Goal: Task Accomplishment & Management: Complete application form

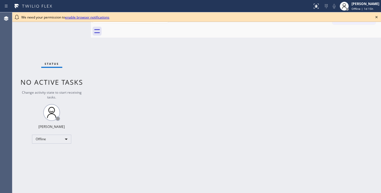
click at [377, 17] on icon at bounding box center [377, 17] width 2 height 2
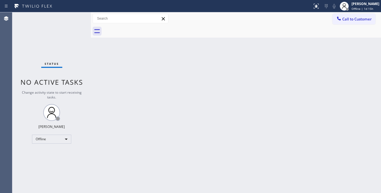
click at [212, 116] on div "Back to Dashboard Change Sender ID Customers Technicians Select a contact Outbo…" at bounding box center [236, 102] width 290 height 181
click at [224, 88] on div "Back to Dashboard Change Sender ID Customers Technicians Select a contact Outbo…" at bounding box center [236, 102] width 290 height 181
click at [357, 22] on button "Call to Customer" at bounding box center [354, 19] width 43 height 11
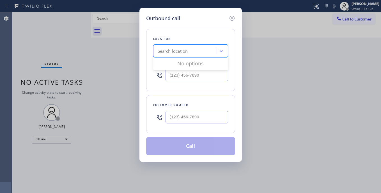
click at [197, 49] on div "Search location" at bounding box center [185, 51] width 61 height 10
type input "h"
type input "Home Alliance"
click at [232, 21] on icon at bounding box center [232, 18] width 7 height 7
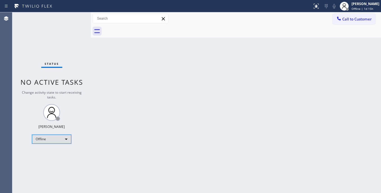
click at [64, 140] on div "Offline" at bounding box center [51, 139] width 39 height 9
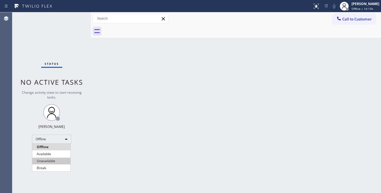
click at [43, 159] on li "Unavailable" at bounding box center [51, 161] width 38 height 7
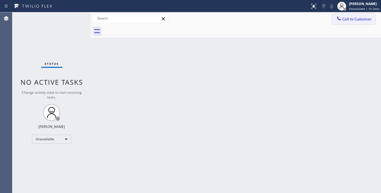
click at [365, 18] on span "Call to Customer" at bounding box center [357, 19] width 29 height 5
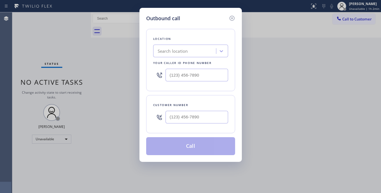
type input "(___) ___-____"
click at [186, 75] on input "(___) ___-____" at bounding box center [197, 75] width 63 height 13
click at [183, 48] on div "Search location" at bounding box center [173, 51] width 30 height 6
type input "Home"
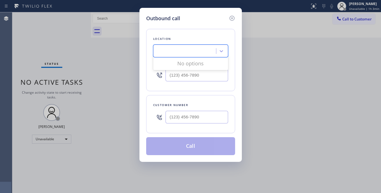
click at [233, 19] on icon at bounding box center [232, 18] width 7 height 7
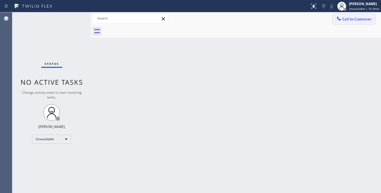
click at [349, 17] on span "Call to Customer" at bounding box center [357, 19] width 29 height 5
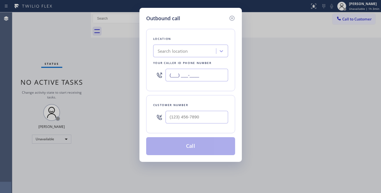
click at [191, 71] on input "(___) ___-____" at bounding box center [197, 75] width 63 height 13
paste input "855) 731-4952"
type input "(855) 731-4952"
click at [195, 116] on input "(___) ___-____" at bounding box center [197, 117] width 63 height 13
paste input "855) 731-4952"
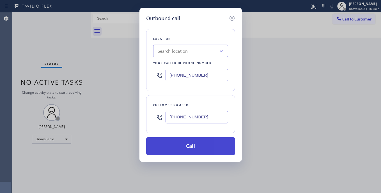
type input "(855) 731-4952"
click at [187, 148] on button "Call" at bounding box center [190, 146] width 89 height 18
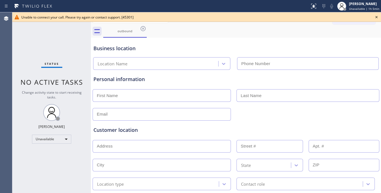
click at [376, 18] on icon at bounding box center [377, 17] width 7 height 7
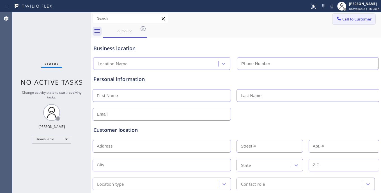
click at [353, 21] on span "Call to Customer" at bounding box center [357, 19] width 29 height 5
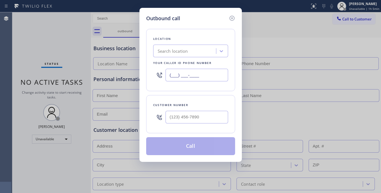
click at [204, 71] on input "(___) ___-____" at bounding box center [197, 75] width 63 height 13
paste input "855) 731-4952"
type input "(855) 731-4952"
click at [199, 115] on input "(___) ___-____" at bounding box center [197, 117] width 63 height 13
paste input "855) 731-4952"
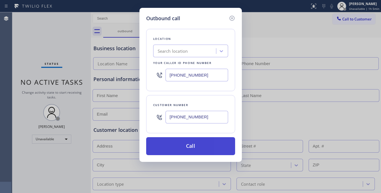
type input "(855) 731-4952"
click at [194, 146] on button "Call" at bounding box center [190, 146] width 89 height 18
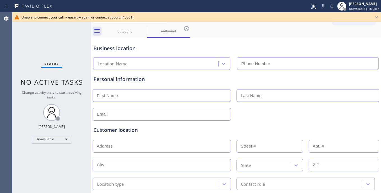
click at [353, 40] on div "Business location Location Name" at bounding box center [236, 54] width 288 height 31
click at [364, 8] on span "Unavailable | 1h 6min" at bounding box center [364, 9] width 30 height 4
click at [49, 171] on div "Status No active tasks Change activity state to start receiving tasks. Megan Ro…" at bounding box center [51, 102] width 79 height 181
click at [362, 6] on div "[PERSON_NAME]" at bounding box center [364, 3] width 30 height 5
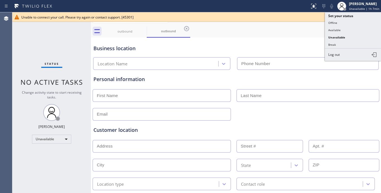
click at [343, 90] on input "text" at bounding box center [308, 95] width 143 height 13
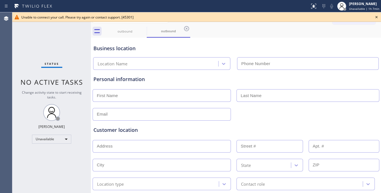
drag, startPoint x: 358, startPoint y: 41, endPoint x: 363, endPoint y: 31, distance: 11.6
click at [358, 41] on div "Business location Location Name" at bounding box center [236, 54] width 288 height 31
click at [377, 18] on icon at bounding box center [377, 17] width 7 height 7
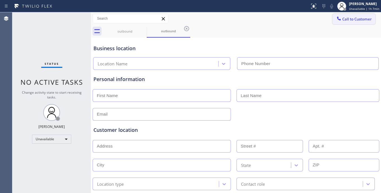
click at [354, 18] on span "Call to Customer" at bounding box center [357, 19] width 29 height 5
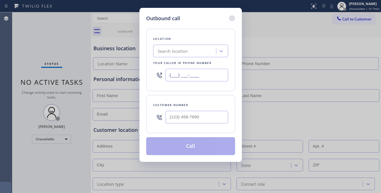
click at [196, 74] on input "(___) ___-____" at bounding box center [197, 75] width 63 height 13
paste input "855) 731-4952"
type input "(855) 731-4952"
click at [197, 120] on input "(___) ___-____" at bounding box center [197, 117] width 63 height 13
paste input "855) 731-4952"
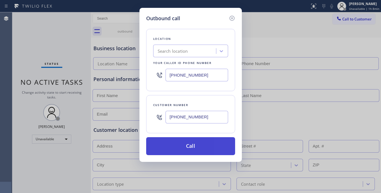
type input "(855) 731-4952"
click at [193, 140] on button "Call" at bounding box center [190, 146] width 89 height 18
click at [192, 144] on button "Call" at bounding box center [190, 146] width 89 height 18
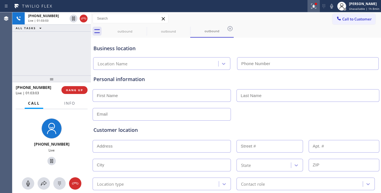
click at [313, 8] on icon at bounding box center [314, 6] width 7 height 7
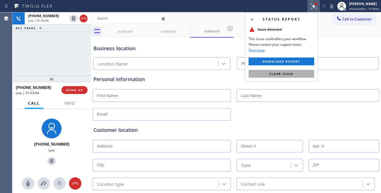
click at [302, 76] on button "Clear issue" at bounding box center [282, 74] width 66 height 8
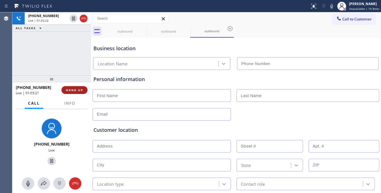
click at [68, 90] on span "HANG UP" at bounding box center [74, 90] width 17 height 4
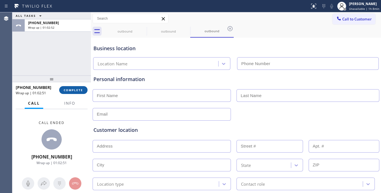
click at [76, 94] on button "COMPLETE" at bounding box center [73, 90] width 28 height 8
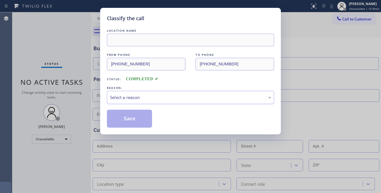
click at [158, 99] on div "Select a reason" at bounding box center [190, 97] width 161 height 6
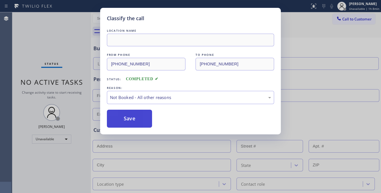
click at [124, 120] on button "Save" at bounding box center [129, 119] width 45 height 18
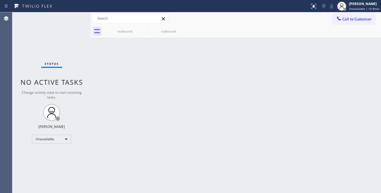
click at [142, 121] on div "Back to Dashboard Change Sender ID Customers Technicians Select a contact Outbo…" at bounding box center [236, 102] width 290 height 181
click at [185, 30] on icon at bounding box center [186, 28] width 7 height 7
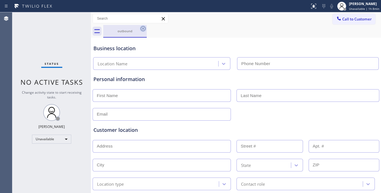
click at [145, 31] on icon at bounding box center [143, 28] width 7 height 7
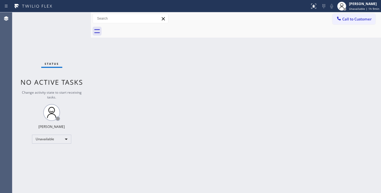
click at [328, 157] on div "Back to Dashboard Change Sender ID Customers Technicians Select a contact Outbo…" at bounding box center [236, 102] width 290 height 181
click at [46, 138] on div "Unavailable" at bounding box center [51, 139] width 39 height 9
click at [49, 145] on li "Offline" at bounding box center [51, 147] width 38 height 7
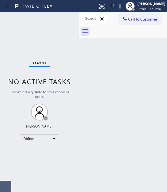
click at [128, 90] on div "Back to Dashboard Change Sender ID Customers Technicians Select a contact Outbo…" at bounding box center [123, 101] width 88 height 179
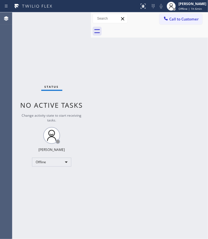
click at [179, 144] on div "Back to Dashboard Change Sender ID Customers Technicians Select a contact Outbo…" at bounding box center [149, 125] width 117 height 227
click at [161, 92] on div "Back to Dashboard Change Sender ID Customers Technicians Select a contact Outbo…" at bounding box center [149, 125] width 117 height 227
click at [94, 166] on div "Back to Dashboard Change Sender ID Customers Technicians Select a contact Outbo…" at bounding box center [149, 125] width 117 height 227
click at [62, 167] on div "Status No active tasks Change activity state to start receiving tasks. Megan Ro…" at bounding box center [51, 125] width 79 height 227
click at [60, 162] on div "Offline" at bounding box center [51, 162] width 39 height 9
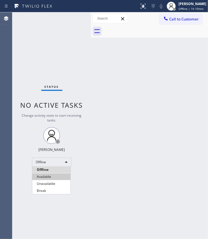
click at [52, 174] on li "Available" at bounding box center [51, 177] width 38 height 7
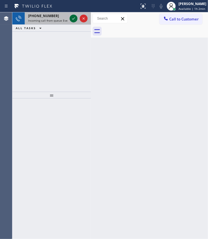
click at [75, 17] on icon at bounding box center [73, 18] width 3 height 2
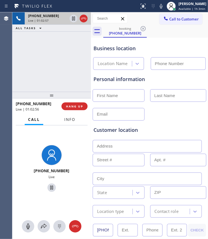
click at [74, 117] on span "Info" at bounding box center [69, 119] width 11 height 5
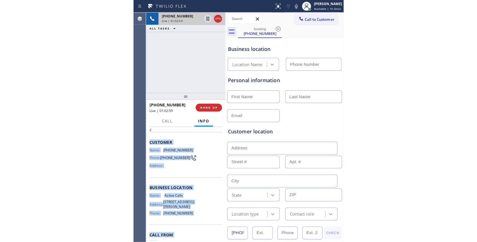
scroll to position [44, 0]
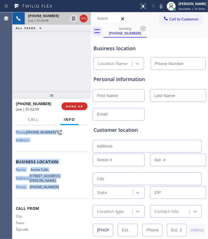
drag, startPoint x: 15, startPoint y: 159, endPoint x: 58, endPoint y: 190, distance: 53.3
click at [58, 190] on div "Context Queue: Everybody Priority: 2 Customer Name: (833) 654-4251 Phone: (833)…" at bounding box center [51, 183] width 79 height 114
copy div "Customer Name: (833) 654-4251 Phone: (833) 654-4251 Address: Business location …"
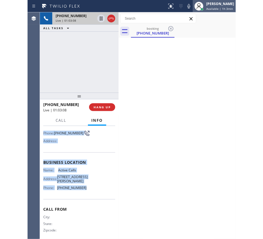
scroll to position [43, 0]
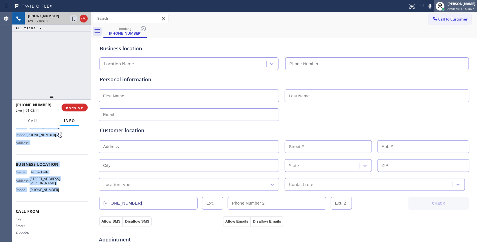
click at [381, 3] on div "[PERSON_NAME]" at bounding box center [461, 3] width 28 height 5
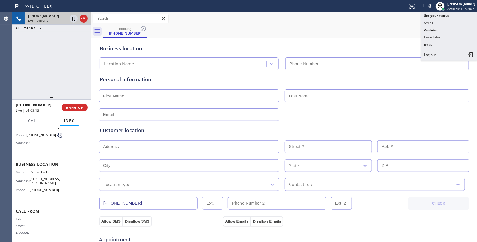
click at [54, 71] on div "+18336544251 Live | 01:03:13 ALL TASKS ALL TASKS ACTIVE TASKS TASKS IN WRAP UP" at bounding box center [51, 52] width 79 height 80
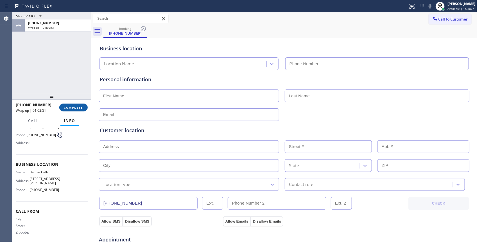
click at [71, 105] on span "COMPLETE" at bounding box center [73, 107] width 19 height 4
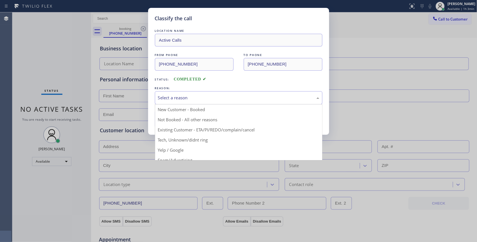
click at [183, 98] on div "Select a reason" at bounding box center [238, 97] width 161 height 6
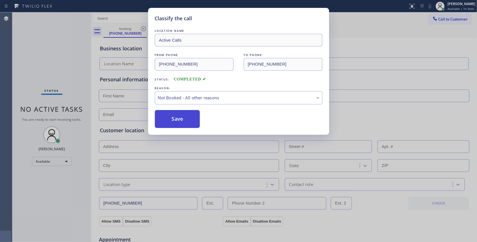
click at [180, 123] on button "Save" at bounding box center [177, 119] width 45 height 18
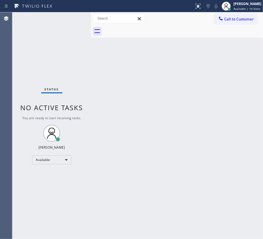
click at [111, 129] on div "Back to Dashboard Change Sender ID Customers Technicians Select a contact Outbo…" at bounding box center [177, 125] width 172 height 227
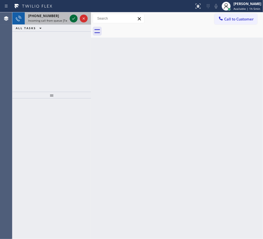
click at [77, 17] on icon at bounding box center [73, 18] width 7 height 7
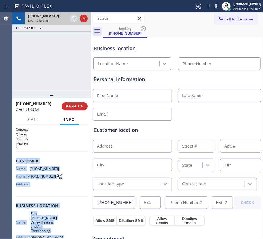
scroll to position [61, 0]
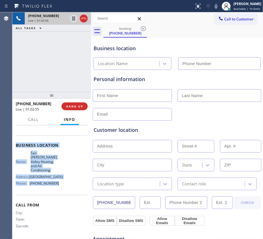
drag, startPoint x: 15, startPoint y: 158, endPoint x: 54, endPoint y: 190, distance: 50.3
click at [54, 190] on div "Context Queue: [Test] All Priority: 1 Customer Name: (743) 872-9456 Phone: (743…" at bounding box center [52, 152] width 72 height 171
copy div "Customer Name: (743) 872-9456 Phone: (743) 872-9456 Address: Business location …"
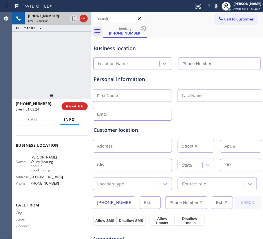
click at [46, 65] on div "+447438729456 Live | 01:03:24 ALL TASKS ALL TASKS ACTIVE TASKS TASKS IN WRAP UP" at bounding box center [51, 51] width 79 height 79
click at [77, 107] on span "HANG UP" at bounding box center [74, 106] width 17 height 4
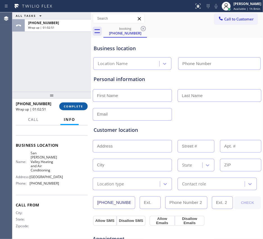
click at [71, 105] on span "COMPLETE" at bounding box center [73, 106] width 19 height 4
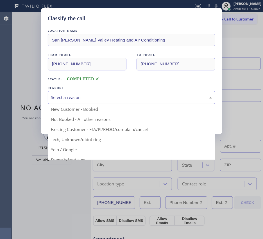
click at [144, 96] on div "Select a reason" at bounding box center [131, 97] width 161 height 6
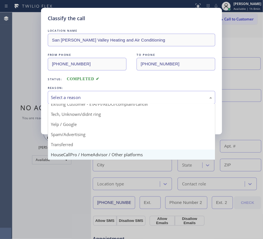
scroll to position [38, 0]
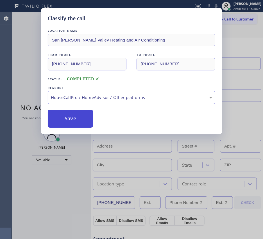
click at [79, 118] on button "Save" at bounding box center [70, 119] width 45 height 18
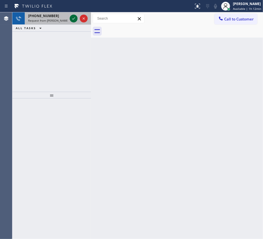
click at [72, 16] on icon at bounding box center [73, 18] width 7 height 7
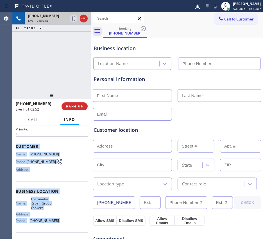
scroll to position [53, 0]
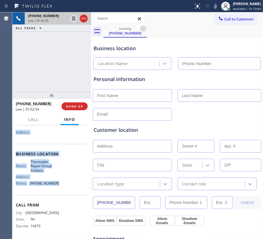
drag, startPoint x: 15, startPoint y: 159, endPoint x: 59, endPoint y: 187, distance: 51.5
click at [59, 187] on div "Context Queue: [Test] All Priority: 1 Customer Name: (917) 627-1215 Phone: (917…" at bounding box center [52, 156] width 72 height 163
copy div "Customer Name: (917) 627-1215 Phone: (917) 627-1215 Address: Business location …"
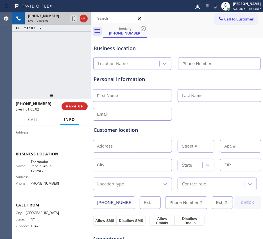
drag, startPoint x: 65, startPoint y: 63, endPoint x: 8, endPoint y: 61, distance: 56.5
click at [65, 63] on div "+19176271215 Live | 01:05:03 ALL TASKS ALL TASKS ACTIVE TASKS TASKS IN WRAP UP" at bounding box center [51, 51] width 79 height 79
click at [74, 19] on icon at bounding box center [73, 18] width 7 height 7
click at [212, 5] on icon at bounding box center [215, 6] width 7 height 7
click at [75, 19] on icon at bounding box center [74, 19] width 4 height 4
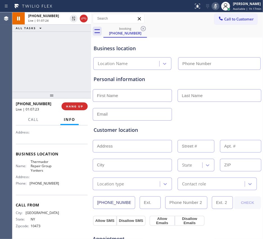
click at [212, 4] on icon at bounding box center [215, 6] width 7 height 7
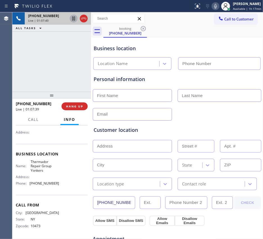
click at [74, 19] on icon at bounding box center [73, 18] width 7 height 7
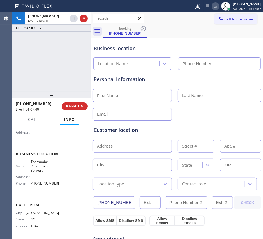
click at [214, 7] on icon at bounding box center [215, 6] width 3 height 4
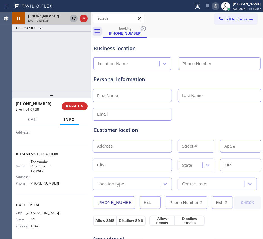
click at [73, 19] on icon at bounding box center [73, 18] width 7 height 7
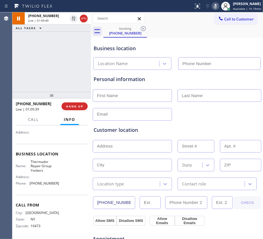
click at [212, 9] on icon at bounding box center [215, 6] width 7 height 7
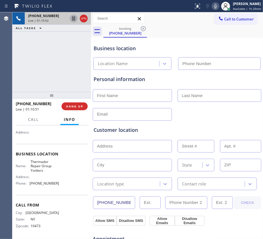
click at [74, 17] on icon at bounding box center [73, 18] width 7 height 7
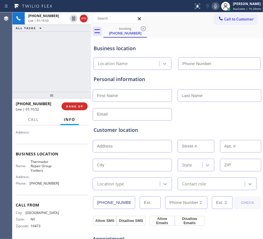
click at [212, 3] on icon at bounding box center [215, 6] width 7 height 7
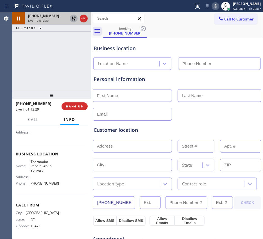
click at [76, 18] on icon at bounding box center [73, 18] width 7 height 7
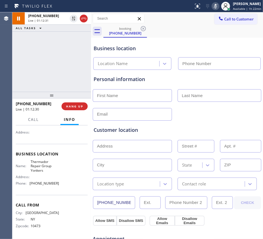
click at [214, 6] on icon at bounding box center [215, 6] width 3 height 4
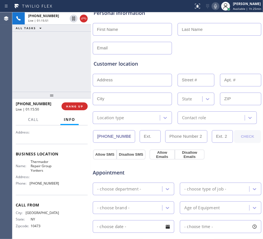
scroll to position [56, 0]
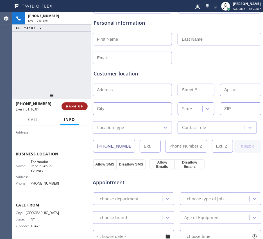
click at [73, 105] on span "HANG UP" at bounding box center [74, 106] width 17 height 4
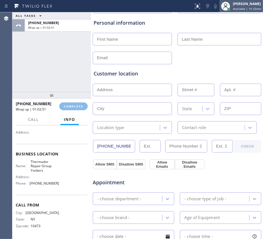
click at [237, 1] on div "Megan Rose Paluca Available | 1h 25min" at bounding box center [247, 6] width 31 height 10
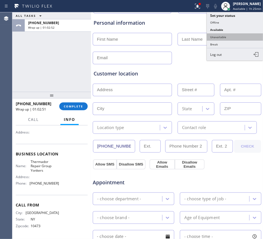
click at [233, 34] on button "Unavailable" at bounding box center [235, 36] width 56 height 7
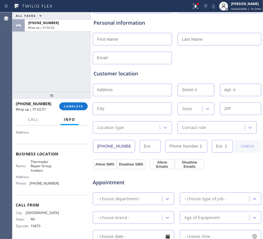
click at [184, 8] on div at bounding box center [95, 6] width 187 height 9
click at [192, 7] on icon at bounding box center [195, 6] width 7 height 7
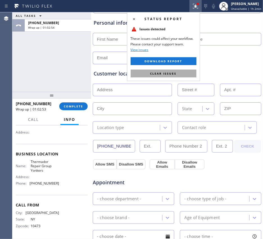
click at [176, 75] on span "Clear issues" at bounding box center [163, 74] width 26 height 4
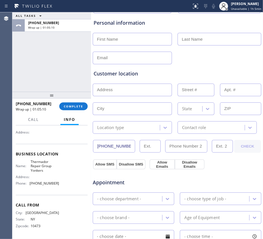
scroll to position [21, 0]
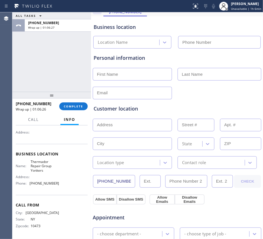
click at [156, 71] on input "text" at bounding box center [132, 74] width 79 height 13
paste input "Kathy"
type input "Kathy"
click at [207, 72] on input "text" at bounding box center [220, 74] width 84 height 13
paste input "Harcsar"
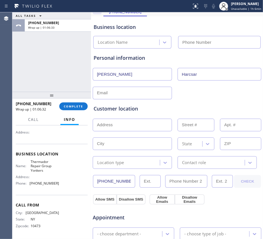
type input "Harcsar"
click at [122, 94] on input "text" at bounding box center [132, 93] width 79 height 13
paste input "katherine@harcsar.com"
type input "katherine@harcsar.com"
click at [134, 125] on input "text" at bounding box center [132, 125] width 79 height 13
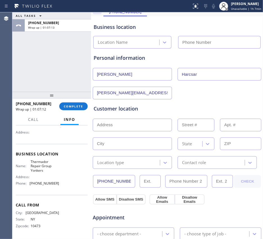
paste input "65 Ridgeway Drive, Irvington, NY 10533"
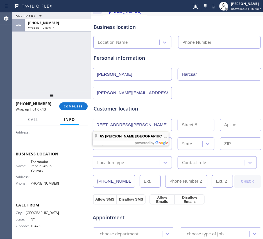
scroll to position [0, 0]
type input "65 Ridgeway Dr"
type input "65"
type input "Irvington"
type input "10533"
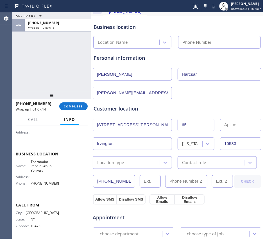
click at [131, 162] on div "Location type" at bounding box center [126, 163] width 65 height 10
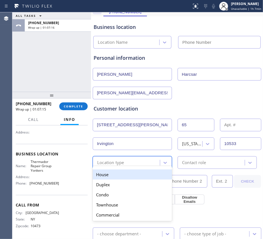
click at [122, 175] on div "House" at bounding box center [132, 175] width 79 height 10
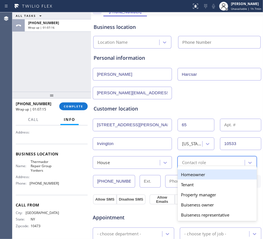
click at [197, 162] on div "Contact role" at bounding box center [194, 163] width 24 height 6
click at [195, 175] on div "Homeowner" at bounding box center [217, 175] width 79 height 10
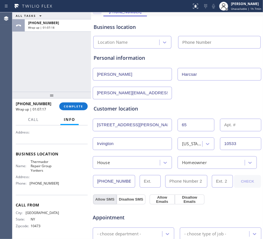
click at [99, 193] on button "Allow SMS" at bounding box center [105, 200] width 24 height 10
click at [165, 193] on button "Allow Emails" at bounding box center [161, 200] width 25 height 10
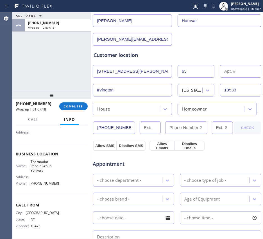
scroll to position [92, 0]
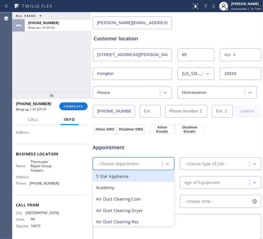
click at [136, 163] on div "- choose department -" at bounding box center [119, 164] width 44 height 6
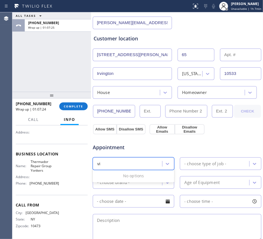
type input "v"
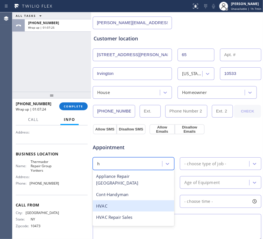
type input "hi"
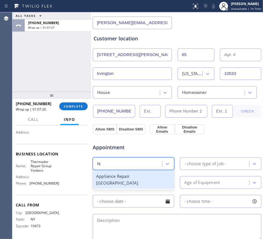
click at [140, 178] on div "Appliance Repair High End" at bounding box center [133, 180] width 81 height 18
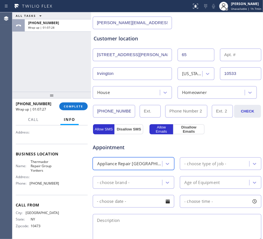
click at [224, 167] on div "- choose type of job -" at bounding box center [215, 164] width 68 height 10
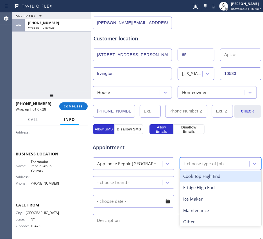
type input "fr"
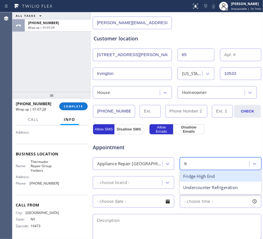
click at [206, 175] on div "Fridge High End" at bounding box center [220, 177] width 81 height 12
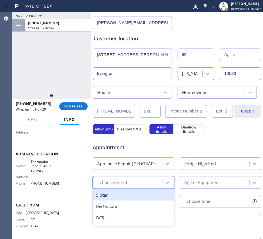
click at [135, 185] on div "- choose brand -" at bounding box center [128, 183] width 68 height 10
type input "ther"
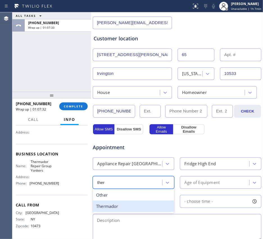
click at [131, 193] on div "Thermador" at bounding box center [133, 207] width 81 height 12
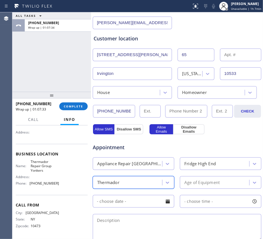
click at [219, 185] on div "Age of Equipment" at bounding box center [215, 183] width 68 height 10
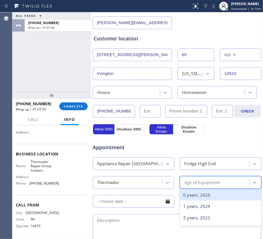
type input "7"
click at [220, 193] on div "7 years, 2018" at bounding box center [220, 196] width 81 height 12
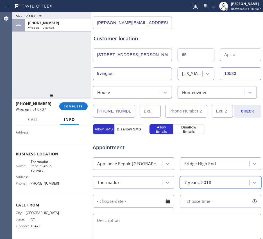
click at [120, 193] on input "text" at bounding box center [133, 201] width 81 height 13
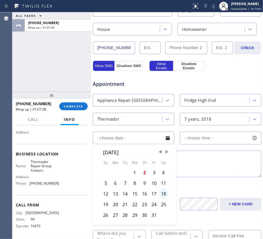
scroll to position [162, 0]
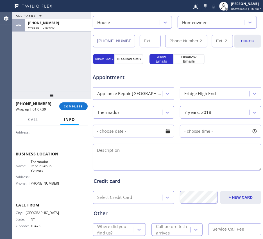
click at [216, 145] on textarea at bounding box center [177, 157] width 169 height 27
click at [160, 160] on textarea at bounding box center [177, 157] width 169 height 27
paste textarea "Thermador/fridge/FS/ it's leaking/about 6 or 7yo/10533"
click at [198, 152] on textarea "Thermador/fridge/FS/ it's leaking/about 6 or 7yo/10533" at bounding box center [177, 157] width 169 height 27
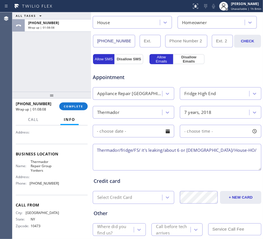
paste textarea "65 Ridgeway Drive, Irvington, NY 10533"
click at [167, 158] on textarea "Thermador/fridge/FS/ it's leaking/about 6 or 7yo/House-HO/65 Ridgeway Drive, Ir…" at bounding box center [177, 157] width 169 height 27
paste textarea "Thermador Repair Group Yonkers"
click at [236, 161] on textarea "Thermador/fridge/FS/ it's leaking/about 6 or 7yo/House-HO/65 Ridgeway Drive, Ir…" at bounding box center [177, 157] width 169 height 27
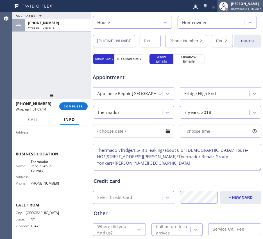
click at [231, 7] on span "Unavailable | 1h 9min" at bounding box center [246, 9] width 30 height 4
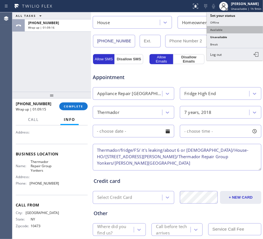
click at [222, 29] on button "Available" at bounding box center [235, 29] width 56 height 7
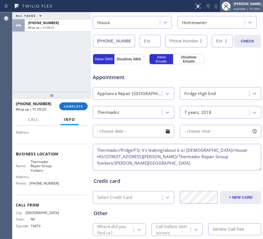
click at [240, 4] on div "[PERSON_NAME]" at bounding box center [247, 3] width 28 height 5
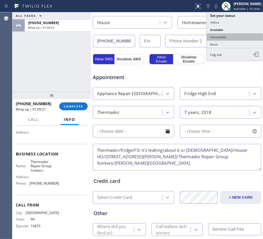
click at [218, 35] on button "Unavailable" at bounding box center [235, 36] width 56 height 7
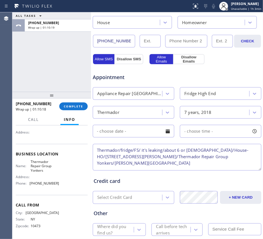
click at [244, 155] on textarea "Thermador/fridge/FS/ it's leaking/about 6 or 7yo/House-HO/65 Ridgeway Drive, Ir…" at bounding box center [177, 157] width 169 height 27
click at [238, 161] on textarea "Thermador/fridge/FS/ it's leaking/about 6 or 7yo/House-HO/65 Ridgeway Drive, Ir…" at bounding box center [177, 157] width 169 height 27
paste textarea "she doesn't have her card with her"
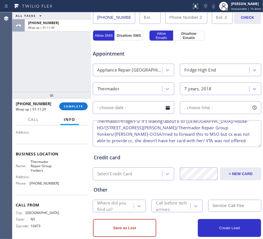
scroll to position [197, 0]
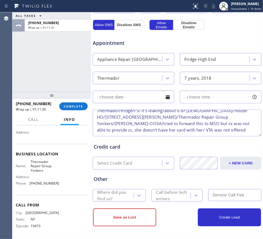
type textarea "Thermador/fridge/FS/ it's leaking/about 6 or 7yo/House-HO/65 Ridgeway Drive, Ir…"
click at [111, 193] on div "Where did you find us?" at bounding box center [115, 195] width 36 height 13
type input "googl"
click at [138, 193] on icon at bounding box center [139, 196] width 6 height 6
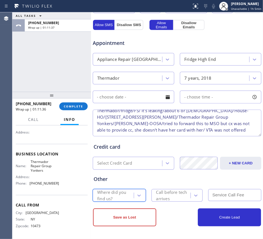
click at [119, 193] on div "Where did you find us?" at bounding box center [115, 195] width 36 height 13
click at [75, 103] on button "COMPLETE" at bounding box center [73, 107] width 28 height 8
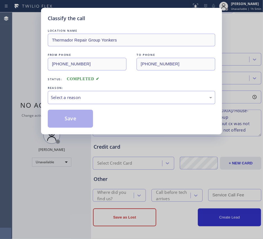
click at [138, 101] on div "Select a reason" at bounding box center [131, 97] width 161 height 6
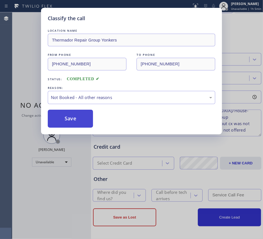
click at [79, 119] on button "Save" at bounding box center [70, 119] width 45 height 18
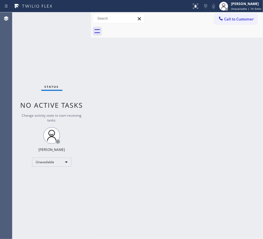
drag, startPoint x: 232, startPoint y: 8, endPoint x: 229, endPoint y: 20, distance: 12.6
click at [232, 8] on span "Unavailable | 1h 5min" at bounding box center [246, 9] width 30 height 4
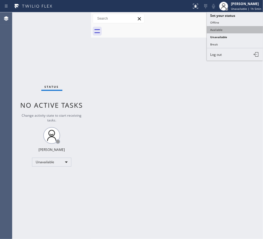
click at [223, 28] on button "Available" at bounding box center [235, 29] width 56 height 7
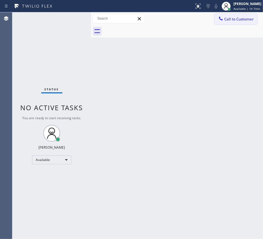
click at [245, 18] on span "Call to Customer" at bounding box center [238, 19] width 29 height 5
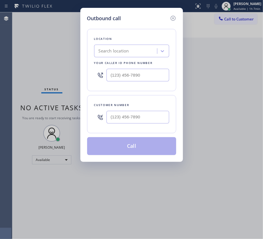
click at [211, 10] on div "Outbound call Location Search location Your caller id phone number Customer num…" at bounding box center [131, 119] width 263 height 239
click at [175, 18] on icon at bounding box center [172, 18] width 5 height 5
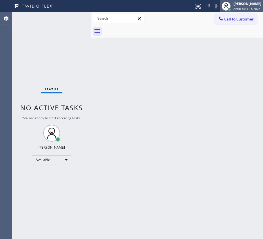
click at [227, 8] on div at bounding box center [229, 9] width 4 height 4
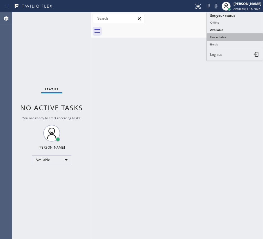
click at [232, 33] on button "Unavailable" at bounding box center [235, 36] width 56 height 7
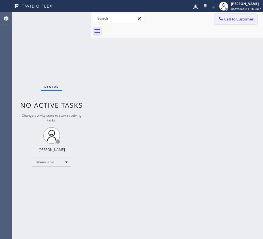
click at [232, 19] on span "Call to Customer" at bounding box center [238, 19] width 29 height 5
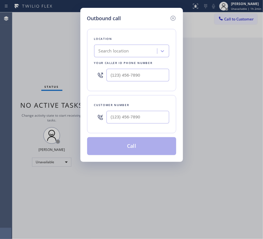
type input "(___) ___-____"
click at [120, 76] on input "(___) ___-____" at bounding box center [137, 75] width 63 height 13
click at [135, 117] on input "(___) ___-____" at bounding box center [137, 117] width 63 height 13
paste input "917) 627-1215"
type input "(917) 627-1215"
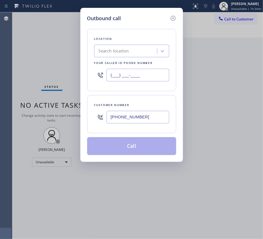
click at [128, 74] on input "(___) ___-____" at bounding box center [137, 75] width 63 height 13
paste input "914) 685-6446"
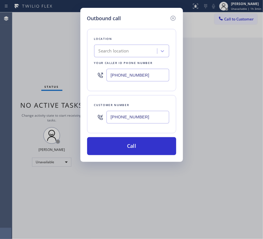
type input "(914) 685-6446"
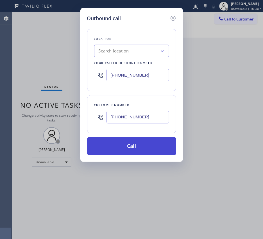
click at [137, 141] on button "Call" at bounding box center [131, 146] width 89 height 18
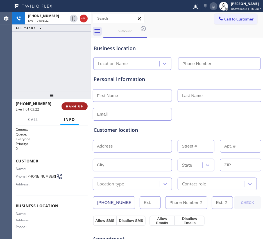
click at [78, 104] on span "HANG UP" at bounding box center [74, 106] width 17 height 4
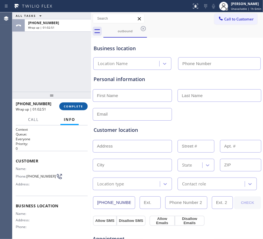
click at [78, 104] on span "COMPLETE" at bounding box center [73, 106] width 19 height 4
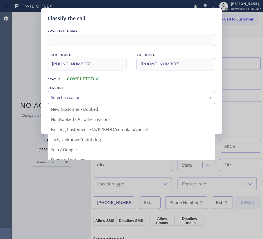
click at [165, 95] on div "Select a reason" at bounding box center [131, 97] width 161 height 6
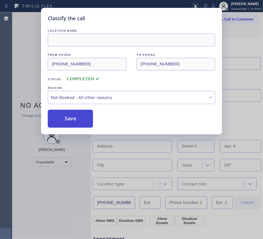
click at [77, 120] on button "Save" at bounding box center [70, 119] width 45 height 18
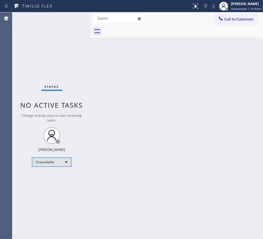
click at [48, 163] on div "Unavailable" at bounding box center [51, 162] width 39 height 9
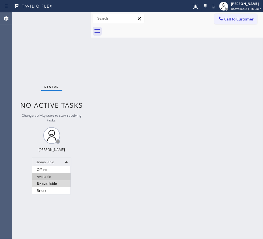
click at [53, 177] on li "Available" at bounding box center [51, 177] width 38 height 7
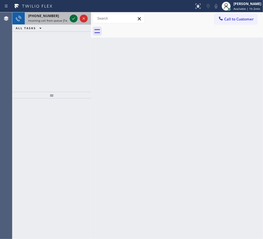
click at [72, 20] on icon at bounding box center [73, 18] width 7 height 7
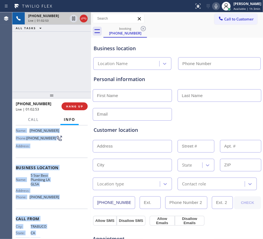
scroll to position [53, 0]
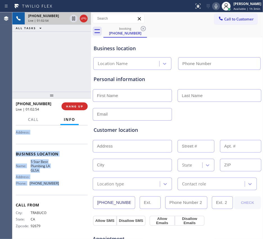
drag, startPoint x: 15, startPoint y: 159, endPoint x: 60, endPoint y: 192, distance: 55.3
click at [60, 192] on div "Context Queue: [Test] All Priority: 1 Customer Name: (949) 267-8736 Phone: (949…" at bounding box center [51, 183] width 79 height 114
click at [60, 192] on div "Business location Name: 5 Star Best Plumbing LA GLSA Address: Phone: (213) 444-…" at bounding box center [52, 169] width 72 height 51
copy div "Customer Name: (949) 267-8736 Phone: (949) 267-8736 Address: Business location …"
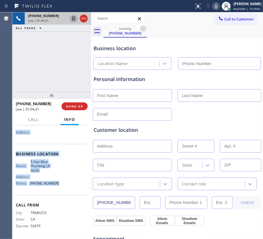
click at [74, 20] on icon at bounding box center [73, 18] width 7 height 7
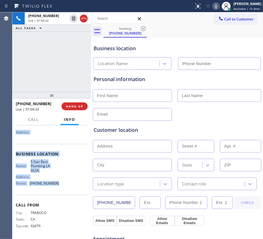
click at [214, 6] on icon at bounding box center [216, 6] width 7 height 7
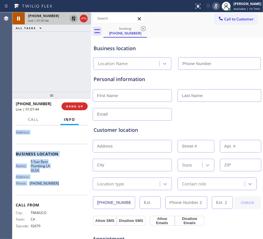
click at [71, 19] on icon at bounding box center [73, 18] width 7 height 7
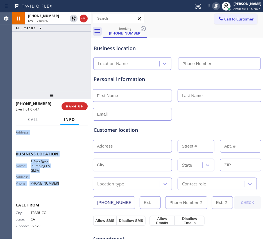
click at [213, 5] on icon at bounding box center [216, 6] width 7 height 7
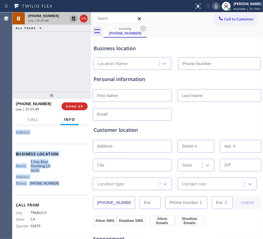
click at [75, 19] on icon at bounding box center [73, 18] width 7 height 7
click at [74, 19] on icon at bounding box center [74, 19] width 4 height 4
click at [73, 19] on icon at bounding box center [73, 18] width 7 height 7
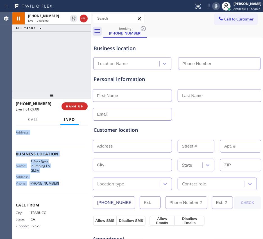
click at [215, 6] on icon at bounding box center [216, 6] width 3 height 4
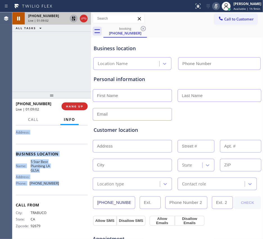
click at [74, 18] on icon at bounding box center [73, 18] width 7 height 7
click at [71, 19] on icon at bounding box center [73, 18] width 7 height 7
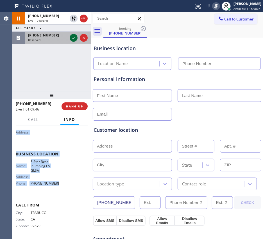
click at [72, 38] on icon at bounding box center [73, 38] width 7 height 7
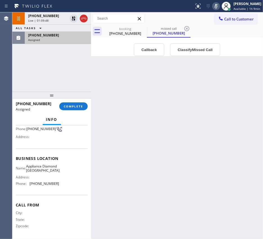
click at [52, 190] on div "Business location Name: Appliance Diamond San Mateo Address: Phone: (650) 332-1…" at bounding box center [52, 172] width 72 height 47
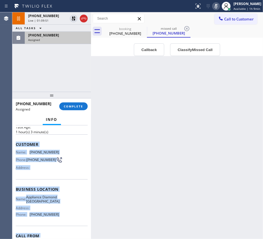
scroll to position [59, 0]
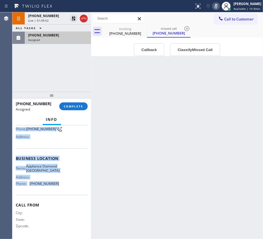
drag, startPoint x: 28, startPoint y: 188, endPoint x: 56, endPoint y: 189, distance: 28.1
click at [56, 189] on div "Context Queue: Appliance Repair Priority: 0 Task Age: 1 hour(s) 3 minute(s) Cus…" at bounding box center [51, 183] width 79 height 114
copy div "Customer Name: (650) 212-1290 Phone: (650) 212-1290 Address: Business location …"
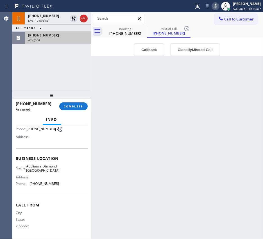
click at [79, 101] on div "(650) 212-1290 Assigned COMPLETE" at bounding box center [52, 106] width 72 height 15
click at [79, 107] on span "COMPLETE" at bounding box center [73, 106] width 19 height 4
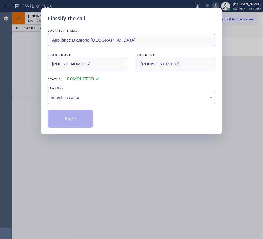
click at [136, 103] on div "Select a reason" at bounding box center [131, 97] width 167 height 13
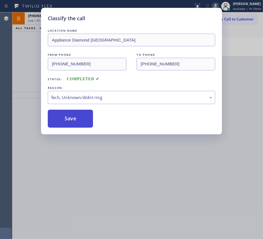
click at [81, 111] on button "Save" at bounding box center [70, 119] width 45 height 18
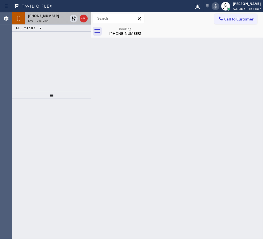
click at [45, 21] on span "Live | 01:10:54" at bounding box center [38, 21] width 21 height 4
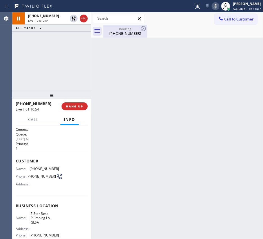
click at [117, 31] on div "(949) 267-8736" at bounding box center [125, 33] width 42 height 5
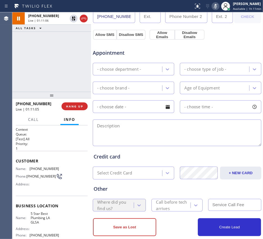
scroll to position [197, 0]
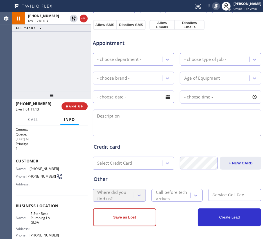
click at [117, 193] on div "Where did you find us?" at bounding box center [119, 195] width 53 height 13
click at [132, 193] on div "Where did you find us?" at bounding box center [119, 195] width 53 height 13
click at [133, 193] on div "Where did you find us?" at bounding box center [119, 195] width 53 height 13
click at [140, 193] on div "Where did you find us?" at bounding box center [119, 195] width 53 height 13
click at [116, 193] on div "Where did you find us?" at bounding box center [119, 195] width 53 height 13
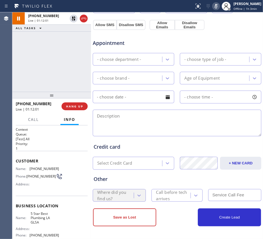
click at [123, 193] on div "Where did you find us?" at bounding box center [119, 195] width 53 height 13
click at [129, 193] on div "Where did you find us?" at bounding box center [119, 195] width 53 height 13
click at [213, 8] on icon at bounding box center [216, 6] width 7 height 7
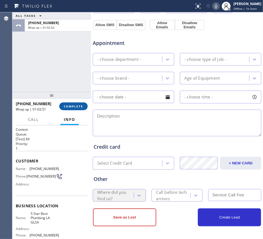
click at [81, 104] on span "COMPLETE" at bounding box center [73, 106] width 19 height 4
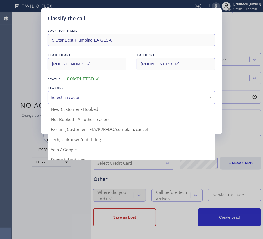
click at [154, 103] on div "Select a reason" at bounding box center [131, 97] width 167 height 13
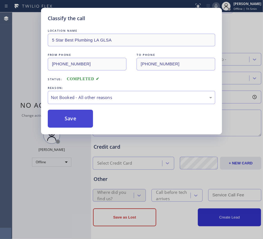
click at [85, 121] on button "Save" at bounding box center [70, 119] width 45 height 18
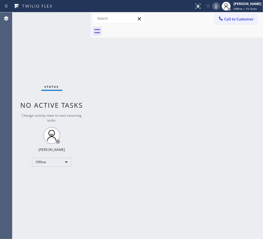
drag, startPoint x: 58, startPoint y: 119, endPoint x: 254, endPoint y: 73, distance: 200.9
click at [59, 119] on div "Change activity state to start receiving tasks." at bounding box center [51, 118] width 67 height 10
click at [232, 9] on div "Megan Rose Paluca Offline | 1h 9min" at bounding box center [247, 6] width 31 height 10
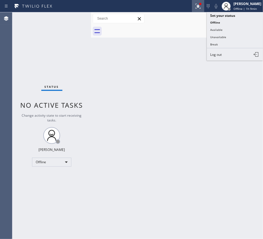
click at [195, 6] on icon at bounding box center [198, 6] width 7 height 7
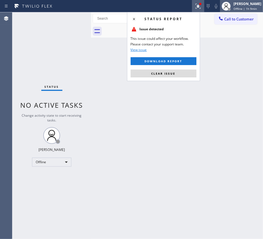
drag, startPoint x: 179, startPoint y: 72, endPoint x: 218, endPoint y: 3, distance: 79.3
click at [179, 72] on button "Clear issue" at bounding box center [164, 74] width 66 height 8
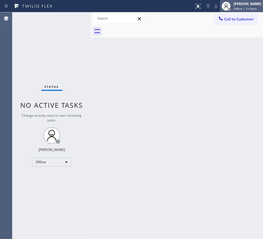
click at [237, 8] on span "Offline | 1h 9min" at bounding box center [244, 9] width 23 height 4
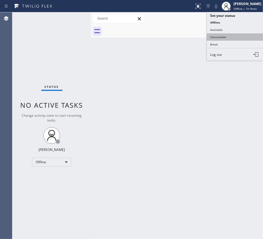
click at [235, 33] on button "Unavailable" at bounding box center [235, 36] width 56 height 7
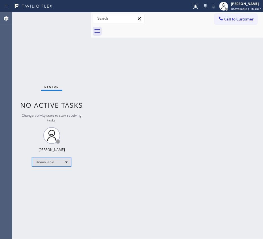
click at [47, 164] on div "Unavailable" at bounding box center [51, 162] width 39 height 9
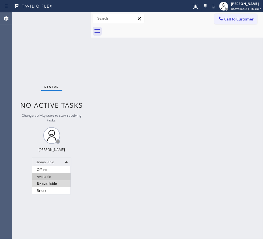
click at [48, 178] on li "Available" at bounding box center [51, 177] width 38 height 7
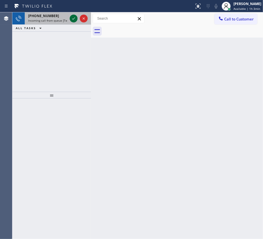
click at [75, 19] on icon at bounding box center [73, 18] width 7 height 7
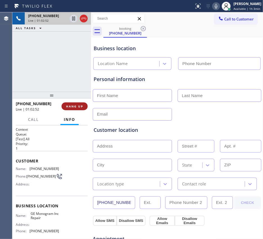
click at [69, 108] on span "HANG UP" at bounding box center [74, 106] width 17 height 4
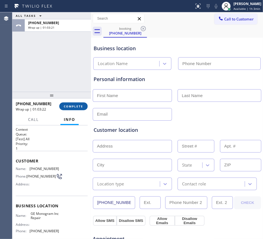
click at [74, 106] on span "COMPLETE" at bounding box center [73, 106] width 19 height 4
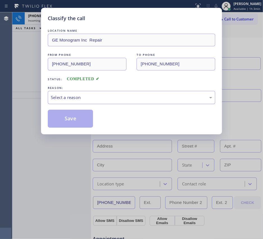
click at [123, 103] on div "Select a reason" at bounding box center [131, 97] width 167 height 13
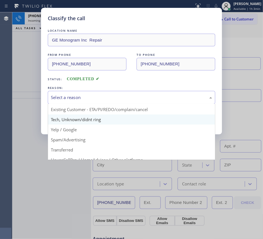
scroll to position [38, 0]
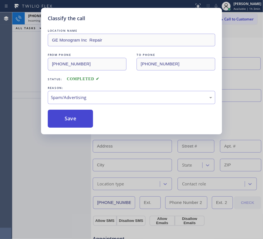
click at [82, 119] on button "Save" at bounding box center [70, 119] width 45 height 18
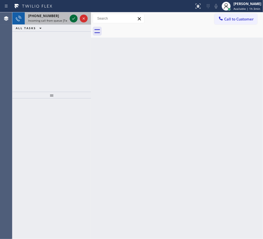
click at [74, 18] on icon at bounding box center [73, 18] width 3 height 2
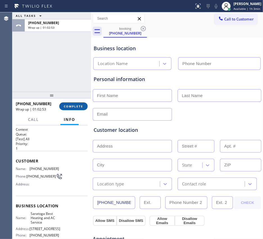
click at [80, 104] on span "COMPLETE" at bounding box center [73, 106] width 19 height 4
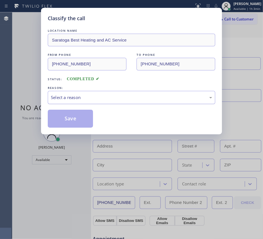
click at [144, 98] on div "Select a reason" at bounding box center [131, 97] width 161 height 6
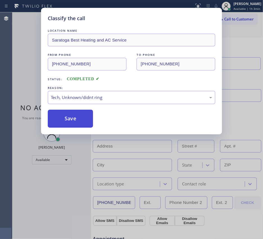
click at [83, 124] on button "Save" at bounding box center [70, 119] width 45 height 18
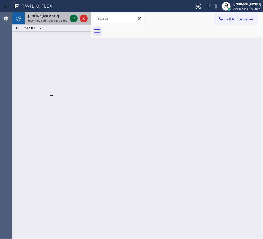
click at [72, 19] on icon at bounding box center [73, 18] width 7 height 7
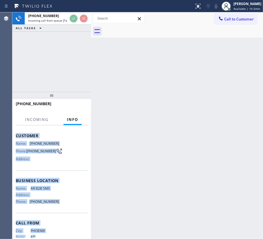
scroll to position [44, 0]
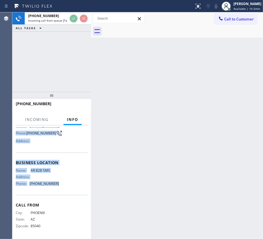
drag, startPoint x: 15, startPoint y: 158, endPoint x: 69, endPoint y: 189, distance: 62.3
click at [69, 189] on div "Context Queue: [Test] All Priority: 1 Customer Name: (480) 274-2498 Phone: (480…" at bounding box center [51, 183] width 79 height 114
copy div "Customer Name: (480) 274-2498 Phone: (480) 274-2498 Address: Business location …"
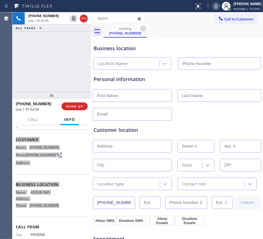
scroll to position [0, 0]
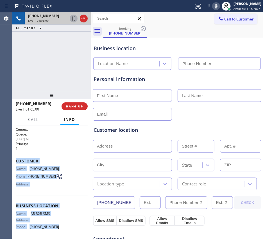
click at [73, 17] on icon at bounding box center [73, 18] width 7 height 7
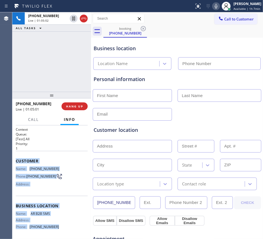
click at [213, 6] on icon at bounding box center [216, 6] width 7 height 7
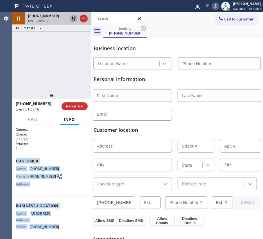
click at [73, 16] on icon at bounding box center [73, 18] width 7 height 7
click at [214, 5] on icon at bounding box center [215, 6] width 3 height 4
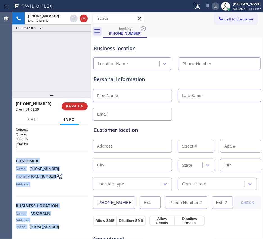
drag, startPoint x: 72, startPoint y: 19, endPoint x: 159, endPoint y: 18, distance: 86.8
click at [72, 19] on icon at bounding box center [73, 18] width 7 height 7
click at [212, 5] on icon at bounding box center [215, 6] width 7 height 7
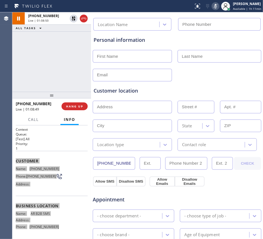
scroll to position [70, 0]
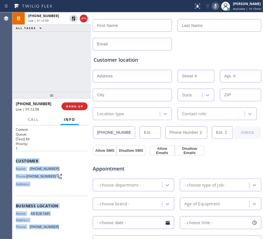
drag, startPoint x: 75, startPoint y: 19, endPoint x: 179, endPoint y: 9, distance: 104.1
click at [75, 19] on icon at bounding box center [73, 18] width 7 height 7
click at [213, 6] on rect at bounding box center [215, 6] width 4 height 4
drag, startPoint x: 73, startPoint y: 19, endPoint x: 141, endPoint y: 10, distance: 68.3
click at [73, 19] on icon at bounding box center [73, 18] width 7 height 7
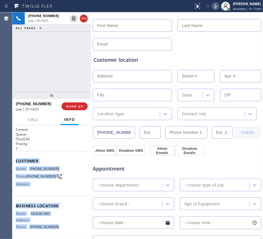
click at [212, 9] on icon at bounding box center [215, 6] width 7 height 7
click at [54, 59] on div "+14802742498 Live | 01:15:46 ALL TASKS ALL TASKS ACTIVE TASKS TASKS IN WRAP UP" at bounding box center [51, 51] width 79 height 79
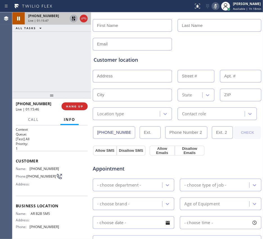
click at [76, 19] on icon at bounding box center [73, 18] width 7 height 7
click at [211, 6] on div at bounding box center [215, 6] width 8 height 7
click at [119, 48] on input "text" at bounding box center [132, 44] width 79 height 13
type input "rosagerardis@hotmail.com"
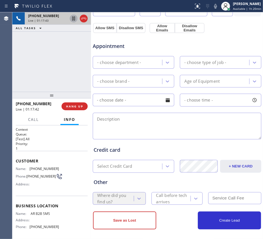
scroll to position [197, 0]
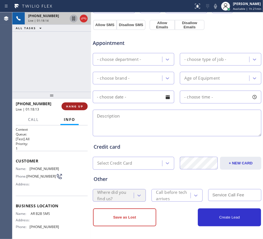
click at [73, 105] on span "HANG UP" at bounding box center [74, 106] width 17 height 4
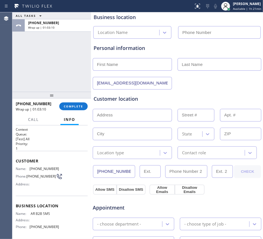
scroll to position [0, 0]
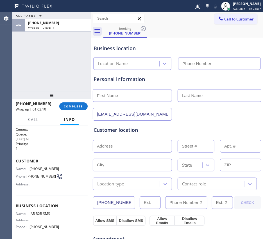
click at [127, 97] on input "text" at bounding box center [132, 95] width 79 height 13
paste input "Rosa"
type input "Rosa"
click at [199, 95] on input "text" at bounding box center [220, 95] width 84 height 13
paste input "Wilks"
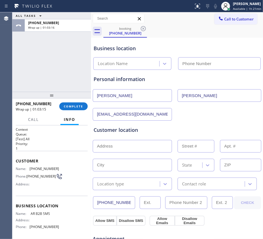
type input "Wilks"
drag, startPoint x: 122, startPoint y: 149, endPoint x: 133, endPoint y: 145, distance: 11.9
click at [122, 149] on input "text" at bounding box center [132, 146] width 79 height 13
click at [127, 147] on input "text" at bounding box center [132, 146] width 79 height 13
paste input "3722 E Ember Glow Way, Phoenix, AZ 85050"
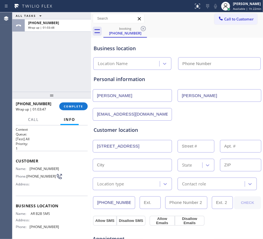
scroll to position [0, 19]
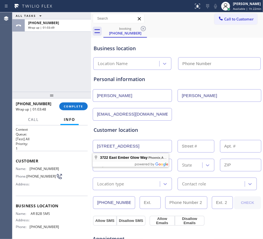
type input "3722 E Ember Glow Wy"
type input "3722"
type input "Phoenix"
type input "85050"
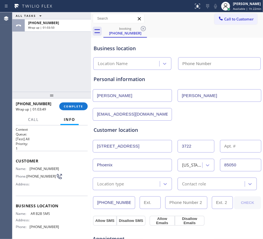
click at [126, 190] on div "Location type" at bounding box center [132, 184] width 79 height 13
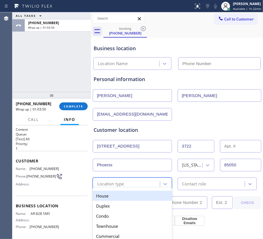
click at [117, 193] on div "House" at bounding box center [132, 196] width 79 height 10
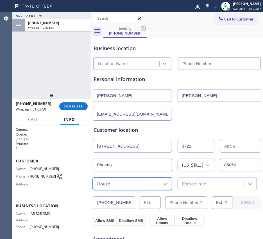
click at [218, 183] on div "Contact role" at bounding box center [211, 184] width 65 height 10
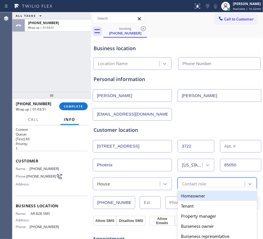
click at [192, 193] on div "Homeowner" at bounding box center [217, 196] width 79 height 10
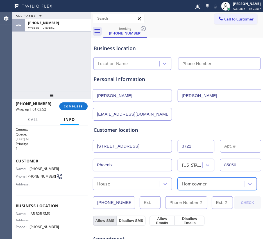
click at [104, 193] on button "Allow SMS" at bounding box center [105, 221] width 24 height 10
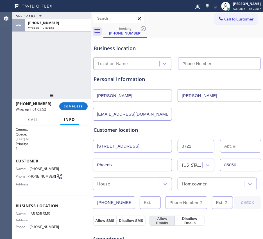
click at [159, 193] on button "Allow Emails" at bounding box center [161, 221] width 25 height 10
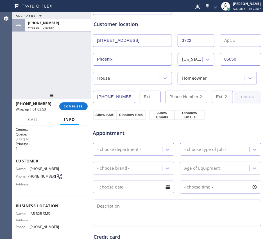
scroll to position [140, 0]
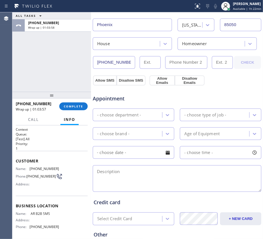
click at [138, 113] on div "- choose department -" at bounding box center [119, 115] width 44 height 6
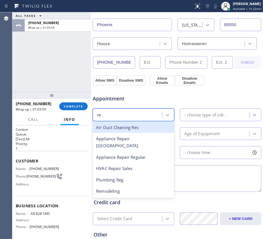
type input "reg"
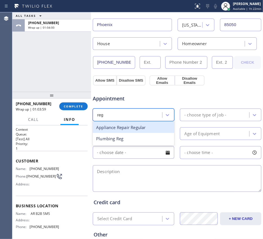
click at [128, 129] on div "Appliance Repair Regular" at bounding box center [133, 128] width 81 height 12
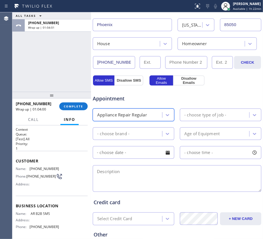
click at [227, 117] on div "- choose type of job -" at bounding box center [215, 115] width 68 height 10
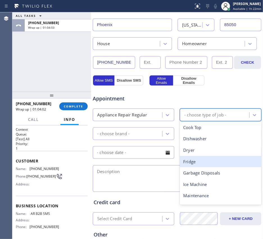
type input "w"
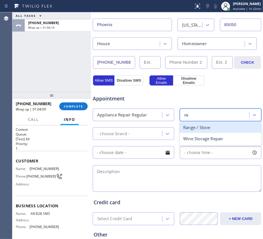
type input "r"
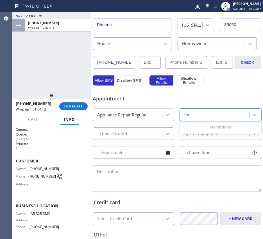
type input "h"
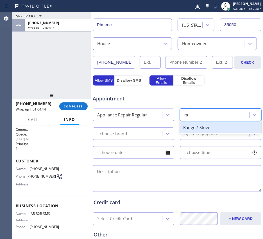
type input "ran"
click at [188, 127] on div "Range / Stove" at bounding box center [220, 128] width 81 height 12
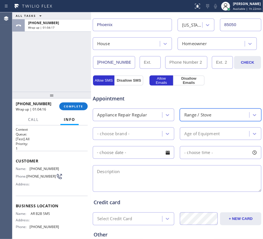
click at [216, 115] on div "Range / Stove" at bounding box center [215, 115] width 68 height 10
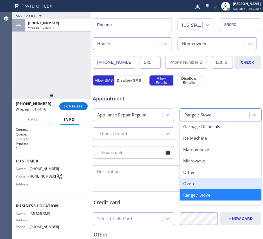
scroll to position [78, 0]
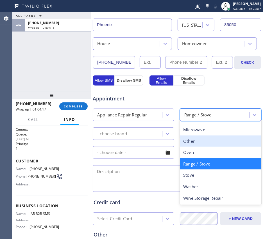
click at [195, 138] on div "Other" at bounding box center [220, 142] width 81 height 12
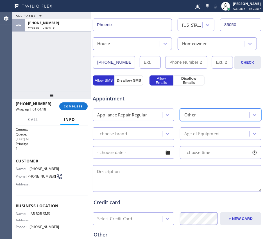
click at [107, 132] on div "- choose brand -" at bounding box center [113, 134] width 32 height 6
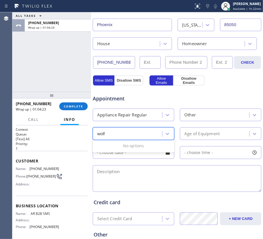
type input "wolf"
click at [129, 117] on div "Appliance Repair Regular" at bounding box center [122, 115] width 50 height 6
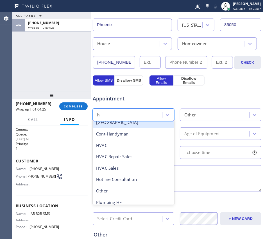
scroll to position [0, 0]
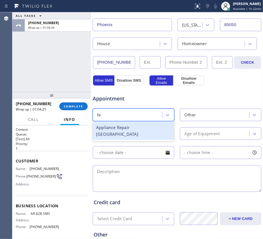
type input "hig"
click at [145, 123] on div "Appliance Repair High End" at bounding box center [133, 131] width 81 height 18
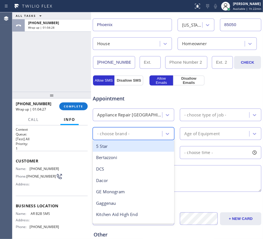
click at [142, 134] on div "- choose brand -" at bounding box center [128, 134] width 68 height 10
click at [190, 120] on div "- choose type of job -" at bounding box center [215, 115] width 68 height 10
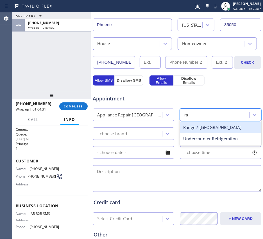
type input "r"
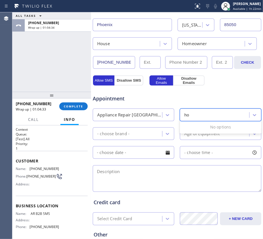
type input "h"
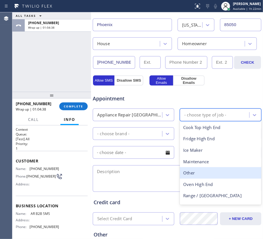
click at [189, 175] on div "Other" at bounding box center [220, 173] width 81 height 12
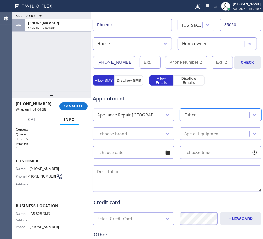
click at [133, 131] on div "- choose brand -" at bounding box center [128, 134] width 68 height 10
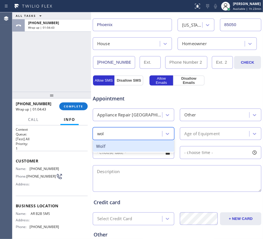
type input "wolf"
click at [136, 148] on div "Wolf" at bounding box center [133, 147] width 81 height 12
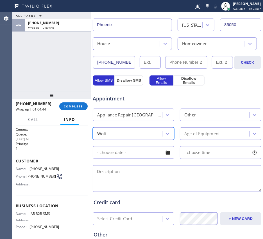
click at [196, 134] on div "Age of Equipment" at bounding box center [201, 134] width 35 height 6
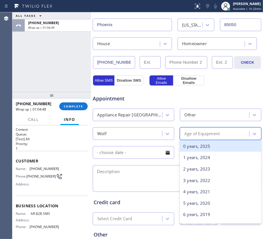
type input "5"
type input "4"
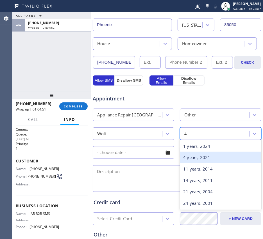
click at [200, 160] on div "4 years, 2021" at bounding box center [220, 158] width 81 height 12
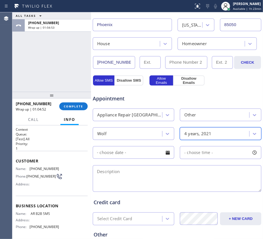
click at [139, 156] on input "text" at bounding box center [133, 152] width 81 height 13
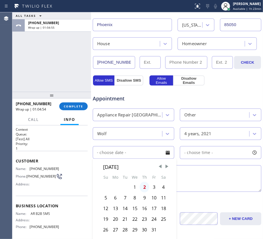
click at [145, 189] on div "2" at bounding box center [145, 187] width 10 height 11
type input "10/02/2025"
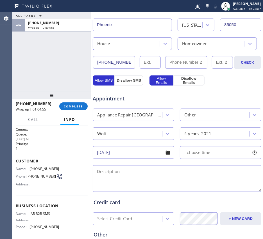
click at [200, 151] on span "- choose time -" at bounding box center [198, 152] width 29 height 5
drag, startPoint x: 180, startPoint y: 186, endPoint x: 231, endPoint y: 191, distance: 50.8
click at [232, 191] on div at bounding box center [235, 187] width 7 height 12
drag, startPoint x: 185, startPoint y: 187, endPoint x: 216, endPoint y: 191, distance: 31.7
click at [217, 191] on div at bounding box center [220, 187] width 7 height 12
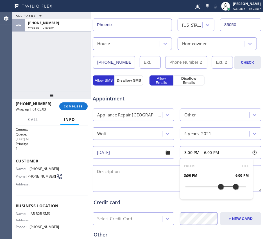
click at [113, 180] on textarea at bounding box center [177, 178] width 169 height 27
click at [125, 172] on textarea "3-6/" at bounding box center [177, 178] width 169 height 27
click at [227, 177] on textarea "3-6/Labor Day Promo-$150 off/" at bounding box center [177, 178] width 169 height 27
paste textarea "Wolf/range hood/filter light, lit on when pressing the button it's not working/…"
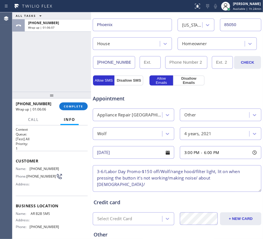
drag, startPoint x: 126, startPoint y: 182, endPoint x: 132, endPoint y: 179, distance: 6.3
click at [233, 179] on textarea "3-6/Labor Day Promo-$150 off/Wolf/range hood/filter light, lit on when pressing…" at bounding box center [177, 178] width 169 height 27
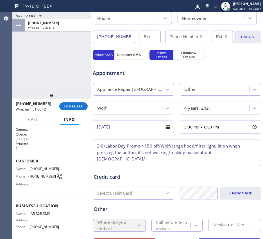
scroll to position [197, 0]
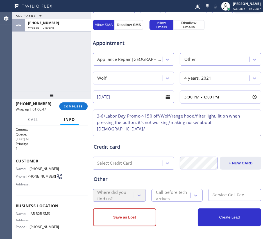
click at [229, 120] on textarea "3-6/Labor Day Promo-$150 off/Wolf/range hood/filter light, lit on when pressing…" at bounding box center [177, 123] width 169 height 27
paste textarea "GE monogram/fridge/tray in the bottom/ defrost tray or the climate control draw…"
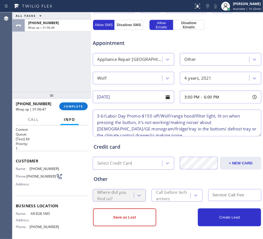
scroll to position [2, 0]
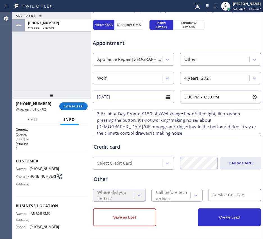
click at [104, 115] on textarea "3-6/Labor Day Promo-$150 off/Wolf/range hood/filter light, lit on when pressing…" at bounding box center [177, 123] width 169 height 27
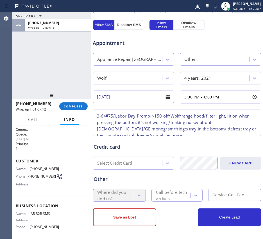
drag, startPoint x: 114, startPoint y: 114, endPoint x: 168, endPoint y: 118, distance: 54.0
click at [168, 118] on textarea "3-6/#75/Labor Day Promo-$150 off/Wolf/range hood/filter light, lit on when pres…" at bounding box center [177, 123] width 169 height 27
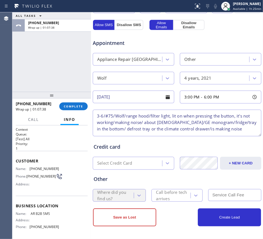
click at [236, 130] on textarea "3-6/#75/Wolf/range hood/filter light, lit on when pressing the button, it's not…" at bounding box center [177, 123] width 169 height 27
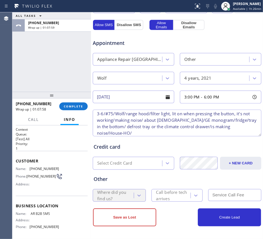
paste textarea "3722 E Ember Glow Way, Phoenix, AZ 85050"
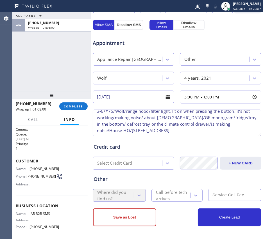
scroll to position [5, 0]
click at [232, 132] on textarea "3-6/#75/Wolf/range hood/filter light, lit on when pressing the button, it's not…" at bounding box center [177, 123] width 169 height 27
paste textarea "AR B2B SMS"
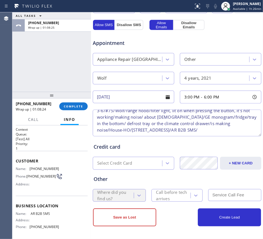
click at [121, 133] on textarea "3-6/#75/Wolf/range hood/filter light, lit on when pressing the button, it's not…" at bounding box center [177, 123] width 169 height 27
paste textarea "Please call customer 30 minutes prior to arrival"
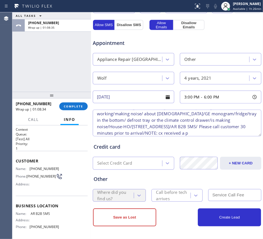
scroll to position [15, 0]
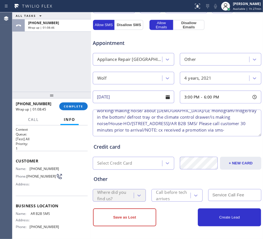
click at [159, 133] on textarea "3-6/#75/Wolf/range hood/filter light, lit on when pressing the button, it's not…" at bounding box center [177, 123] width 169 height 27
paste textarea "Labor Day Promo-$150 off"
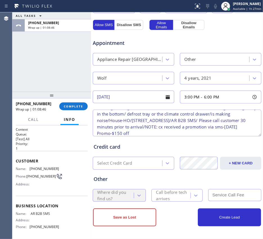
scroll to position [22, 0]
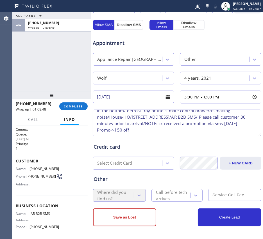
type textarea "3-6/#75/Wolf/range hood/filter light, lit on when pressing the button, it's not…"
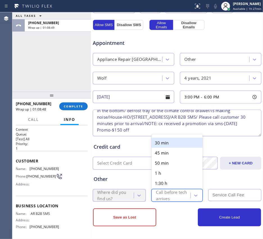
click at [173, 191] on div "Call before tech arrives" at bounding box center [173, 195] width 34 height 13
click at [162, 140] on div "30 min" at bounding box center [176, 143] width 51 height 10
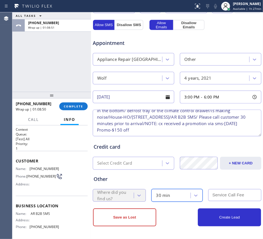
click at [221, 193] on input "text" at bounding box center [234, 195] width 53 height 12
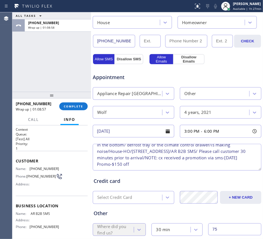
scroll to position [197, 0]
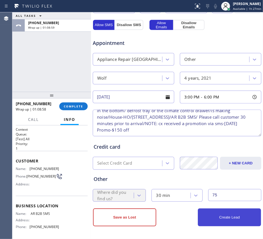
type input "75"
click at [218, 193] on button "Create Lead" at bounding box center [229, 218] width 63 height 18
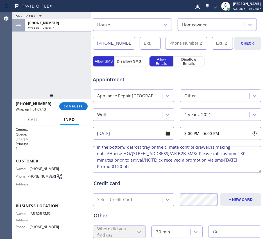
scroll to position [216, 0]
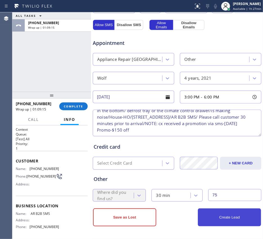
click at [218, 193] on button "Create Lead" at bounding box center [229, 218] width 63 height 18
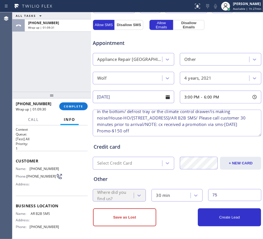
scroll to position [25, 0]
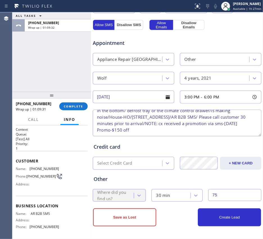
click at [220, 127] on textarea "3-6/#75/Wolf/range hood/filter light, lit on when pressing the button, it's not…" at bounding box center [177, 123] width 169 height 27
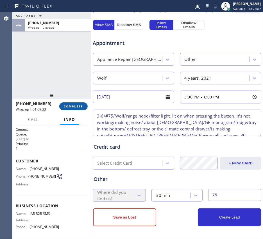
drag, startPoint x: 213, startPoint y: 129, endPoint x: 83, endPoint y: 102, distance: 132.7
click at [83, 102] on div "ALL TASKS ALL TASKS ACTIVE TASKS TASKS IN WRAP UP +14802742498 Wrap up | 01:09:…" at bounding box center [137, 125] width 251 height 227
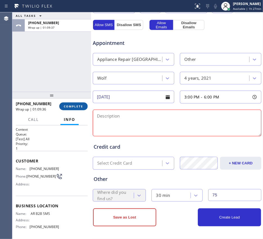
click at [80, 108] on span "COMPLETE" at bounding box center [73, 106] width 19 height 4
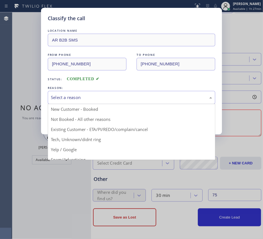
click at [160, 93] on div "Select a reason" at bounding box center [131, 97] width 167 height 13
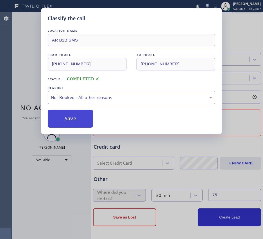
click at [75, 120] on button "Save" at bounding box center [70, 119] width 45 height 18
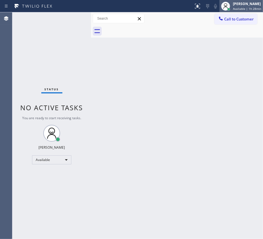
click at [236, 3] on div "[PERSON_NAME]" at bounding box center [247, 3] width 28 height 5
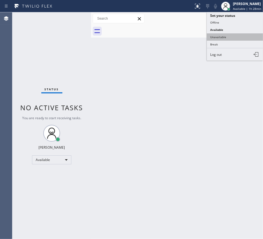
click at [234, 37] on button "Unavailable" at bounding box center [235, 36] width 56 height 7
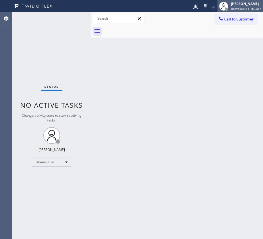
click at [251, 1] on div "Megan Rose Paluca Unavailable | 1h 5min" at bounding box center [239, 6] width 45 height 12
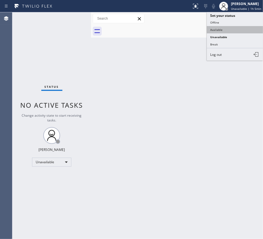
click at [221, 29] on button "Available" at bounding box center [235, 29] width 56 height 7
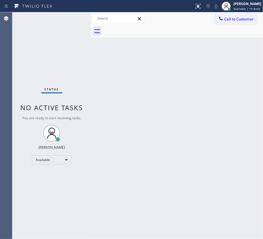
click at [74, 21] on div "Status No active tasks You are ready to start receiving tasks. [PERSON_NAME] Av…" at bounding box center [51, 125] width 79 height 227
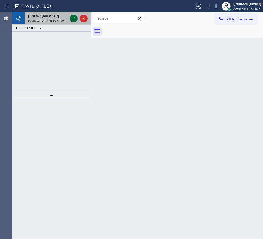
click at [74, 16] on icon at bounding box center [73, 18] width 7 height 7
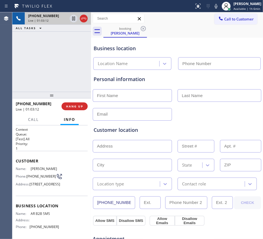
drag, startPoint x: 72, startPoint y: 17, endPoint x: 78, endPoint y: 17, distance: 5.9
click at [72, 17] on icon at bounding box center [73, 18] width 7 height 7
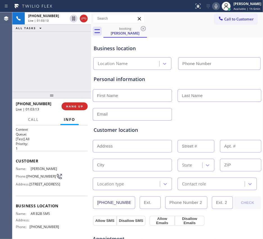
click at [213, 8] on icon at bounding box center [216, 6] width 7 height 7
drag, startPoint x: 74, startPoint y: 19, endPoint x: 91, endPoint y: 15, distance: 16.8
click at [74, 19] on icon at bounding box center [73, 18] width 7 height 7
click at [213, 6] on icon at bounding box center [216, 6] width 7 height 7
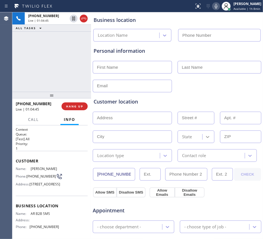
scroll to position [70, 0]
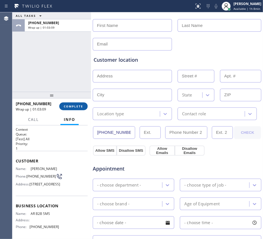
click at [74, 106] on span "COMPLETE" at bounding box center [73, 106] width 19 height 4
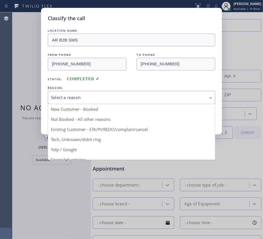
click at [86, 100] on div "Select a reason" at bounding box center [131, 97] width 161 height 6
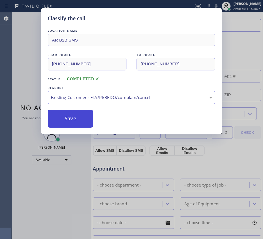
click at [78, 122] on button "Save" at bounding box center [70, 119] width 45 height 18
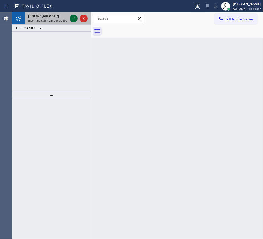
click at [73, 16] on icon at bounding box center [73, 18] width 7 height 7
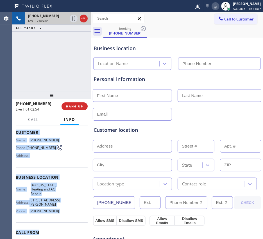
scroll to position [30, 0]
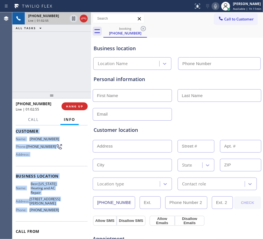
drag, startPoint x: 16, startPoint y: 159, endPoint x: 65, endPoint y: 206, distance: 67.3
click at [65, 193] on div "Context Queue: [Test] All Priority: 1 Customer Name: (888) 581-8950 Phone: (888…" at bounding box center [52, 180] width 72 height 167
copy div "Customer Name: (888) 581-8950 Phone: (888) 581-8950 Address: Business location …"
click at [65, 153] on div "Name: (888) 581-8950 Phone: (888) 581-8950 Address:" at bounding box center [52, 148] width 72 height 22
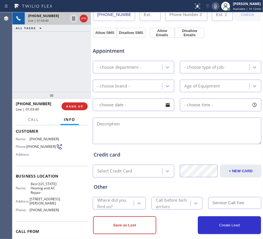
scroll to position [197, 0]
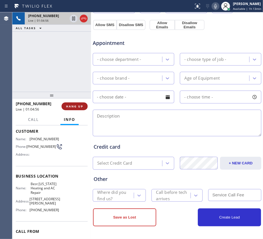
click at [75, 104] on span "HANG UP" at bounding box center [74, 106] width 17 height 4
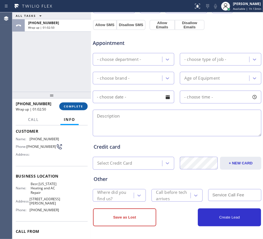
click at [74, 106] on span "COMPLETE" at bounding box center [73, 106] width 19 height 4
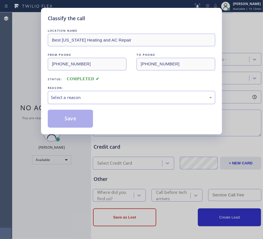
click at [169, 96] on div "Select a reason" at bounding box center [131, 97] width 161 height 6
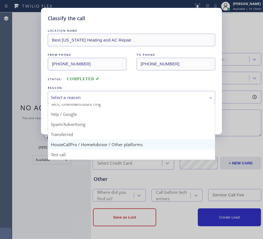
scroll to position [38, 0]
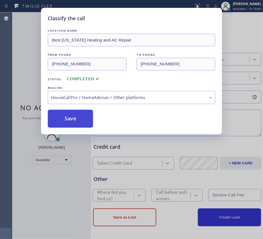
click at [87, 122] on button "Save" at bounding box center [70, 119] width 45 height 18
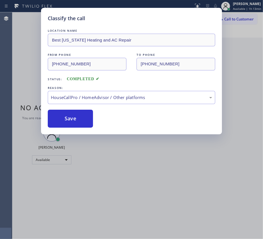
scroll to position [0, 0]
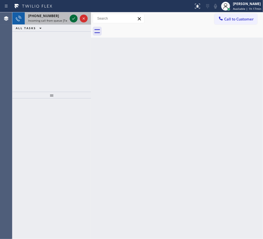
click at [72, 19] on icon at bounding box center [73, 18] width 3 height 2
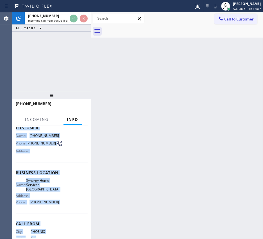
scroll to position [53, 0]
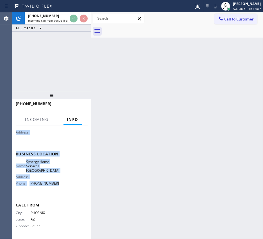
drag, startPoint x: 15, startPoint y: 159, endPoint x: 63, endPoint y: 183, distance: 53.1
click at [63, 183] on div "Context Queue: [Test] All Priority: 2 Customer Name: (480) 223-6275 Phone: (480…" at bounding box center [51, 183] width 79 height 114
copy div "Customer Name: (480) 223-6275 Phone: (480) 223-6275 Address: Business location …"
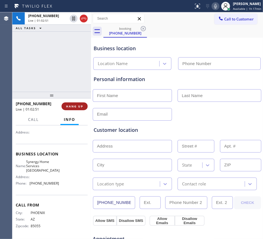
click at [74, 110] on div "+14802236275 Live | 01:02:51 HANG UP" at bounding box center [52, 106] width 72 height 15
click at [75, 105] on span "HANG UP" at bounding box center [74, 106] width 17 height 4
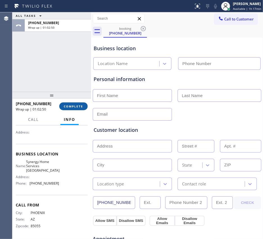
click at [64, 104] on span "COMPLETE" at bounding box center [73, 106] width 19 height 4
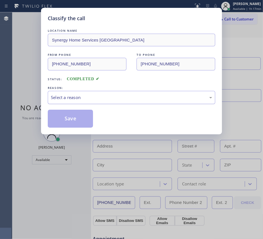
click at [164, 99] on div "Select a reason" at bounding box center [131, 97] width 161 height 6
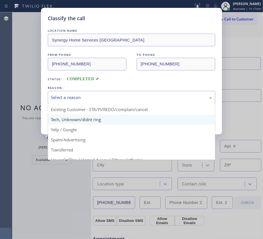
scroll to position [38, 0]
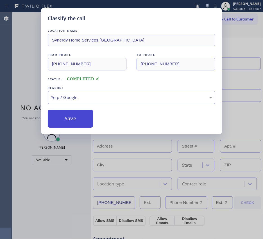
drag, startPoint x: 75, startPoint y: 115, endPoint x: 131, endPoint y: 119, distance: 56.6
click at [75, 115] on button "Save" at bounding box center [70, 119] width 45 height 18
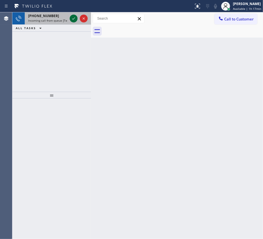
click at [71, 16] on icon at bounding box center [73, 18] width 7 height 7
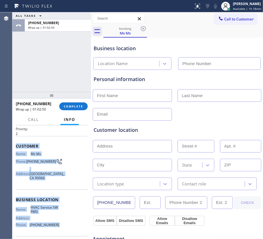
scroll to position [53, 0]
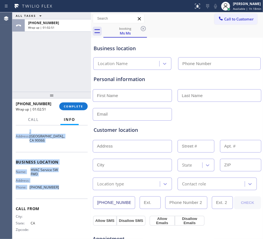
drag, startPoint x: 15, startPoint y: 155, endPoint x: 67, endPoint y: 185, distance: 60.0
click at [67, 185] on div "Context Queue: [Test] All Priority: 2 Customer Name: Ms Ms Phone: (424) 283-642…" at bounding box center [51, 183] width 79 height 114
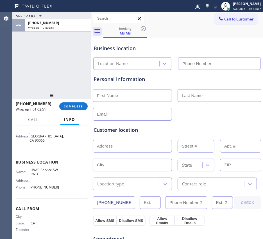
drag, startPoint x: 67, startPoint y: 185, endPoint x: 70, endPoint y: 100, distance: 84.6
click at [70, 100] on div "+14242836425 Wrap up | 01:02:51 COMPLETE" at bounding box center [52, 106] width 72 height 15
click at [72, 103] on button "COMPLETE" at bounding box center [73, 107] width 28 height 8
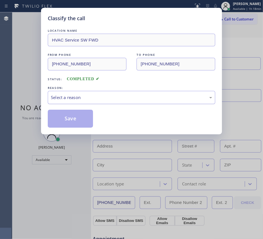
click at [109, 91] on div "Select a reason" at bounding box center [131, 97] width 167 height 13
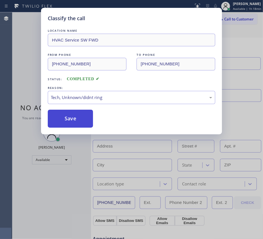
click at [78, 111] on button "Save" at bounding box center [70, 119] width 45 height 18
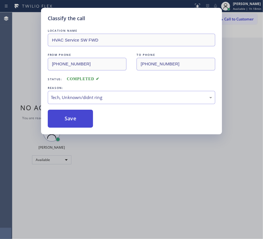
click at [80, 120] on button "Save" at bounding box center [70, 119] width 45 height 18
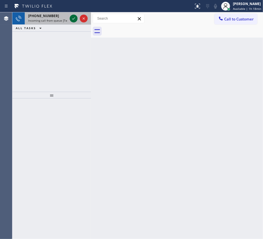
click at [71, 16] on icon at bounding box center [73, 18] width 7 height 7
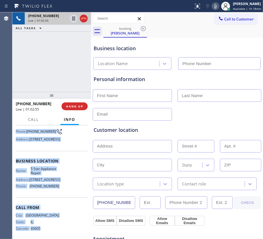
scroll to position [57, 0]
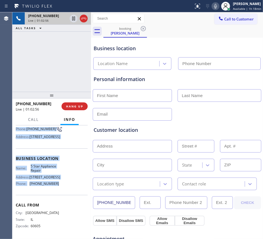
drag, startPoint x: 13, startPoint y: 161, endPoint x: 64, endPoint y: 192, distance: 59.0
click at [64, 192] on div "Context Queue: [Test] All Priority: 1 Customer Name: Tom Hoffman Phone: (312) 8…" at bounding box center [51, 183] width 79 height 114
copy div "Customer Name: Tom Hoffman Phone: (312) 841-6653 Address: 2047 N Bissell St, Ch…"
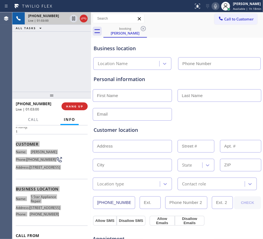
scroll to position [0, 0]
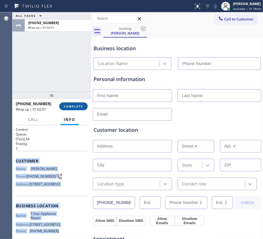
click at [85, 104] on button "COMPLETE" at bounding box center [73, 107] width 28 height 8
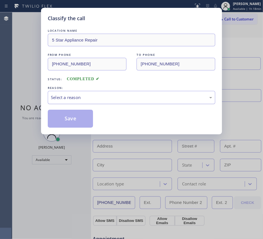
click at [127, 101] on div "Select a reason" at bounding box center [131, 97] width 161 height 6
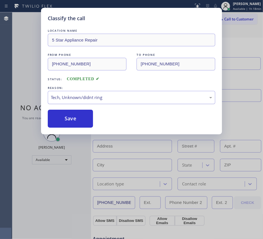
click at [104, 103] on div "Tech, Unknown/didnt ring" at bounding box center [131, 97] width 167 height 13
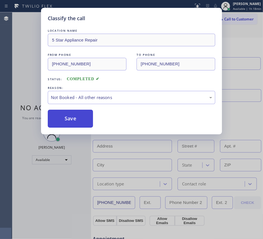
click at [83, 120] on button "Save" at bounding box center [70, 119] width 45 height 18
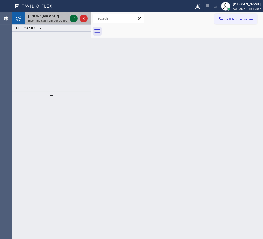
click at [76, 19] on icon at bounding box center [73, 18] width 7 height 7
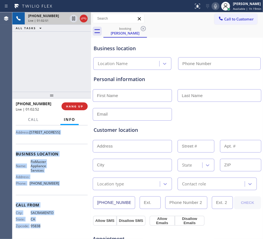
scroll to position [66, 0]
drag, startPoint x: 15, startPoint y: 159, endPoint x: 69, endPoint y: 193, distance: 63.6
click at [69, 193] on div "Context Queue: [Test] All Priority: 1 Customer Name: Nathalie Mcencro Phone: (9…" at bounding box center [51, 183] width 79 height 114
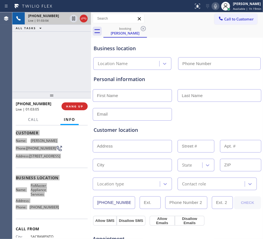
scroll to position [0, 0]
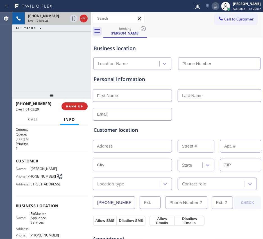
click at [62, 70] on div "+19165990214 Live | 01:03:28 ALL TASKS ALL TASKS ACTIVE TASKS TASKS IN WRAP UP" at bounding box center [51, 51] width 79 height 79
click at [35, 179] on span "(916) 599-0214" at bounding box center [40, 176] width 29 height 4
drag, startPoint x: 35, startPoint y: 182, endPoint x: 26, endPoint y: 178, distance: 10.2
click at [26, 178] on div "Phone: (916) 599-0214" at bounding box center [37, 176] width 43 height 7
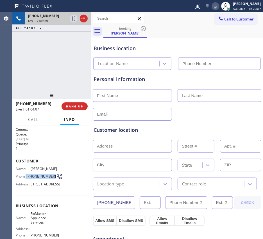
copy div ": (916) 599-0214"
click at [36, 179] on span "(916) 599-0214" at bounding box center [40, 176] width 29 height 4
drag, startPoint x: 35, startPoint y: 182, endPoint x: 28, endPoint y: 180, distance: 8.2
click at [28, 179] on span "(916) 599-0214" at bounding box center [40, 176] width 29 height 4
click at [213, 6] on icon at bounding box center [215, 6] width 7 height 7
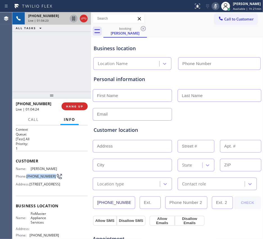
click at [75, 19] on icon at bounding box center [73, 18] width 7 height 7
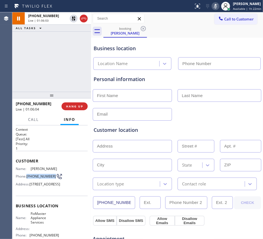
drag, startPoint x: 74, startPoint y: 17, endPoint x: 184, endPoint y: 7, distance: 110.0
click at [74, 17] on icon at bounding box center [74, 19] width 4 height 4
click at [212, 3] on icon at bounding box center [215, 6] width 7 height 7
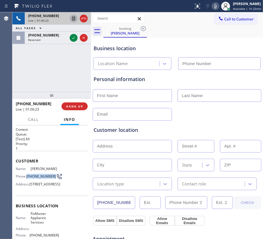
drag, startPoint x: 74, startPoint y: 16, endPoint x: 77, endPoint y: 15, distance: 3.3
click at [74, 16] on icon at bounding box center [73, 18] width 7 height 7
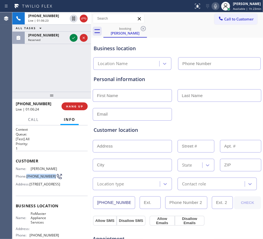
click at [213, 8] on icon at bounding box center [215, 6] width 7 height 7
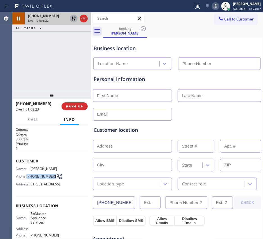
click at [73, 21] on icon at bounding box center [73, 18] width 7 height 7
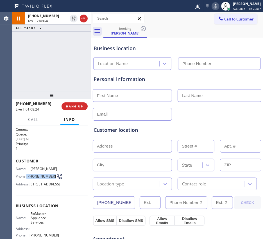
click at [214, 3] on icon at bounding box center [215, 6] width 7 height 7
click at [61, 70] on div "+19165990214 Live | 01:08:32 ALL TASKS ALL TASKS ACTIVE TASKS TASKS IN WRAP UP" at bounding box center [51, 51] width 79 height 79
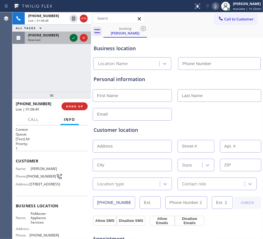
click at [72, 39] on icon at bounding box center [73, 38] width 7 height 7
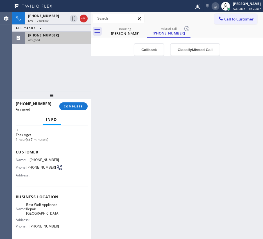
scroll to position [35, 0]
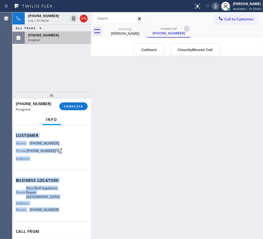
drag, startPoint x: 15, startPoint y: 134, endPoint x: 65, endPoint y: 220, distance: 98.5
click at [65, 193] on div "Context Queue: Appliance Repair High End Priority: 0 Task Age: 1 hour(s) 7 minu…" at bounding box center [52, 178] width 72 height 172
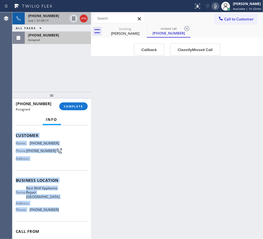
click at [57, 17] on div "+19165990214" at bounding box center [47, 15] width 39 height 5
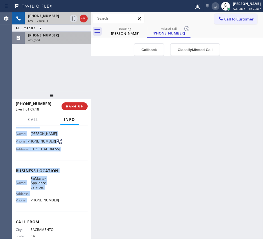
scroll to position [26, 0]
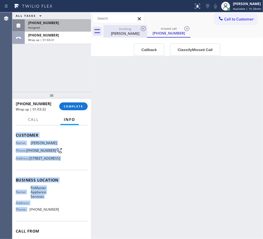
click at [123, 34] on div "Nathalie Mcencro" at bounding box center [125, 33] width 42 height 5
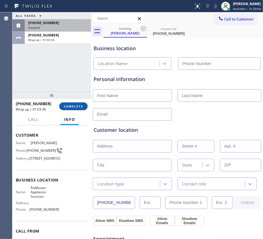
click at [72, 107] on span "COMPLETE" at bounding box center [73, 106] width 19 height 4
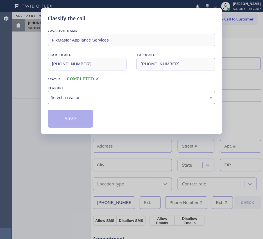
click at [128, 96] on div "Select a reason" at bounding box center [131, 97] width 161 height 6
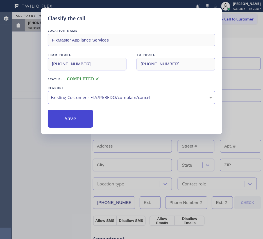
click at [91, 123] on button "Save" at bounding box center [70, 119] width 45 height 18
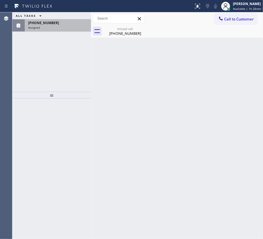
click at [56, 27] on div "Assigned" at bounding box center [58, 28] width 60 height 4
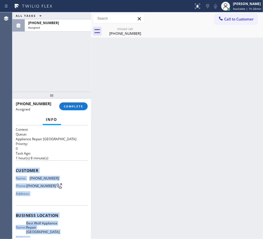
scroll to position [66, 0]
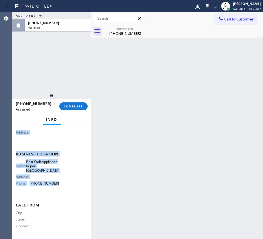
drag, startPoint x: 15, startPoint y: 170, endPoint x: 61, endPoint y: 183, distance: 47.8
click at [61, 183] on div "Context Queue: Appliance Repair High End Priority: 0 Task Age: 1 hour(s) 8 minu…" at bounding box center [51, 183] width 79 height 114
click at [76, 110] on button "COMPLETE" at bounding box center [73, 107] width 28 height 8
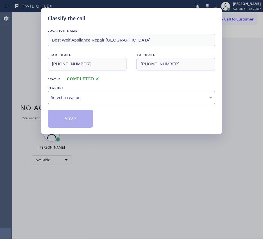
click at [125, 99] on div "Select a reason" at bounding box center [131, 97] width 161 height 6
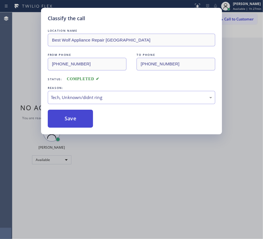
click at [83, 117] on button "Save" at bounding box center [70, 119] width 45 height 18
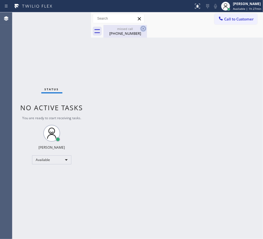
click at [144, 29] on icon at bounding box center [143, 28] width 7 height 7
click at [140, 19] on icon at bounding box center [139, 18] width 7 height 7
click at [137, 29] on div "missed call" at bounding box center [125, 29] width 42 height 4
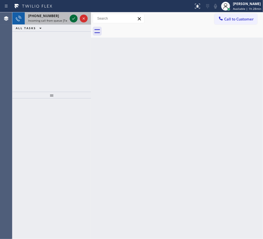
click at [74, 21] on icon at bounding box center [73, 18] width 7 height 7
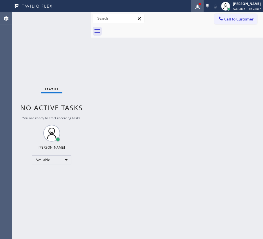
click at [195, 4] on icon at bounding box center [196, 6] width 3 height 4
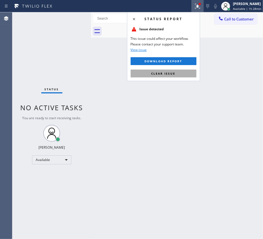
click at [190, 73] on button "Clear issue" at bounding box center [164, 74] width 66 height 8
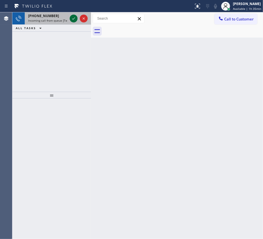
click at [74, 17] on icon at bounding box center [73, 18] width 7 height 7
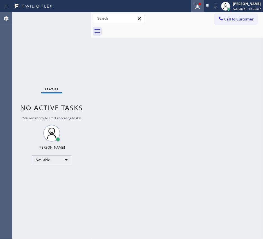
click at [195, 7] on icon at bounding box center [197, 6] width 5 height 5
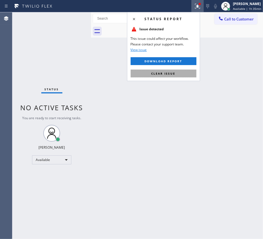
click at [176, 76] on button "Clear issue" at bounding box center [164, 74] width 66 height 8
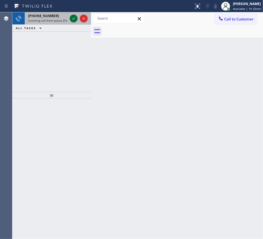
click at [74, 20] on icon at bounding box center [73, 18] width 7 height 7
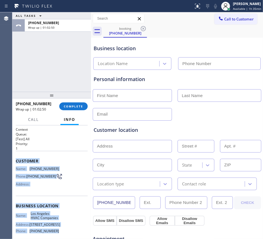
scroll to position [57, 0]
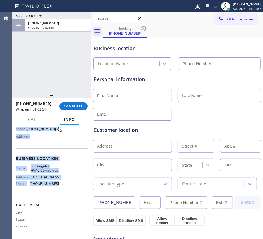
drag, startPoint x: 15, startPoint y: 161, endPoint x: 73, endPoint y: 186, distance: 63.8
click at [73, 186] on div "Context Queue: [Test] All Priority: 1 Customer Name: (800) 924-7070 Phone: (800…" at bounding box center [51, 183] width 79 height 114
drag, startPoint x: 73, startPoint y: 186, endPoint x: 78, endPoint y: 105, distance: 81.0
click at [78, 105] on span "COMPLETE" at bounding box center [73, 106] width 19 height 4
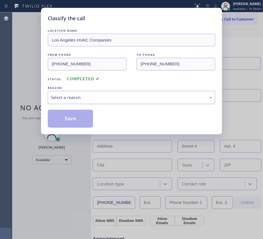
click at [121, 100] on div "Select a reason" at bounding box center [131, 97] width 161 height 6
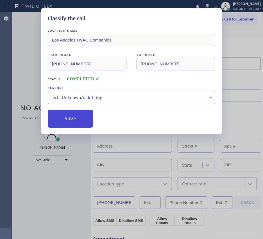
click at [62, 114] on button "Save" at bounding box center [70, 119] width 45 height 18
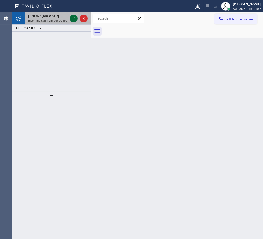
click at [72, 15] on icon at bounding box center [73, 18] width 7 height 7
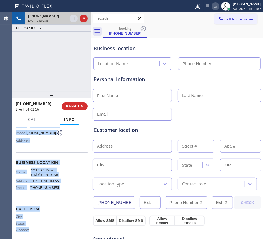
scroll to position [53, 0]
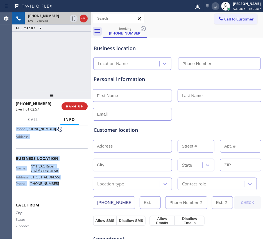
drag, startPoint x: 14, startPoint y: 160, endPoint x: 74, endPoint y: 192, distance: 68.2
click at [74, 192] on div "Context Queue: [Test] All Priority: 2 Customer Name: (800) 620-6486 Phone: (800…" at bounding box center [51, 183] width 79 height 114
click at [69, 105] on span "HANG UP" at bounding box center [74, 106] width 17 height 4
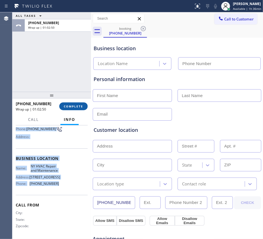
click at [69, 105] on span "COMPLETE" at bounding box center [73, 106] width 19 height 4
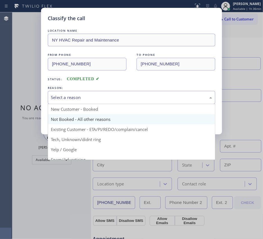
drag, startPoint x: 163, startPoint y: 97, endPoint x: 134, endPoint y: 115, distance: 34.2
click at [163, 96] on div "Select a reason" at bounding box center [131, 97] width 161 height 6
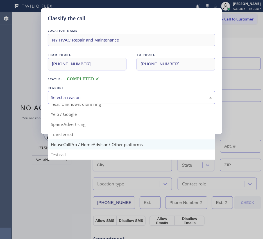
scroll to position [38, 0]
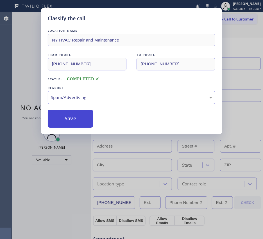
click at [79, 117] on button "Save" at bounding box center [70, 119] width 45 height 18
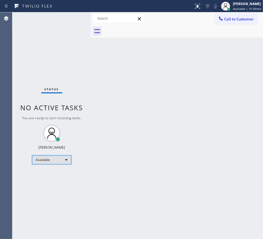
click at [62, 160] on div "Available" at bounding box center [51, 160] width 39 height 9
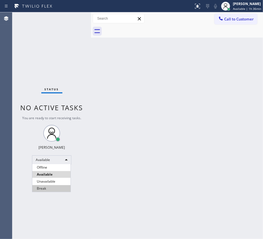
click at [55, 185] on li "Break" at bounding box center [51, 188] width 38 height 7
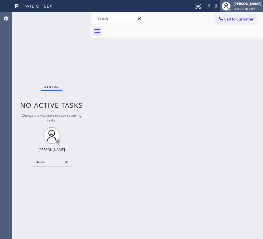
click at [249, 4] on div "[PERSON_NAME]" at bounding box center [247, 3] width 28 height 5
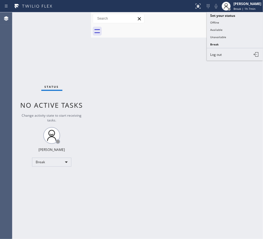
click at [135, 145] on div "Back to Dashboard Change Sender ID Customers Technicians Select a contact Outbo…" at bounding box center [177, 125] width 172 height 227
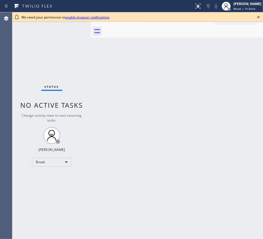
click at [256, 18] on icon at bounding box center [258, 17] width 7 height 7
click at [259, 16] on icon at bounding box center [258, 17] width 2 height 2
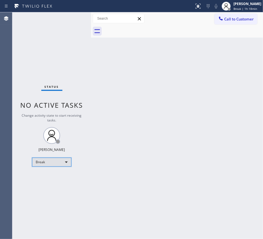
click at [50, 164] on div "Break" at bounding box center [51, 162] width 39 height 9
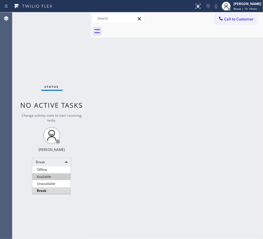
click at [61, 178] on li "Available" at bounding box center [51, 177] width 38 height 7
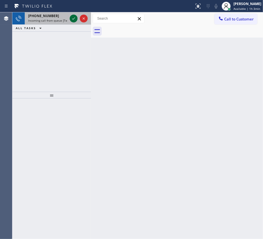
click at [69, 15] on div at bounding box center [79, 18] width 20 height 12
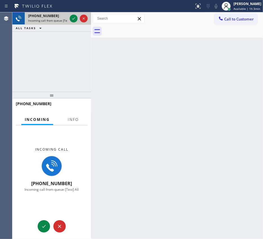
click at [69, 19] on div at bounding box center [79, 18] width 20 height 12
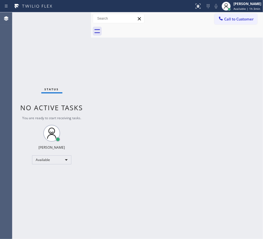
click at [71, 19] on div "Status No active tasks You are ready to start receiving tasks. [PERSON_NAME] Av…" at bounding box center [51, 125] width 79 height 227
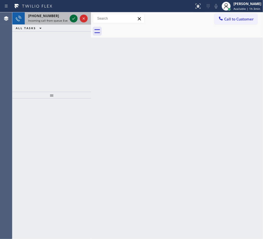
click at [73, 17] on icon at bounding box center [73, 18] width 7 height 7
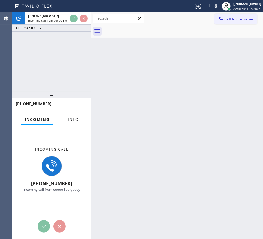
click at [73, 119] on span "Info" at bounding box center [73, 119] width 11 height 5
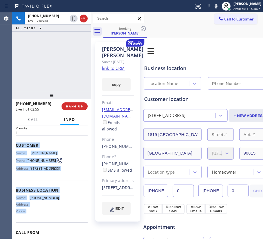
scroll to position [25, 0]
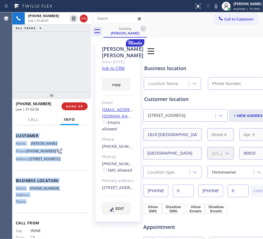
drag, startPoint x: 16, startPoint y: 160, endPoint x: 55, endPoint y: 215, distance: 67.5
click at [55, 215] on div "Context Queue: Everybody Priority: 1 Customer Name: [PERSON_NAME] Phone: [PHONE…" at bounding box center [52, 179] width 72 height 154
copy div "Customer Name: [PERSON_NAME] Phone: [PHONE_NUMBER] Address: [STREET_ADDRESS] Bu…"
click at [121, 71] on link "link to CRM" at bounding box center [113, 68] width 23 height 6
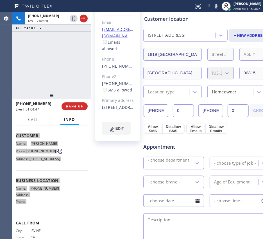
scroll to position [79, 0]
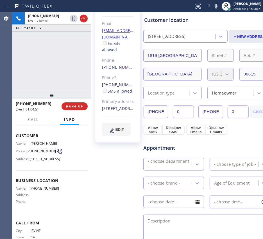
click at [61, 68] on div "[PHONE_NUMBER] Live | 01:04:51 ALL TASKS ALL TASKS ACTIVE TASKS TASKS IN WRAP UP" at bounding box center [51, 51] width 79 height 79
click at [38, 69] on div "[PHONE_NUMBER] Live | 01:05:03 ALL TASKS ALL TASKS ACTIVE TASKS TASKS IN WRAP UP" at bounding box center [51, 51] width 79 height 79
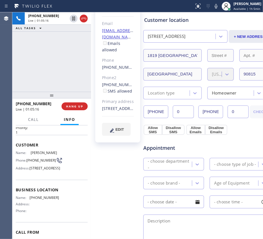
scroll to position [0, 0]
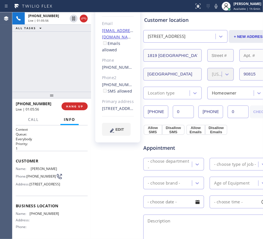
click at [67, 70] on div "[PHONE_NUMBER] Live | 01:05:56 ALL TASKS ALL TASKS ACTIVE TASKS TASKS IN WRAP UP" at bounding box center [51, 51] width 79 height 79
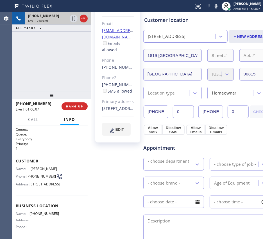
drag, startPoint x: 74, startPoint y: 20, endPoint x: 78, endPoint y: 20, distance: 3.7
click at [74, 20] on icon at bounding box center [73, 19] width 3 height 4
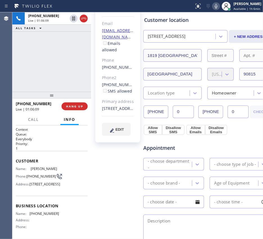
click at [214, 6] on icon at bounding box center [216, 6] width 7 height 7
drag, startPoint x: 72, startPoint y: 19, endPoint x: 90, endPoint y: 16, distance: 18.4
click at [72, 19] on icon at bounding box center [73, 18] width 7 height 7
click at [214, 4] on icon at bounding box center [216, 6] width 7 height 7
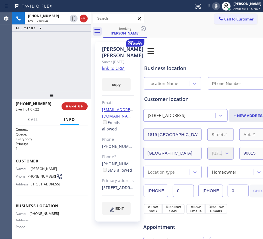
scroll to position [35, 0]
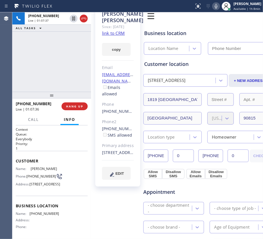
drag, startPoint x: 74, startPoint y: 19, endPoint x: 89, endPoint y: 17, distance: 15.6
click at [74, 19] on icon at bounding box center [73, 19] width 3 height 4
click at [214, 8] on icon at bounding box center [216, 6] width 7 height 7
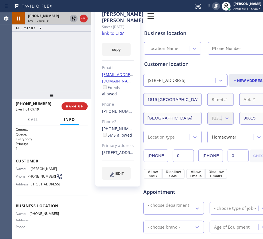
click at [72, 17] on icon at bounding box center [73, 18] width 7 height 7
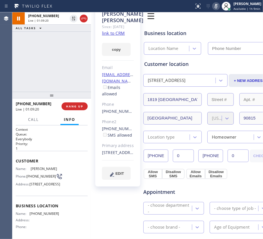
click at [213, 5] on icon at bounding box center [216, 6] width 7 height 7
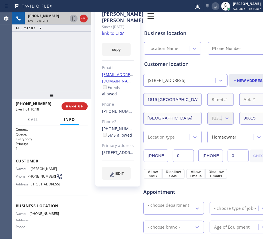
click at [74, 17] on icon at bounding box center [73, 18] width 7 height 7
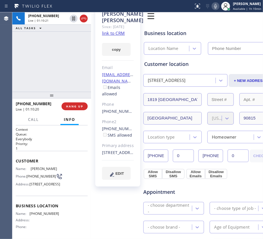
click at [214, 6] on icon at bounding box center [215, 6] width 3 height 4
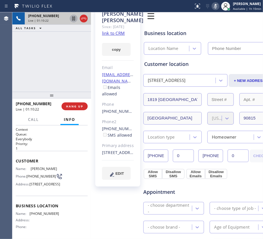
click at [72, 17] on icon at bounding box center [73, 18] width 7 height 7
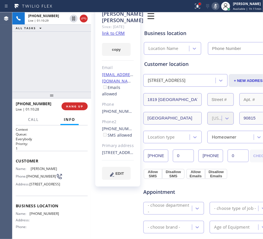
click at [199, 4] on div at bounding box center [200, 4] width 2 height 2
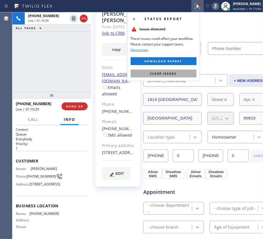
click at [170, 75] on span "Clear issues" at bounding box center [163, 74] width 26 height 4
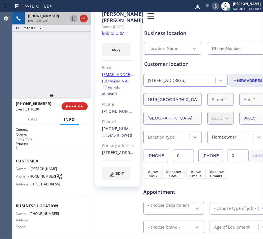
click at [73, 19] on icon at bounding box center [73, 18] width 7 height 7
click at [74, 20] on icon at bounding box center [73, 18] width 7 height 7
click at [72, 19] on icon at bounding box center [73, 18] width 7 height 7
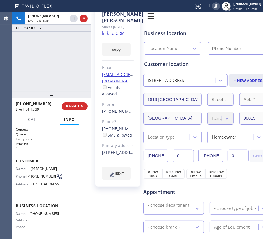
click at [213, 3] on icon at bounding box center [216, 6] width 7 height 7
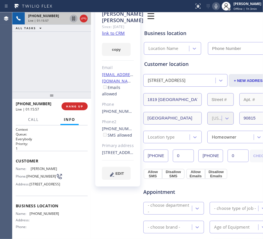
click at [72, 17] on icon at bounding box center [73, 18] width 7 height 7
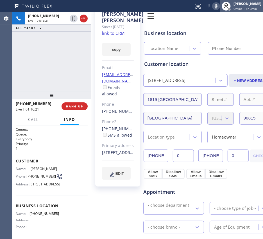
click at [236, 7] on span "Offline | 1h 3min" at bounding box center [244, 9] width 23 height 4
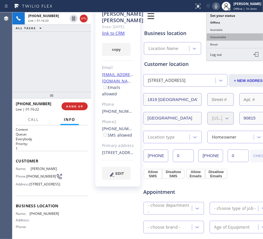
click at [229, 38] on button "Unavailable" at bounding box center [235, 36] width 56 height 7
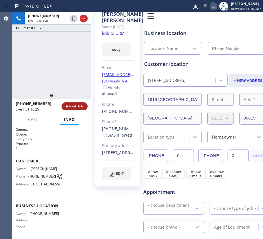
click at [75, 108] on span "HANG UP" at bounding box center [74, 106] width 17 height 4
click at [79, 105] on span "HANG UP" at bounding box center [74, 106] width 17 height 4
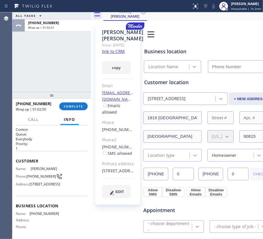
scroll to position [0, 0]
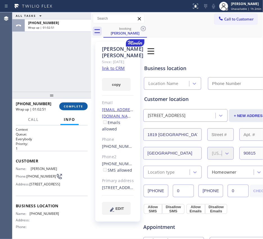
click at [78, 108] on span "COMPLETE" at bounding box center [73, 106] width 19 height 4
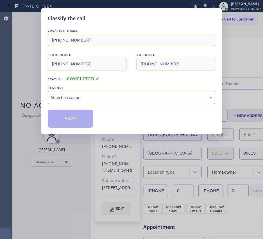
click at [93, 103] on div "Select a reason" at bounding box center [131, 97] width 167 height 13
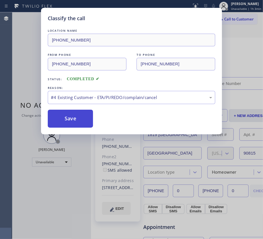
click at [82, 121] on button "Save" at bounding box center [70, 119] width 45 height 18
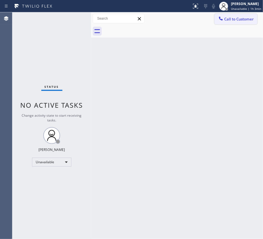
click at [240, 23] on button "Call to Customer" at bounding box center [235, 19] width 43 height 11
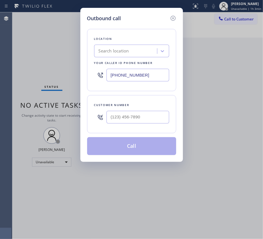
click at [142, 75] on input "[PHONE_NUMBER]" at bounding box center [137, 75] width 63 height 13
click at [143, 115] on input "(___) ___-____" at bounding box center [137, 117] width 63 height 13
paste input "949) 579-0160"
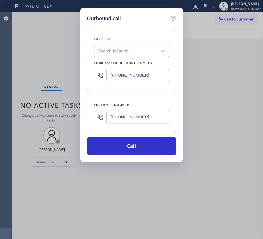
type input "[PHONE_NUMBER]"
drag, startPoint x: 150, startPoint y: 72, endPoint x: 1, endPoint y: 82, distance: 149.2
click at [75, 73] on div "Outbound call Location Search location Your caller id phone number [PHONE_NUMBE…" at bounding box center [131, 119] width 263 height 239
click at [150, 78] on input "[PHONE_NUMBER]" at bounding box center [137, 75] width 63 height 13
drag, startPoint x: 105, startPoint y: 75, endPoint x: 85, endPoint y: 75, distance: 20.5
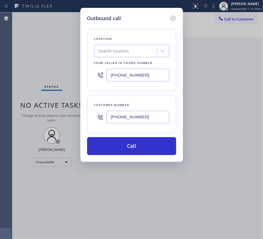
click at [93, 75] on div "Location Search location Your caller id phone number [PHONE_NUMBER]" at bounding box center [131, 60] width 89 height 62
paste input "text"
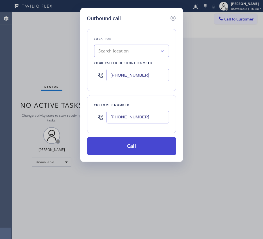
type input "[PHONE_NUMBER]"
click at [144, 149] on button "Call" at bounding box center [131, 146] width 89 height 18
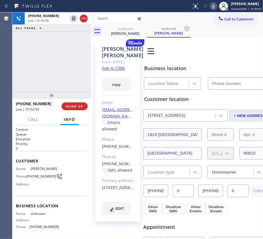
click at [61, 64] on div "[PHONE_NUMBER] Live | 01:02:59 ALL TASKS ALL TASKS ACTIVE TASKS TASKS IN WRAP UP" at bounding box center [51, 51] width 79 height 79
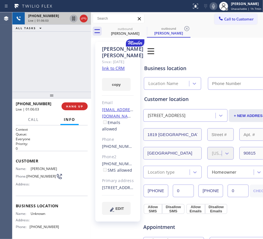
click at [72, 17] on icon at bounding box center [73, 18] width 7 height 7
click at [79, 105] on span "HANG UP" at bounding box center [74, 106] width 17 height 4
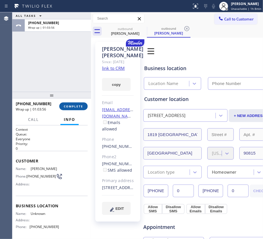
click at [76, 108] on span "COMPLETE" at bounding box center [73, 106] width 19 height 4
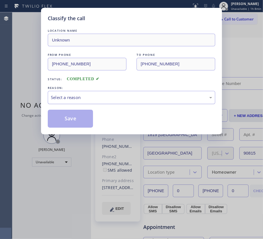
drag, startPoint x: 144, startPoint y: 99, endPoint x: 141, endPoint y: 102, distance: 4.0
click at [144, 99] on div "Select a reason" at bounding box center [131, 97] width 161 height 6
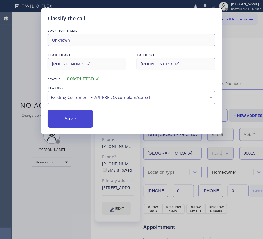
click at [76, 116] on button "Save" at bounding box center [70, 119] width 45 height 18
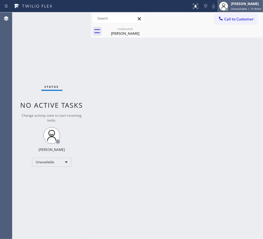
click at [248, 7] on span "Unavailable | 1h 8min" at bounding box center [246, 9] width 30 height 4
click at [232, 6] on div "[PERSON_NAME]" at bounding box center [245, 3] width 32 height 5
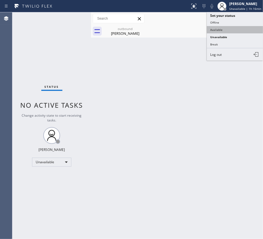
click at [227, 27] on button "Available" at bounding box center [235, 29] width 56 height 7
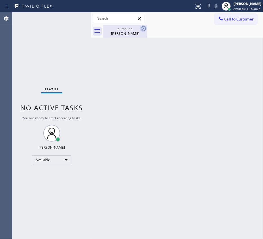
click at [141, 29] on icon at bounding box center [143, 28] width 5 height 5
click at [121, 30] on div "outbound" at bounding box center [125, 29] width 42 height 4
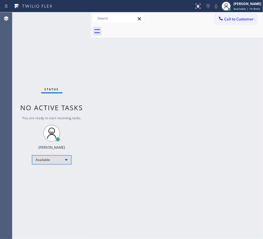
click at [56, 156] on div "Available" at bounding box center [51, 160] width 39 height 9
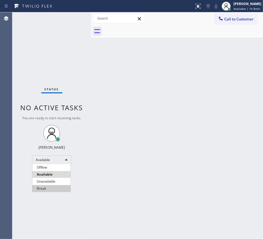
click at [49, 188] on li "Break" at bounding box center [51, 188] width 38 height 7
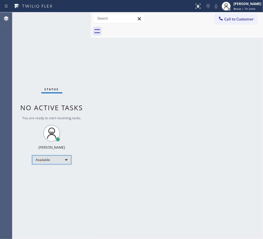
click at [47, 159] on div "Available" at bounding box center [51, 160] width 39 height 9
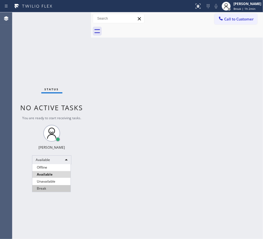
click at [48, 188] on li "Break" at bounding box center [51, 188] width 38 height 7
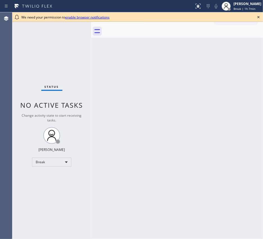
click at [260, 17] on icon at bounding box center [258, 17] width 7 height 7
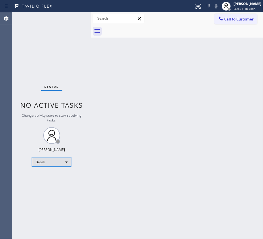
click at [48, 160] on div "Break" at bounding box center [51, 162] width 39 height 9
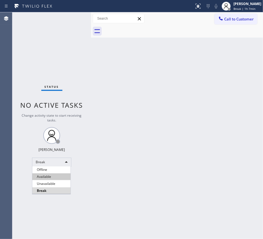
click at [48, 176] on li "Available" at bounding box center [51, 177] width 38 height 7
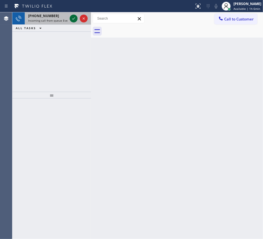
click at [76, 22] on icon at bounding box center [73, 18] width 7 height 7
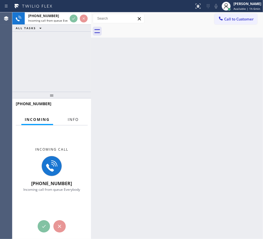
click at [69, 122] on span "Info" at bounding box center [73, 119] width 11 height 5
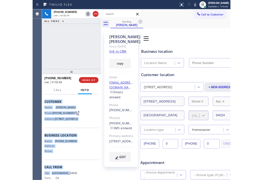
scroll to position [57, 0]
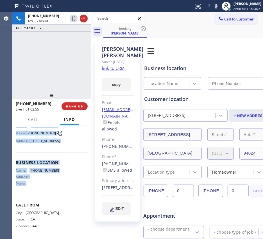
drag, startPoint x: 14, startPoint y: 160, endPoint x: 63, endPoint y: 189, distance: 57.3
click at [63, 189] on div "Context Queue: Everybody Priority: 1 Customer Name: Sandy Goldstein Phone: (650…" at bounding box center [51, 183] width 79 height 114
copy div "Customer Name: Sandy Goldstein Phone: (650) 400-5236 Address: 2270 Sierra Ventu…"
click at [120, 71] on link "link to CRM" at bounding box center [113, 68] width 23 height 6
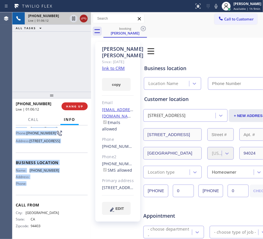
drag, startPoint x: 73, startPoint y: 19, endPoint x: 85, endPoint y: 16, distance: 11.9
click at [73, 19] on icon at bounding box center [73, 18] width 7 height 7
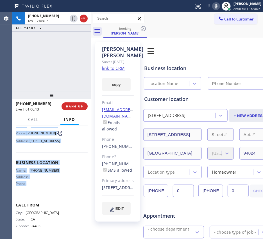
click at [213, 7] on icon at bounding box center [216, 6] width 7 height 7
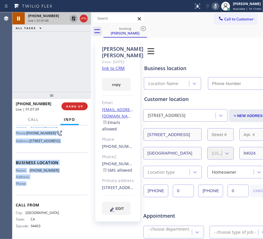
click at [75, 19] on icon at bounding box center [73, 18] width 7 height 7
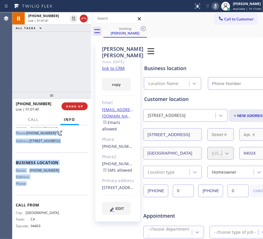
click at [213, 6] on icon at bounding box center [215, 6] width 7 height 7
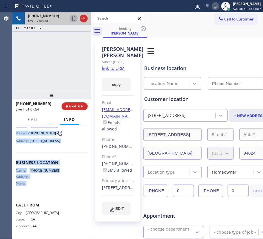
click at [72, 18] on icon at bounding box center [73, 19] width 3 height 4
click at [213, 6] on icon at bounding box center [215, 6] width 7 height 7
click at [76, 18] on icon at bounding box center [73, 18] width 7 height 7
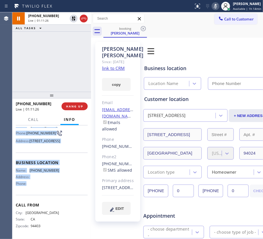
click at [215, 5] on div at bounding box center [215, 6] width 8 height 7
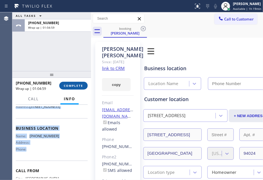
click at [70, 84] on span "COMPLETE" at bounding box center [73, 86] width 19 height 4
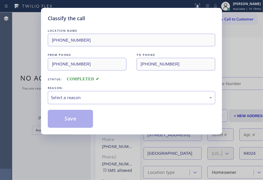
click at [72, 86] on div "REASON:" at bounding box center [131, 88] width 167 height 6
click at [76, 99] on div "Select a reason" at bounding box center [131, 97] width 161 height 6
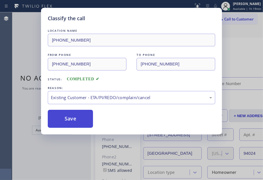
click at [74, 111] on button "Save" at bounding box center [70, 119] width 45 height 18
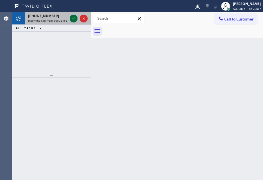
click at [77, 19] on div at bounding box center [74, 18] width 8 height 7
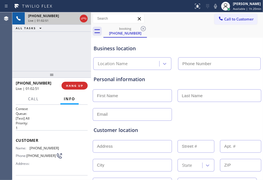
type input "(805) 360-3863"
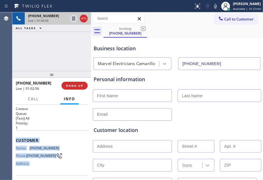
scroll to position [91, 0]
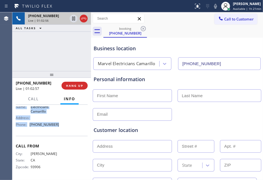
drag, startPoint x: 14, startPoint y: 138, endPoint x: 61, endPoint y: 133, distance: 47.2
click at [61, 133] on div "Context Queue: [Test] All Priority: 1 Customer Name: (831) 998-3095 Phone: (831…" at bounding box center [51, 143] width 79 height 76
copy div "Customer Name: (831) 998-3095 Phone: (831) 998-3095 Address: Business location …"
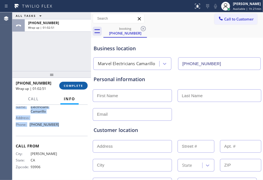
click at [78, 88] on button "COMPLETE" at bounding box center [73, 86] width 28 height 8
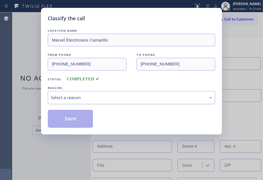
click at [169, 100] on div "Select a reason" at bounding box center [131, 97] width 161 height 6
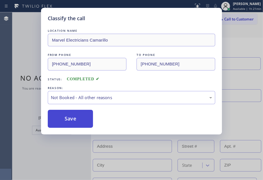
click at [75, 117] on button "Save" at bounding box center [70, 119] width 45 height 18
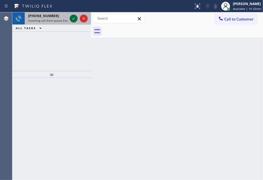
click at [74, 20] on icon at bounding box center [73, 18] width 7 height 7
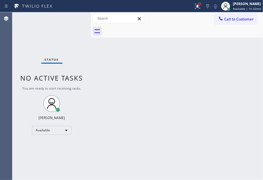
click at [198, 2] on div at bounding box center [199, 3] width 3 height 3
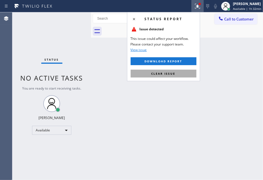
click at [180, 75] on button "Clear issue" at bounding box center [164, 74] width 66 height 8
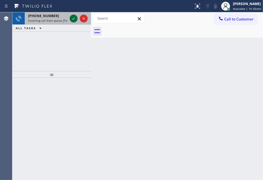
click at [76, 17] on icon at bounding box center [73, 18] width 7 height 7
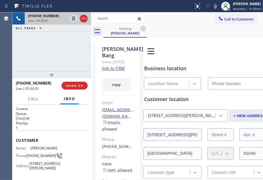
type input "(805) 883-6154"
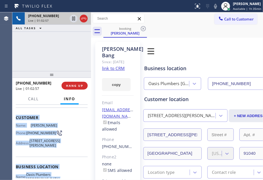
scroll to position [96, 0]
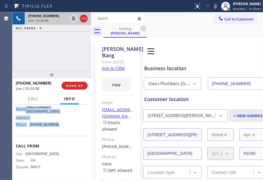
drag, startPoint x: 15, startPoint y: 141, endPoint x: 70, endPoint y: 124, distance: 57.5
click at [70, 124] on div "Context Queue: [Test] All Priority: 1 Customer Name: Ellie Bang Phone: (213) 82…" at bounding box center [51, 143] width 79 height 76
copy div "Customer Name: Ellie Bang Phone: (213) 820-7988 Address: 8218 McGroarty St, Los…"
click at [115, 67] on link "link to CRM" at bounding box center [113, 68] width 23 height 6
click at [74, 17] on icon at bounding box center [73, 18] width 7 height 7
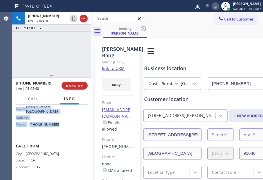
click at [215, 8] on div at bounding box center [215, 6] width 8 height 7
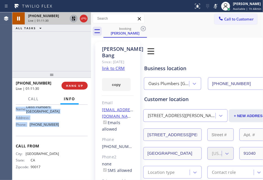
click at [72, 16] on icon at bounding box center [73, 18] width 7 height 7
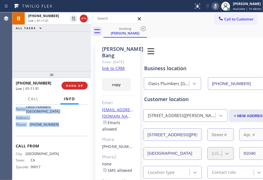
click at [214, 5] on icon at bounding box center [215, 6] width 7 height 7
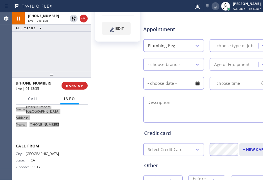
scroll to position [211, 0]
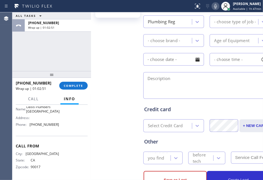
click at [172, 86] on textarea at bounding box center [206, 85] width 127 height 27
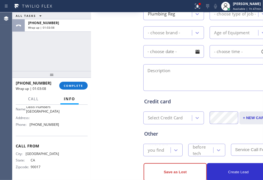
scroll to position [233, 0]
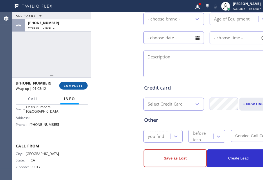
click at [74, 87] on span "COMPLETE" at bounding box center [73, 86] width 19 height 4
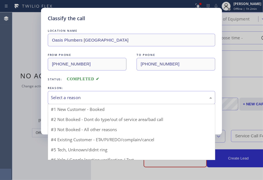
click at [97, 100] on div "Select a reason" at bounding box center [131, 97] width 161 height 6
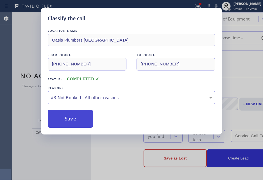
click at [82, 114] on button "Save" at bounding box center [70, 119] width 45 height 18
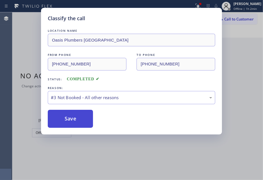
click at [75, 117] on button "Save" at bounding box center [70, 119] width 45 height 18
click at [83, 117] on button "Save" at bounding box center [70, 119] width 45 height 18
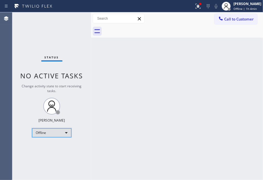
click at [56, 132] on div "Offline" at bounding box center [51, 132] width 39 height 9
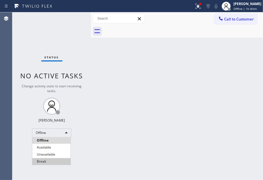
click at [52, 158] on li "Break" at bounding box center [51, 161] width 38 height 7
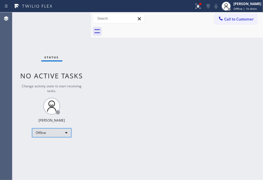
click at [53, 129] on div "Offline" at bounding box center [51, 132] width 39 height 9
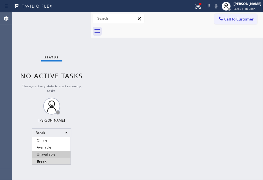
click at [41, 153] on li "Unavailable" at bounding box center [51, 154] width 38 height 7
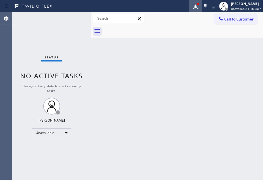
click at [193, 4] on icon at bounding box center [194, 6] width 3 height 4
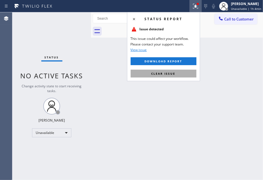
click at [176, 70] on button "Clear issue" at bounding box center [164, 74] width 66 height 8
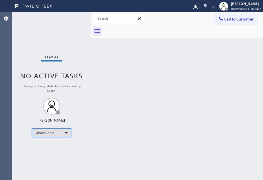
click at [58, 135] on div "Unavailable" at bounding box center [51, 132] width 39 height 9
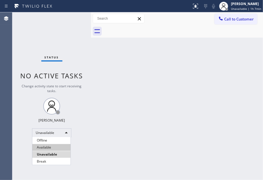
click at [55, 147] on li "Available" at bounding box center [51, 147] width 38 height 7
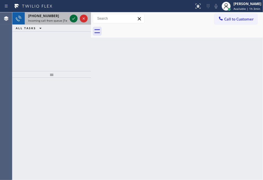
click at [75, 17] on icon at bounding box center [73, 18] width 7 height 7
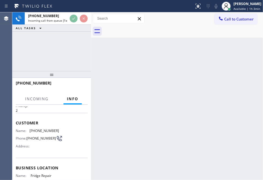
scroll to position [35, 0]
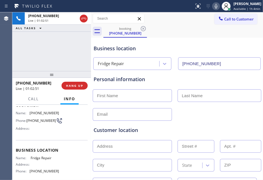
type input "(844) 610-2805"
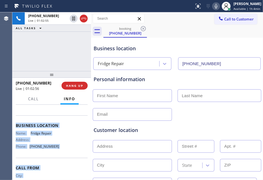
scroll to position [83, 0]
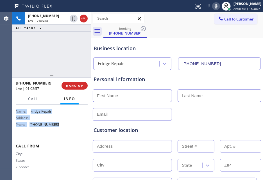
drag, startPoint x: 14, startPoint y: 140, endPoint x: 61, endPoint y: 129, distance: 48.1
click at [61, 129] on div "Context Queue: [Test] All Priority: 2 Customer Name: (877) 851-0420 Phone: (877…" at bounding box center [51, 143] width 79 height 76
copy div "Customer Name: (877) 851-0420 Phone: (877) 851-0420 Address: Business location …"
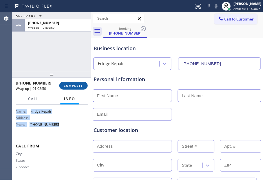
click at [74, 86] on span "COMPLETE" at bounding box center [73, 86] width 19 height 4
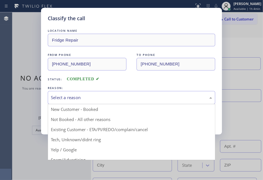
click at [86, 100] on div "Select a reason" at bounding box center [131, 97] width 161 height 6
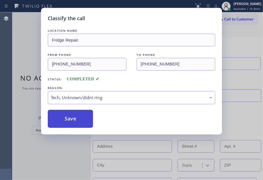
click at [70, 113] on button "Save" at bounding box center [70, 119] width 45 height 18
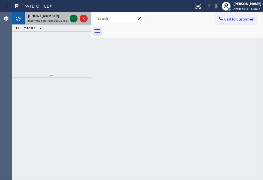
click at [72, 21] on icon at bounding box center [73, 18] width 7 height 7
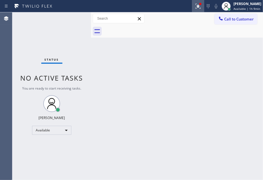
click at [197, 6] on div at bounding box center [198, 6] width 12 height 7
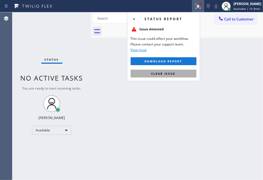
click at [179, 74] on button "Clear issue" at bounding box center [164, 74] width 66 height 8
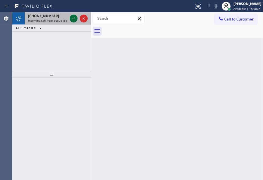
click at [73, 19] on icon at bounding box center [73, 18] width 7 height 7
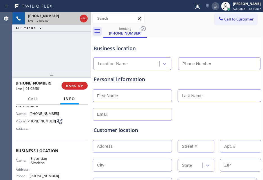
type input "(213) 297-2001"
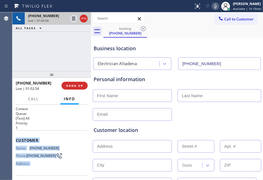
scroll to position [87, 0]
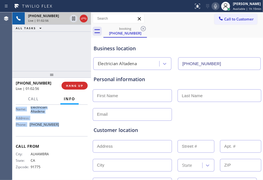
drag, startPoint x: 16, startPoint y: 139, endPoint x: 63, endPoint y: 129, distance: 48.7
click at [63, 129] on div "Context Queue: [Test] All Priority: 1 Customer Name: (626) 282-0800 Phone: (626…" at bounding box center [52, 100] width 72 height 158
copy div "Customer Name: (626) 282-0800 Phone: (626) 282-0800 Address: Business location …"
click at [213, 7] on icon at bounding box center [215, 6] width 7 height 7
click at [212, 6] on icon at bounding box center [215, 6] width 7 height 7
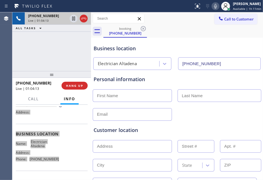
scroll to position [0, 0]
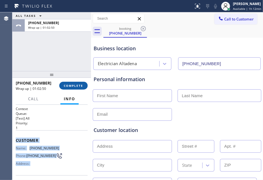
click at [79, 86] on span "COMPLETE" at bounding box center [73, 86] width 19 height 4
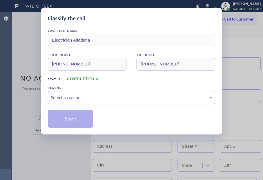
click at [162, 93] on div "Select a reason" at bounding box center [131, 97] width 167 height 13
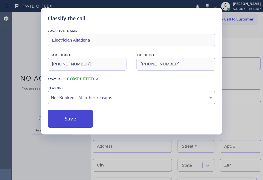
click at [78, 117] on button "Save" at bounding box center [70, 119] width 45 height 18
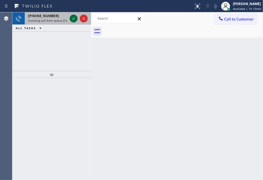
click at [71, 20] on icon at bounding box center [73, 18] width 7 height 7
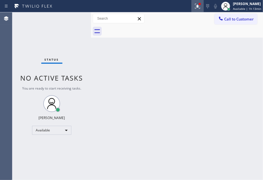
click at [194, 3] on icon at bounding box center [197, 6] width 7 height 7
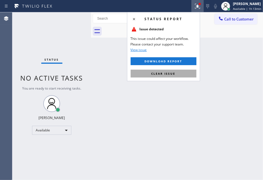
click at [178, 70] on button "Clear issue" at bounding box center [164, 74] width 66 height 8
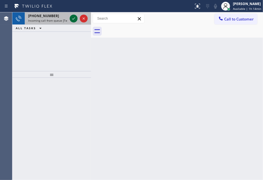
click at [76, 17] on icon at bounding box center [73, 18] width 7 height 7
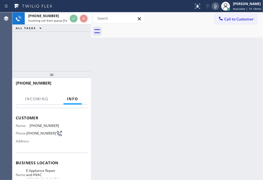
scroll to position [35, 0]
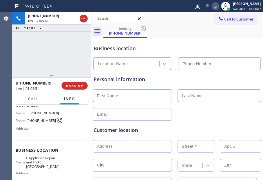
type input "(571) 520-9427"
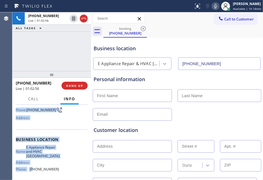
scroll to position [91, 0]
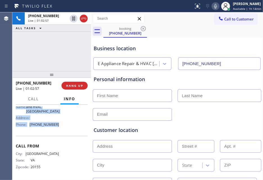
drag, startPoint x: 15, startPoint y: 139, endPoint x: 60, endPoint y: 127, distance: 46.6
click at [60, 127] on div "Context Queue: [Test] All Priority: 1 Customer Name: (703) 473-0499 Phone: (703…" at bounding box center [51, 143] width 79 height 76
copy div "Customer Name: (703) 473-0499 Phone: (703) 473-0499 Address: Business location …"
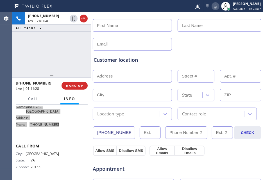
scroll to position [140, 0]
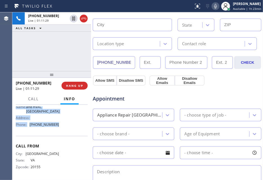
click at [106, 83] on button "Allow SMS" at bounding box center [105, 81] width 24 height 10
click at [161, 82] on button "Allow Emails" at bounding box center [161, 81] width 25 height 10
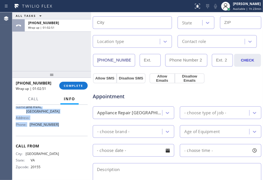
scroll to position [81, 0]
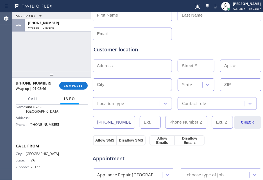
click at [131, 65] on input "text" at bounding box center [132, 66] width 79 height 13
paste input "2541 Avon Ln, Falls Church, VA 22043"
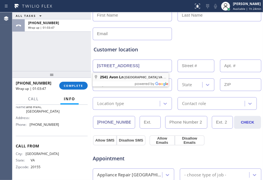
scroll to position [0, 0]
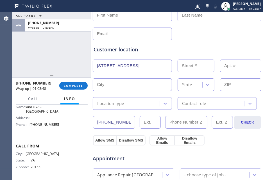
type input "2541 Avon Ln"
type input "2541"
type input "Falls Church"
type input "22043"
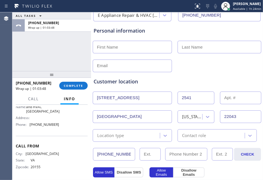
scroll to position [10, 0]
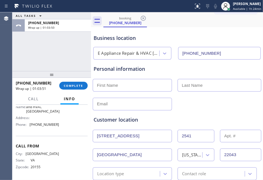
click at [100, 87] on input "text" at bounding box center [132, 85] width 79 height 13
paste input "Usha"
type input "Usha"
click at [215, 88] on input "text" at bounding box center [220, 85] width 84 height 13
paste input "Pala"
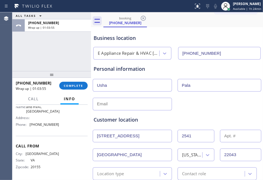
type input "Pala"
click at [126, 105] on input "text" at bounding box center [132, 104] width 79 height 13
paste input "rani.ushap@gmail.com"
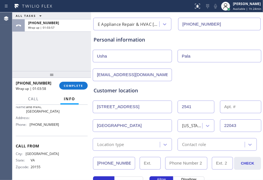
scroll to position [81, 0]
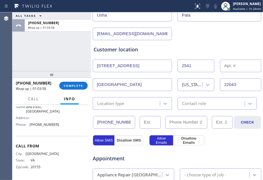
type input "rani.ushap@gmail.com"
click at [125, 104] on div "Location type" at bounding box center [126, 104] width 65 height 10
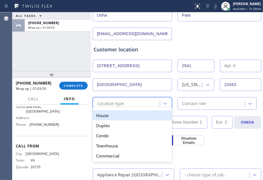
click at [121, 117] on div "House" at bounding box center [132, 115] width 79 height 10
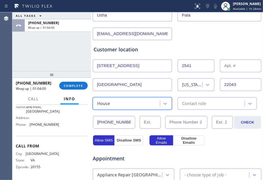
click at [202, 105] on div "Contact role" at bounding box center [194, 103] width 24 height 6
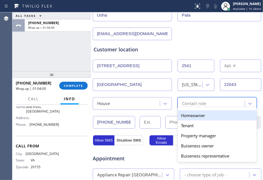
drag, startPoint x: 192, startPoint y: 115, endPoint x: 183, endPoint y: 117, distance: 9.2
click at [193, 115] on div "Homeowner" at bounding box center [217, 115] width 79 height 10
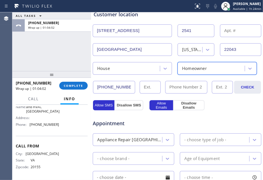
scroll to position [151, 0]
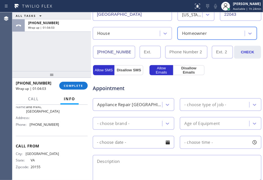
click at [138, 107] on div "Appliance Repair High End" at bounding box center [129, 104] width 65 height 6
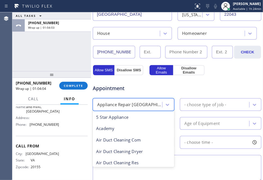
scroll to position [0, 0]
type input "re"
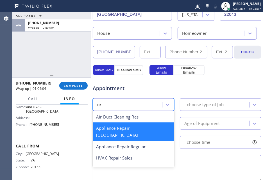
scroll to position [0, 0]
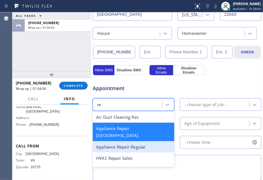
click at [139, 141] on div "Appliance Repair Regular" at bounding box center [133, 147] width 81 height 12
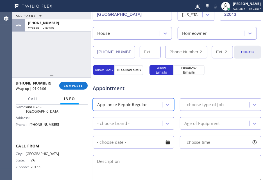
click at [205, 107] on div "- choose type of job -" at bounding box center [205, 104] width 42 height 6
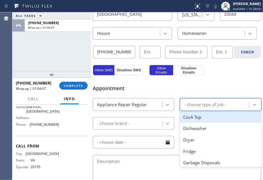
type input "d"
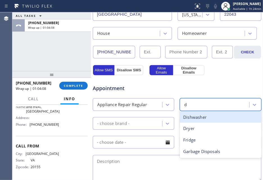
click at [204, 116] on div "Dishwasher" at bounding box center [220, 118] width 81 height 12
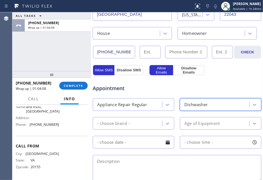
click at [142, 124] on div "- choose brand -" at bounding box center [128, 124] width 68 height 10
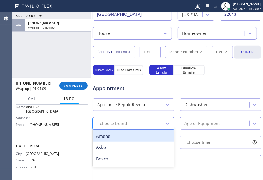
type input "o"
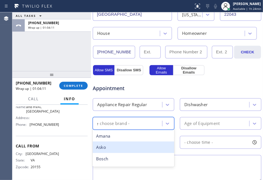
type input "ge"
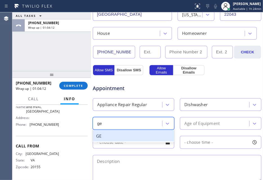
click at [131, 134] on div "GE" at bounding box center [133, 136] width 81 height 12
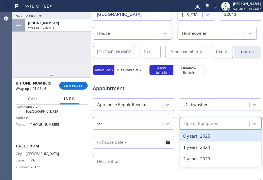
click at [216, 126] on div "Age of Equipment" at bounding box center [201, 123] width 35 height 6
type input "5"
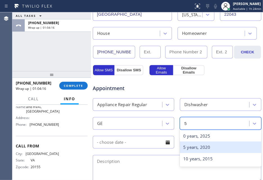
click at [226, 146] on div "5 years, 2020" at bounding box center [220, 148] width 81 height 12
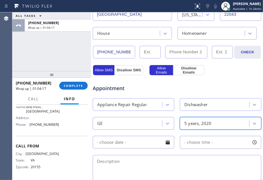
click at [135, 141] on input "text" at bounding box center [133, 142] width 81 height 13
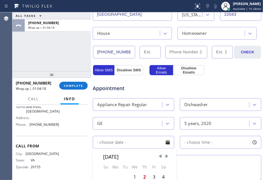
scroll to position [186, 0]
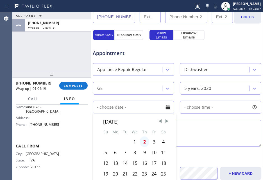
click at [142, 144] on div "2" at bounding box center [145, 141] width 10 height 11
type input "10/02/2025"
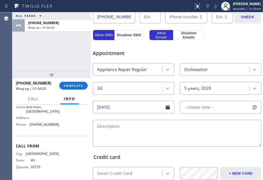
click at [215, 108] on div "- choose time -" at bounding box center [220, 107] width 81 height 13
drag, startPoint x: 183, startPoint y: 142, endPoint x: 215, endPoint y: 150, distance: 32.6
click at [215, 150] on div "FROM TILL 8:00 AM 2:30 PM" at bounding box center [216, 134] width 73 height 40
click at [217, 145] on div at bounding box center [220, 142] width 7 height 12
drag, startPoint x: 185, startPoint y: 140, endPoint x: 168, endPoint y: 132, distance: 18.5
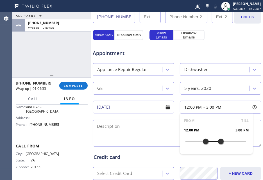
click at [202, 144] on div at bounding box center [205, 142] width 7 height 12
click at [161, 131] on textarea at bounding box center [177, 133] width 169 height 27
click at [159, 124] on textarea "12-3/free scf/" at bounding box center [177, 133] width 169 height 27
paste textarea "GE/dishwasher/5yo/suddenly stop working/it's blinking/maybe control panel/switc…"
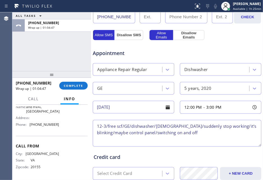
click at [158, 128] on textarea "12-3/free scf/GE/dishwasher/5yo/suddenly stop working/it's blinking/maybe contr…" at bounding box center [177, 133] width 169 height 27
click at [191, 134] on textarea "12-3/free scf/GE/dishwasher/5yo/suddenly stop working/it's blinking/maybe contr…" at bounding box center [177, 133] width 169 height 27
click at [157, 128] on textarea "12-3/free scf/GE/dishwasher/5yo/suddenly stop working/it's blinking/maybe contr…" at bounding box center [177, 133] width 169 height 27
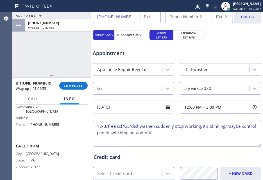
click at [174, 135] on textarea "12-3/free scf/GE/dishwasher/suddenly stop working/it's blinking/maybe control p…" at bounding box center [177, 133] width 169 height 27
paste textarea "5yo"
paste textarea "2541 Avon Ln, Falls Church, VA 22043"
click at [146, 140] on textarea "12-3/free scf/GE/dishwasher/suddenly stop working/it's blinking/maybe control p…" at bounding box center [177, 133] width 169 height 27
paste textarea "E Appliance Repair and HVAC Fairfax"
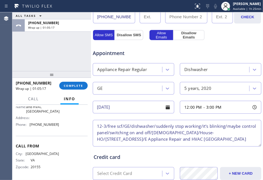
scroll to position [2, 0]
click at [229, 138] on textarea "12-3/free scf/GE/dishwasher/suddenly stop working/it's blinking/maybe control p…" at bounding box center [177, 133] width 169 height 27
click at [224, 138] on textarea "12-3/free scf/GE/dishwasher/suddenly stop working/it's blinking/maybe control p…" at bounding box center [177, 133] width 169 height 27
paste textarea "Please call customer 30 minutes prior to arrival"
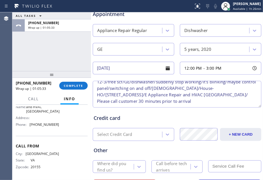
scroll to position [256, 0]
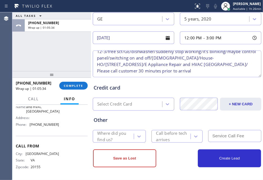
type textarea "12-3/free scf/GE/dishwasher/suddenly stop working/it's blinking/maybe control p…"
click at [115, 131] on div "Where did you find us?" at bounding box center [115, 136] width 36 height 13
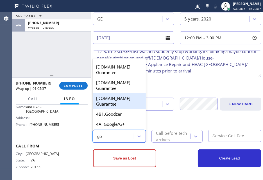
type input "goo"
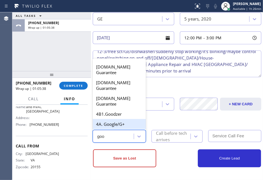
click at [120, 121] on div "4A. Google/G+" at bounding box center [119, 124] width 53 height 10
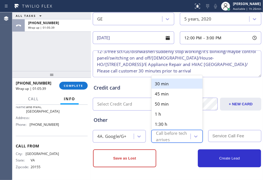
click at [177, 132] on div "Call before tech arrives" at bounding box center [173, 136] width 34 height 13
click at [174, 79] on div "30 min" at bounding box center [176, 84] width 51 height 10
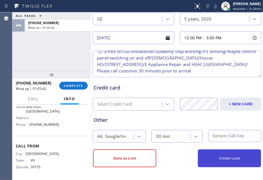
click at [221, 158] on button "Create Lead" at bounding box center [229, 158] width 63 height 18
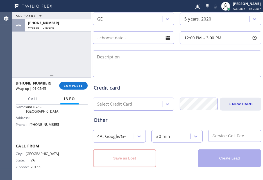
scroll to position [0, 0]
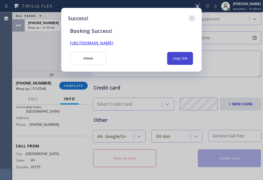
click at [176, 56] on button "copy link" at bounding box center [180, 58] width 26 height 13
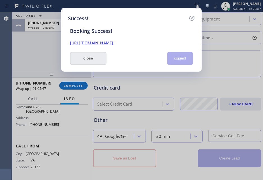
click at [97, 54] on button "close" at bounding box center [88, 58] width 37 height 13
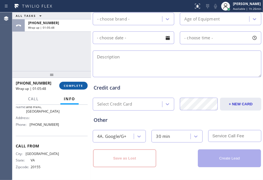
click at [63, 85] on button "COMPLETE" at bounding box center [73, 86] width 28 height 8
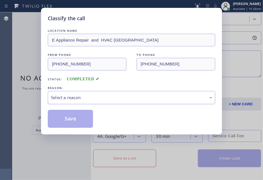
click at [163, 98] on div "Select a reason" at bounding box center [131, 97] width 161 height 6
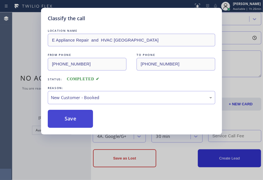
click at [65, 118] on button "Save" at bounding box center [70, 119] width 45 height 18
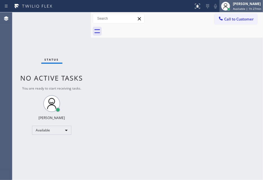
click at [233, 9] on span "Available | 1h 27min" at bounding box center [247, 9] width 28 height 4
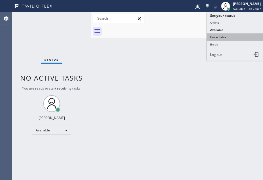
click at [229, 36] on button "Unavailable" at bounding box center [235, 36] width 56 height 7
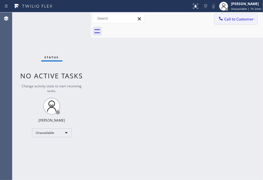
click at [246, 18] on span "Call to Customer" at bounding box center [238, 19] width 29 height 5
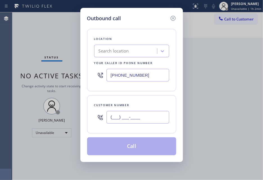
click at [133, 119] on input "(___) ___-____" at bounding box center [137, 117] width 63 height 13
paste input "703) 473-0499"
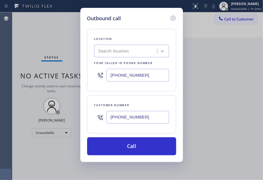
type input "(703) 473-0499"
click at [140, 75] on input "(818) 532-5453" at bounding box center [137, 75] width 63 height 13
click at [142, 76] on input "(818) 532-5453" at bounding box center [137, 75] width 63 height 13
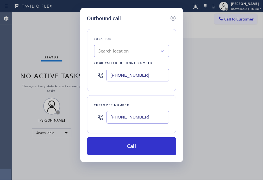
paste input "571) 520-9427"
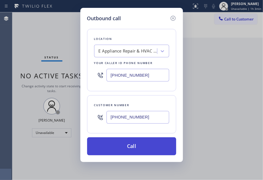
type input "(571) 520-9427"
click at [149, 142] on button "Call" at bounding box center [131, 146] width 89 height 18
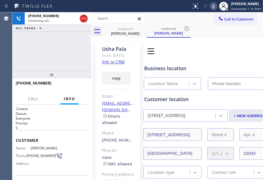
type input "(571) 520-9427"
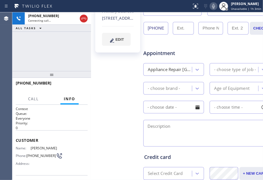
scroll to position [162, 0]
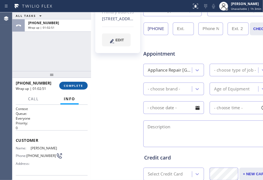
click at [77, 85] on span "COMPLETE" at bounding box center [73, 86] width 19 height 4
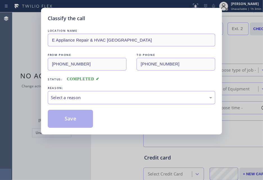
click at [163, 95] on div "Select a reason" at bounding box center [131, 97] width 161 height 6
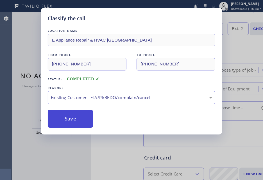
click at [75, 124] on button "Save" at bounding box center [70, 119] width 45 height 18
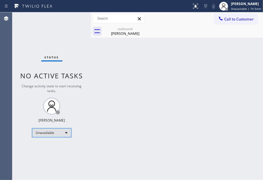
click at [56, 133] on div "Unavailable" at bounding box center [51, 132] width 39 height 9
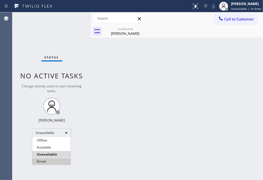
click at [54, 159] on li "Break" at bounding box center [51, 161] width 38 height 7
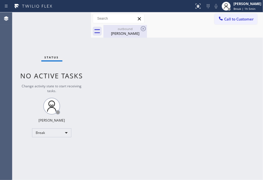
click at [122, 37] on div "outbound Usha Pala" at bounding box center [125, 31] width 42 height 13
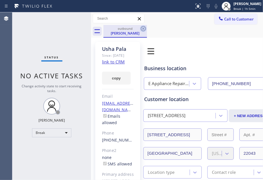
click at [143, 26] on icon at bounding box center [143, 28] width 7 height 7
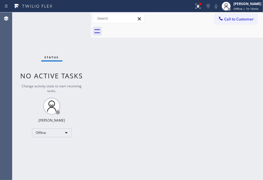
click at [64, 138] on div "Status No active tasks Change activity state to start receiving tasks. Megan Ro…" at bounding box center [51, 96] width 79 height 168
click at [61, 134] on div "Offline" at bounding box center [51, 132] width 39 height 9
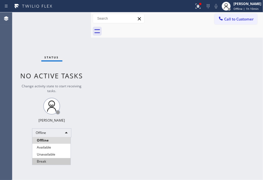
click at [53, 161] on li "Break" at bounding box center [51, 161] width 38 height 7
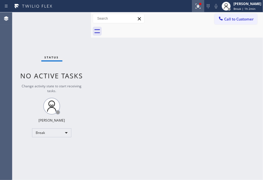
click at [197, 4] on div at bounding box center [198, 6] width 12 height 7
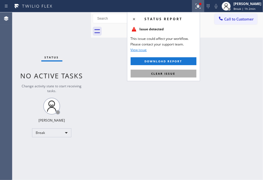
click at [164, 74] on span "Clear issue" at bounding box center [163, 74] width 24 height 4
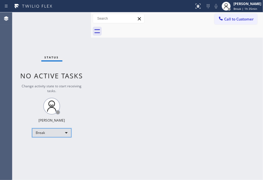
click at [44, 132] on div "Break" at bounding box center [51, 132] width 39 height 9
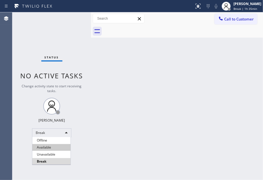
click at [44, 144] on li "Available" at bounding box center [51, 147] width 38 height 7
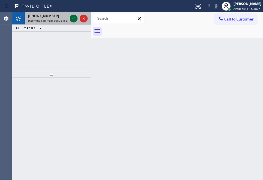
click at [74, 17] on icon at bounding box center [73, 18] width 7 height 7
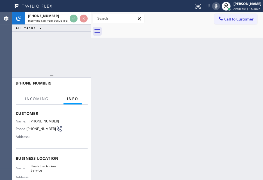
scroll to position [70, 0]
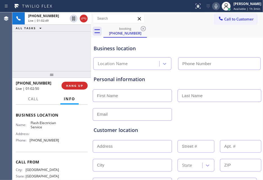
type input "(844) 760-2924"
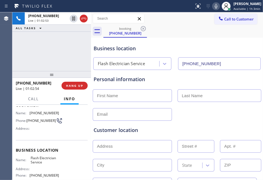
scroll to position [0, 0]
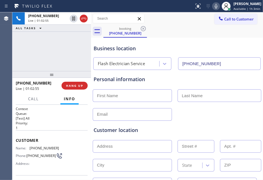
click at [16, 138] on span "Customer" at bounding box center [52, 140] width 72 height 5
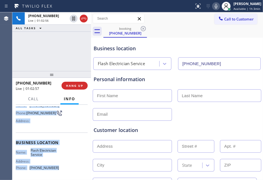
scroll to position [64, 0]
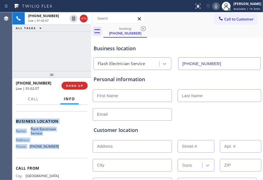
drag, startPoint x: 15, startPoint y: 137, endPoint x: 62, endPoint y: 152, distance: 49.4
click at [62, 152] on div "Context Queue: [Test] All Priority: 1 Customer Name: (437) 446-5748 Phone: (437…" at bounding box center [51, 143] width 79 height 76
copy div "Customer Name: (437) 446-5748 Phone: (437) 446-5748 Address: Business location …"
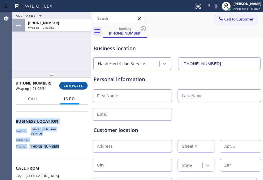
click at [71, 86] on span "COMPLETE" at bounding box center [73, 86] width 19 height 4
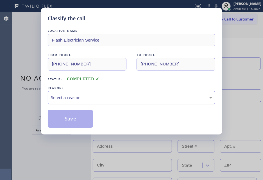
click at [104, 101] on div "Select a reason" at bounding box center [131, 97] width 161 height 6
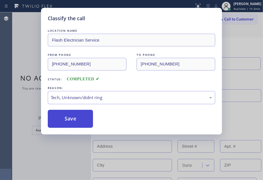
click at [71, 124] on button "Save" at bounding box center [70, 119] width 45 height 18
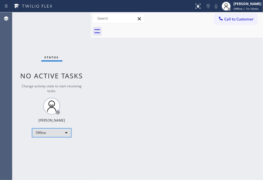
click at [59, 133] on div "Offline" at bounding box center [51, 132] width 39 height 9
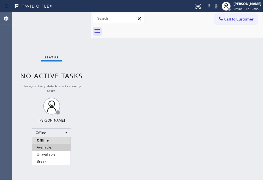
click at [52, 146] on li "Available" at bounding box center [51, 147] width 38 height 7
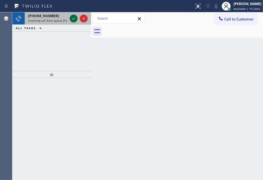
click at [71, 17] on icon at bounding box center [73, 18] width 7 height 7
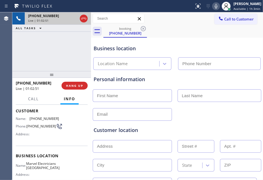
scroll to position [56, 0]
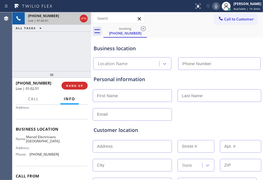
type input "(310) 907-8499"
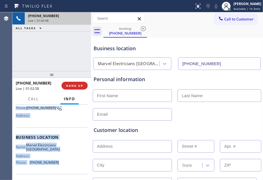
scroll to position [91, 0]
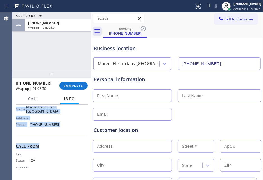
drag, startPoint x: 16, startPoint y: 139, endPoint x: 78, endPoint y: 143, distance: 62.5
click at [78, 143] on div "Context Queue: [Test] All Priority: 1 Customer Name: (424) 515-6129 Phone: (424…" at bounding box center [52, 100] width 72 height 158
drag, startPoint x: 78, startPoint y: 143, endPoint x: 74, endPoint y: 84, distance: 59.7
click at [74, 84] on span "COMPLETE" at bounding box center [73, 86] width 19 height 4
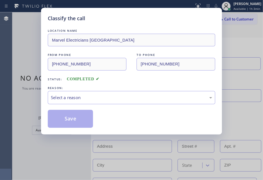
click at [107, 91] on div "REASON:" at bounding box center [131, 88] width 167 height 6
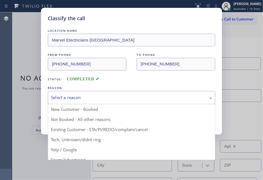
click at [110, 100] on div "Select a reason" at bounding box center [131, 97] width 161 height 6
drag, startPoint x: 82, startPoint y: 139, endPoint x: 82, endPoint y: 135, distance: 3.7
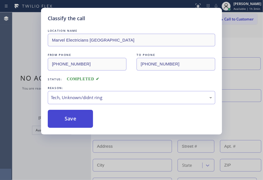
click at [77, 115] on button "Save" at bounding box center [70, 119] width 45 height 18
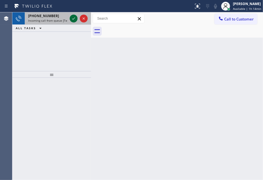
drag, startPoint x: 53, startPoint y: 20, endPoint x: 74, endPoint y: 17, distance: 21.2
click at [53, 20] on span "Incoming call from queue [Test] All" at bounding box center [51, 21] width 47 height 4
click at [74, 17] on icon at bounding box center [73, 18] width 7 height 7
click at [71, 19] on icon at bounding box center [73, 18] width 7 height 7
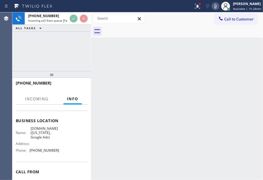
scroll to position [70, 0]
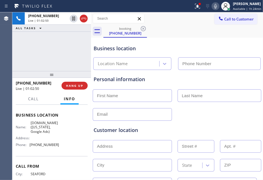
type input "(929) 374-2651"
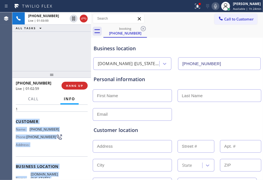
scroll to position [91, 0]
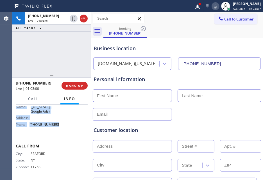
drag, startPoint x: 16, startPoint y: 139, endPoint x: 77, endPoint y: 134, distance: 61.4
click at [77, 134] on div "Context Queue: [Test] All Priority: 1 Customer Name: (516) 710-5975 Phone: (516…" at bounding box center [52, 97] width 72 height 163
copy div "Customer Name: (516) 710-5975 Phone: (516) 710-5975 Address: Business location …"
click at [197, 9] on div at bounding box center [197, 6] width 12 height 7
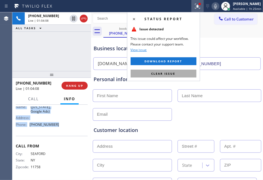
click at [157, 77] on button "Clear issue" at bounding box center [164, 74] width 66 height 8
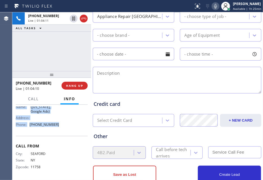
scroll to position [246, 0]
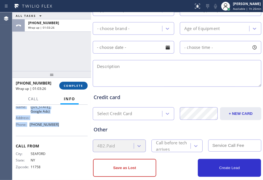
click at [70, 86] on span "COMPLETE" at bounding box center [73, 86] width 19 height 4
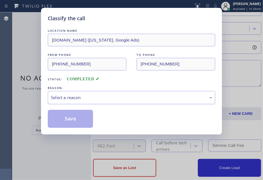
click at [100, 95] on div "Select a reason" at bounding box center [131, 97] width 161 height 6
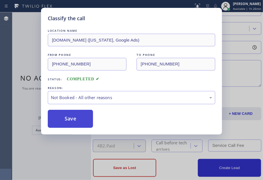
click at [85, 116] on button "Save" at bounding box center [70, 119] width 45 height 18
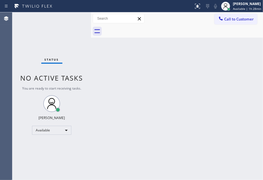
click at [190, 112] on div "Back to Dashboard Change Sender ID Customers Technicians Select a contact Outbo…" at bounding box center [177, 96] width 172 height 168
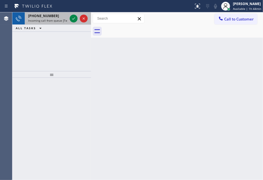
click at [47, 15] on span "+18777173936" at bounding box center [43, 15] width 31 height 5
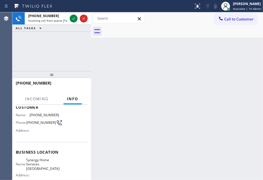
scroll to position [70, 0]
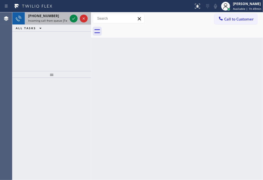
click at [44, 16] on span "+17326105957" at bounding box center [43, 15] width 31 height 5
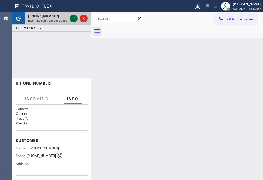
click at [72, 16] on icon at bounding box center [73, 18] width 7 height 7
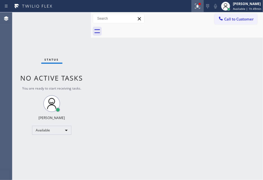
click at [191, 2] on button at bounding box center [197, 6] width 12 height 12
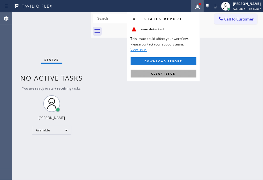
click at [170, 75] on span "Clear issue" at bounding box center [163, 74] width 24 height 4
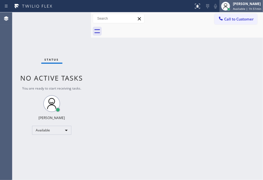
click at [245, 8] on span "Available | 1h 51min" at bounding box center [247, 9] width 28 height 4
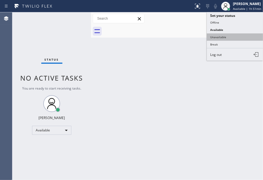
click at [237, 35] on button "Unavailable" at bounding box center [235, 36] width 56 height 7
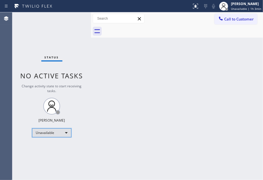
click at [55, 129] on div "Unavailable" at bounding box center [51, 132] width 39 height 9
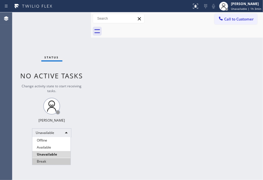
click at [47, 161] on li "Break" at bounding box center [51, 161] width 38 height 7
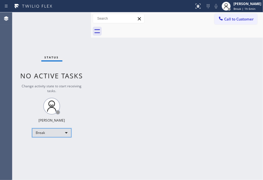
click at [50, 129] on div "Break" at bounding box center [51, 132] width 39 height 9
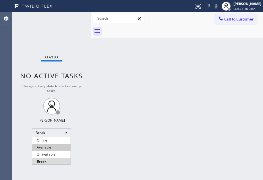
click at [51, 147] on li "Available" at bounding box center [51, 147] width 38 height 7
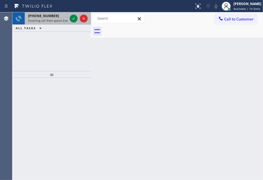
click at [56, 14] on div "+12137722473" at bounding box center [47, 15] width 39 height 5
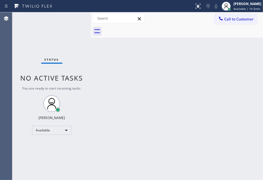
click at [76, 17] on div "Status No active tasks You are ready to start receiving tasks. [PERSON_NAME] Av…" at bounding box center [51, 96] width 79 height 168
click at [72, 20] on div "Status No active tasks You are ready to start receiving tasks. [PERSON_NAME] Av…" at bounding box center [51, 96] width 79 height 168
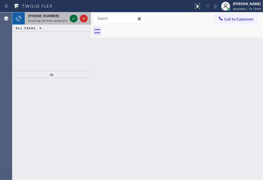
click at [75, 17] on icon at bounding box center [73, 18] width 7 height 7
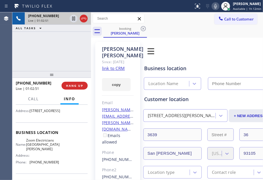
scroll to position [105, 0]
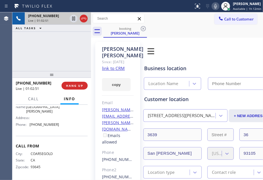
type input "(714) 786-1027"
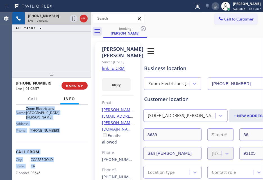
scroll to position [109, 0]
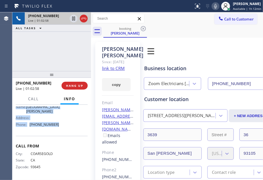
drag, startPoint x: 15, startPoint y: 137, endPoint x: 62, endPoint y: 127, distance: 48.4
click at [62, 127] on div "Context Queue: [Test] All Priority: 1 Customer Name: Melanie Johnson Phone: (55…" at bounding box center [51, 143] width 79 height 76
copy div "Customer Name: Melanie Johnson Phone: (559) 760-6327 Address: 3639 San Remo Dr,…"
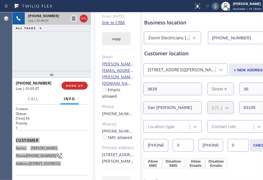
scroll to position [0, 0]
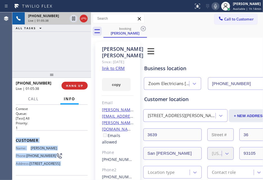
click at [116, 71] on link "link to CRM" at bounding box center [113, 68] width 23 height 6
click at [211, 7] on div at bounding box center [215, 6] width 8 height 7
click at [212, 7] on icon at bounding box center [215, 6] width 7 height 7
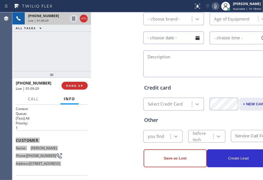
scroll to position [138, 0]
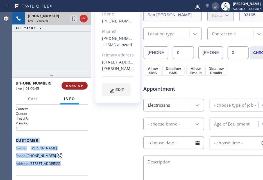
click at [72, 85] on span "HANG UP" at bounding box center [74, 86] width 17 height 4
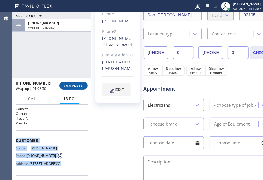
click at [72, 85] on span "COMPLETE" at bounding box center [73, 86] width 19 height 4
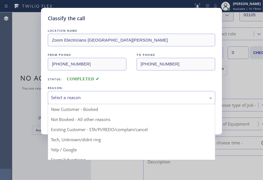
click at [117, 93] on div "Select a reason" at bounding box center [131, 97] width 167 height 13
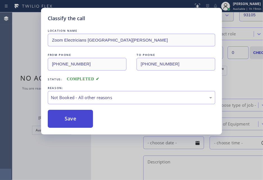
click at [76, 119] on button "Save" at bounding box center [70, 119] width 45 height 18
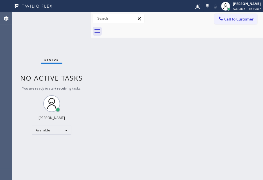
click at [242, 8] on span "Available | 1h 19min" at bounding box center [247, 9] width 28 height 4
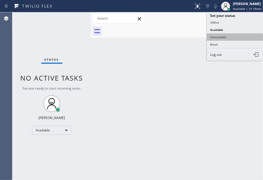
click at [240, 37] on button "Unavailable" at bounding box center [235, 36] width 56 height 7
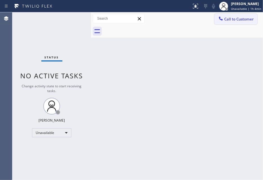
click at [249, 16] on button "Call to Customer" at bounding box center [235, 19] width 43 height 11
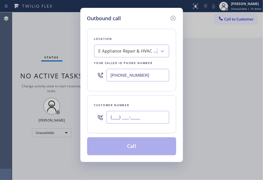
click at [130, 114] on input "(___) ___-____" at bounding box center [137, 117] width 63 height 13
paste input "559) 760-6328"
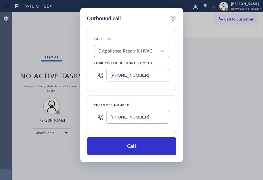
type input "(559) 760-6328"
drag, startPoint x: 131, startPoint y: 73, endPoint x: 70, endPoint y: 66, distance: 61.1
click at [107, 70] on input "(571) 520-9427" at bounding box center [137, 75] width 63 height 13
drag, startPoint x: 70, startPoint y: 66, endPoint x: 68, endPoint y: 65, distance: 2.9
click at [68, 65] on div "Outbound call Location E Appliance Repair & HVAC Fairfax Your caller id phone n…" at bounding box center [131, 90] width 263 height 180
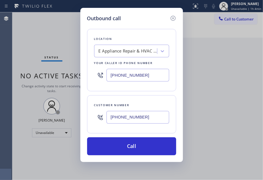
drag, startPoint x: 68, startPoint y: 65, endPoint x: 133, endPoint y: 72, distance: 66.1
click at [133, 72] on input "(571) 520-9427" at bounding box center [137, 75] width 63 height 13
paste input "714) 786-10"
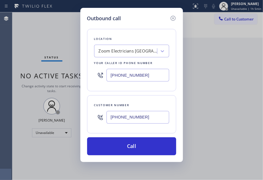
type input "(714) 786-1027"
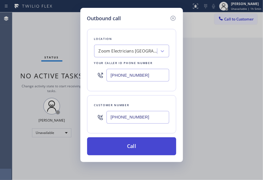
click at [115, 154] on button "Call" at bounding box center [131, 146] width 89 height 18
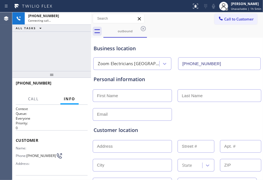
type input "(714) 786-1027"
click at [70, 87] on span "HANG UP" at bounding box center [74, 86] width 17 height 4
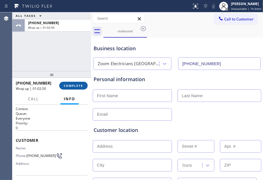
click at [73, 86] on span "COMPLETE" at bounding box center [73, 86] width 19 height 4
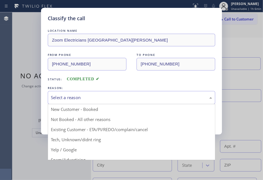
click at [164, 93] on div "Select a reason" at bounding box center [131, 97] width 167 height 13
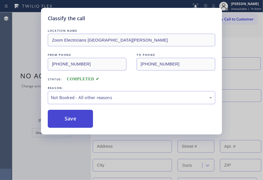
click at [79, 119] on button "Save" at bounding box center [70, 119] width 45 height 18
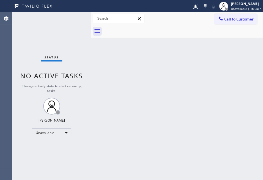
click at [242, 17] on span "Call to Customer" at bounding box center [238, 19] width 29 height 5
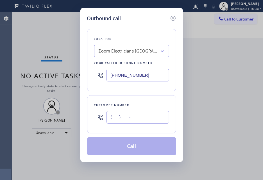
click at [131, 121] on input "(___) ___-____" at bounding box center [137, 117] width 63 height 13
paste input "559) 760-6328"
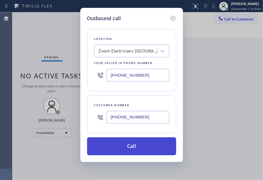
type input "(559) 760-6328"
click at [140, 147] on button "Call" at bounding box center [131, 146] width 89 height 18
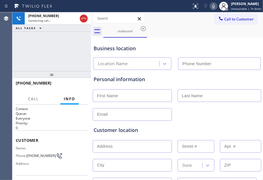
type input "(714) 786-1027"
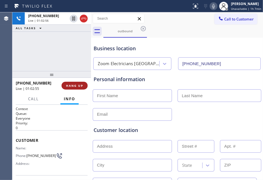
click at [77, 87] on span "HANG UP" at bounding box center [74, 86] width 17 height 4
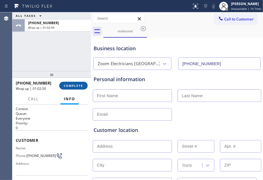
click at [76, 85] on span "COMPLETE" at bounding box center [73, 86] width 19 height 4
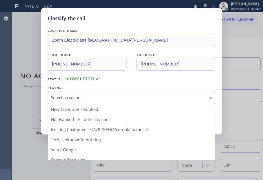
click at [114, 99] on div "Select a reason" at bounding box center [131, 97] width 161 height 6
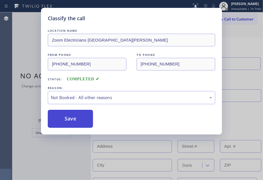
click at [79, 120] on button "Save" at bounding box center [70, 119] width 45 height 18
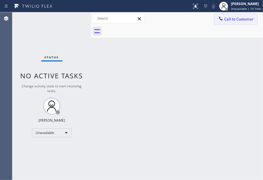
click at [236, 20] on span "Call to Customer" at bounding box center [238, 19] width 29 height 5
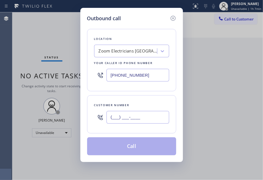
click at [147, 114] on input "(___) ___-____" at bounding box center [137, 117] width 63 height 13
paste input "559) 760-6327"
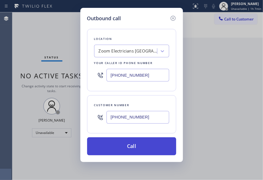
type input "(559) 760-6327"
click at [152, 142] on button "Call" at bounding box center [131, 146] width 89 height 18
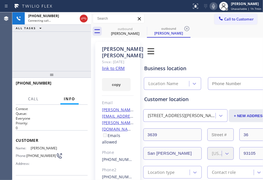
type input "(714) 786-1027"
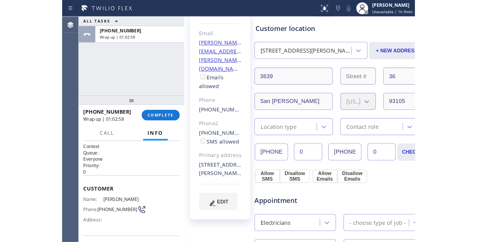
scroll to position [70, 0]
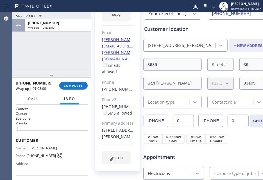
click at [242, 43] on button "+ NEW ADDRESS" at bounding box center [250, 45] width 42 height 13
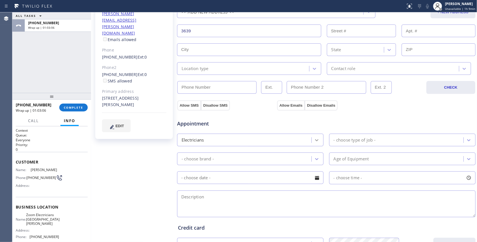
scroll to position [57, 0]
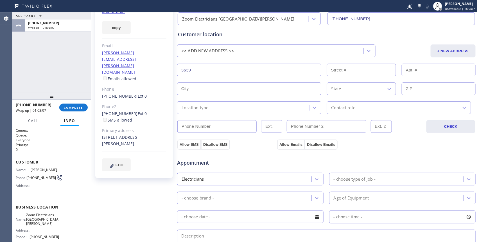
click at [215, 71] on input "3639" at bounding box center [249, 69] width 144 height 13
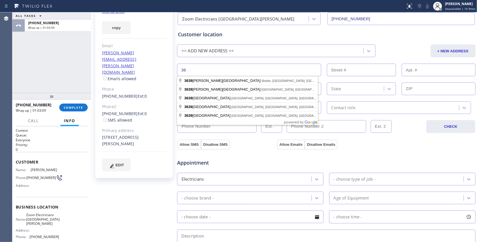
type input "3"
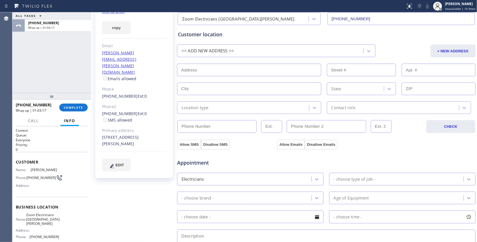
click at [213, 69] on input "text" at bounding box center [249, 69] width 144 height 13
paste input "/2511 W Sunflower Ave UNIT L3, Santa Ana"
type input "2511 W Sunflower Ave"
type input "2511"
type input "Santa Ana"
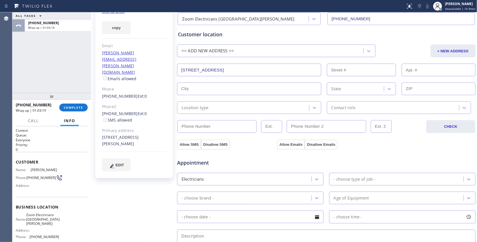
type input "92704"
click at [263, 71] on input "text" at bounding box center [438, 69] width 74 height 13
type input "L3"
click at [208, 106] on div "Location type" at bounding box center [194, 107] width 27 height 6
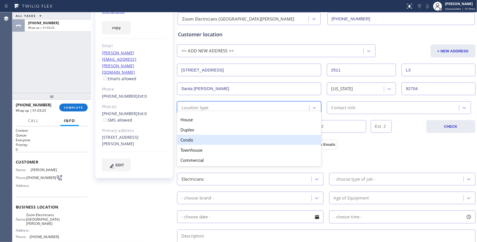
click at [201, 137] on div "Condo" at bounding box center [249, 140] width 144 height 10
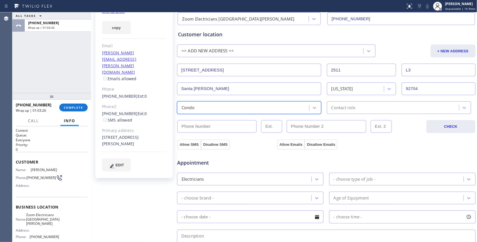
click at [263, 109] on div "Contact role" at bounding box center [393, 108] width 130 height 10
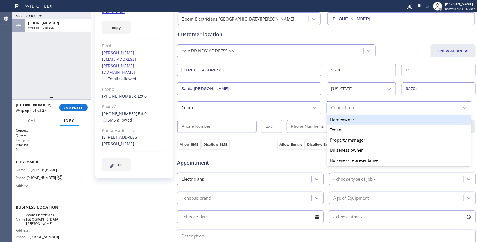
click at [263, 123] on div "Homeowner" at bounding box center [399, 119] width 144 height 10
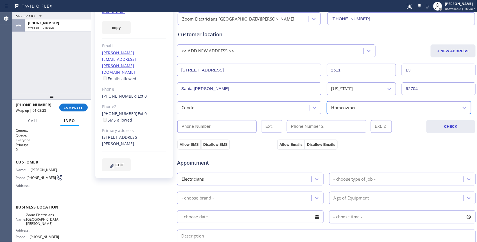
click at [184, 147] on div "Appointment Electricians - choose type of job - - choose brand - Age of Equipme…" at bounding box center [326, 202] width 299 height 110
click at [263, 145] on button "Allow Emails" at bounding box center [291, 144] width 28 height 10
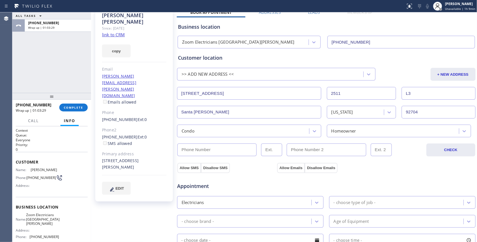
scroll to position [0, 0]
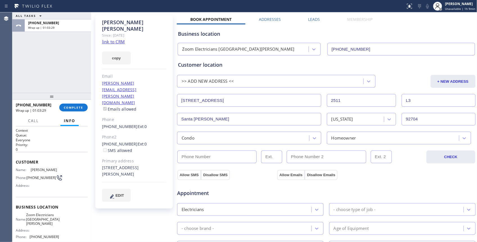
checkbox input "true"
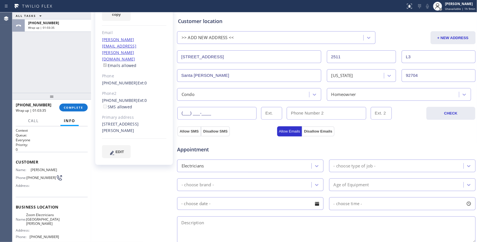
click at [218, 117] on input "(___) ___-____" at bounding box center [216, 113] width 79 height 13
paste input "559) 760-6328"
type input "(559) 760-6328"
click at [187, 131] on button "Allow SMS" at bounding box center [189, 131] width 24 height 10
checkbox input "true"
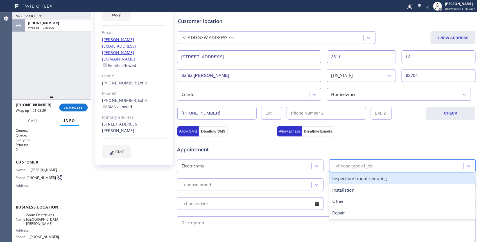
click at [263, 164] on div "- choose type of job -" at bounding box center [354, 165] width 42 height 6
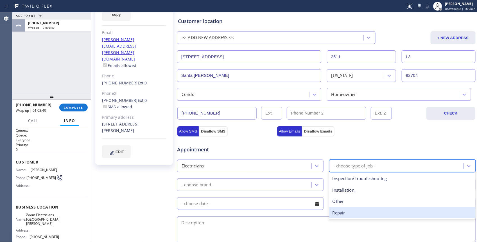
click at [263, 210] on div "Repair" at bounding box center [402, 213] width 146 height 12
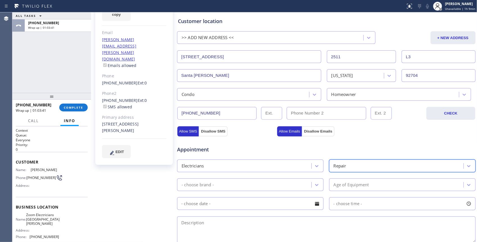
click at [263, 187] on div "- choose brand -" at bounding box center [245, 184] width 133 height 10
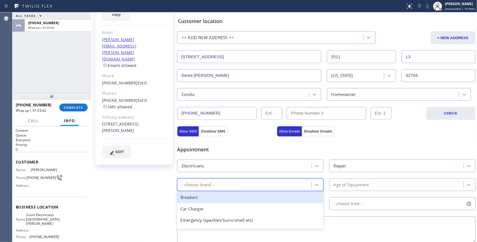
click at [236, 194] on div "Breakers" at bounding box center [250, 197] width 146 height 12
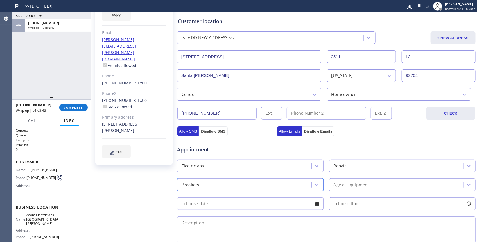
click at [263, 183] on div "Age of Equipment" at bounding box center [350, 184] width 35 height 6
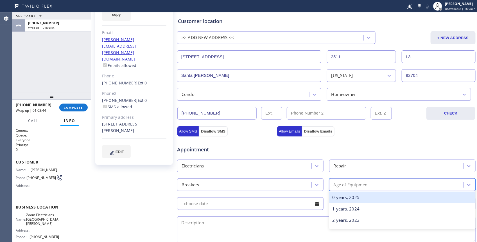
click at [263, 198] on div "0 years, 2025" at bounding box center [402, 197] width 146 height 12
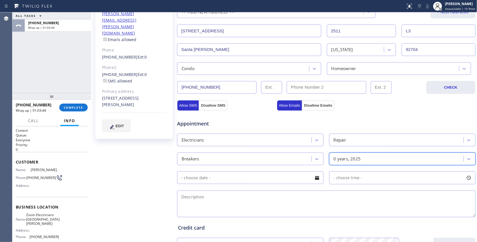
scroll to position [140, 0]
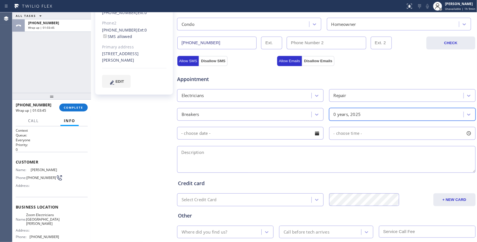
click at [263, 173] on div "Credit card Select Credit Card + NEW CARD CANCEL SAVE" at bounding box center [326, 188] width 299 height 35
click at [261, 169] on textarea at bounding box center [326, 159] width 298 height 27
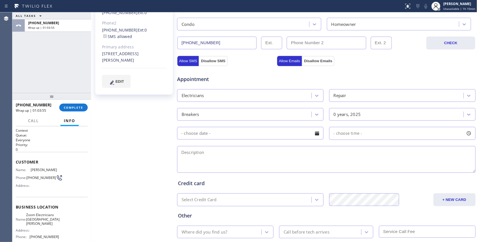
click at [239, 157] on textarea at bounding box center [326, 159] width 298 height 27
paste textarea "breaker it kinda pop up and it's smoking/wants to replace the switch/condo-HO/2…"
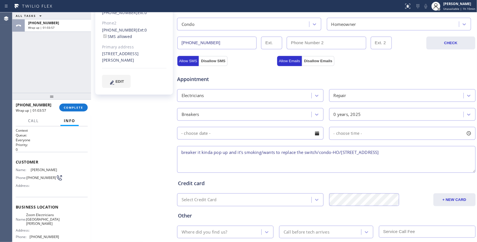
click at [263, 153] on textarea "breaker it kinda pop up and it's smoking/wants to replace the switch/condo-HO/2…" at bounding box center [326, 159] width 298 height 27
click at [263, 156] on textarea "breaker it kinda pop up and it's smoking/wants to replace the switch/condo-HO/2…" at bounding box center [326, 159] width 298 height 27
drag, startPoint x: 273, startPoint y: 170, endPoint x: 357, endPoint y: 156, distance: 84.5
click at [263, 170] on textarea "breaker it kinda pop up and it's smoking/wants to replace the switch/condo-HO/2…" at bounding box center [326, 159] width 298 height 27
click at [263, 154] on textarea "breaker it kinda pop up and it's smoking/wants to replace the switch/condo-HO/2…" at bounding box center [326, 159] width 298 height 27
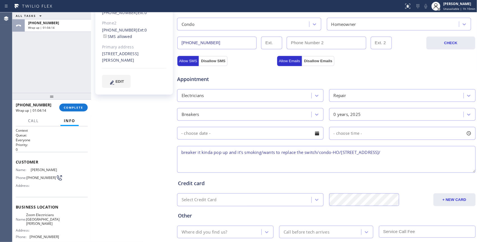
paste textarea "Zoom Electricians Santa Ana"
click at [263, 161] on textarea "breaker it kinda pop up and it's smoking/wants to replace the switch/condo-HO/2…" at bounding box center [326, 159] width 298 height 27
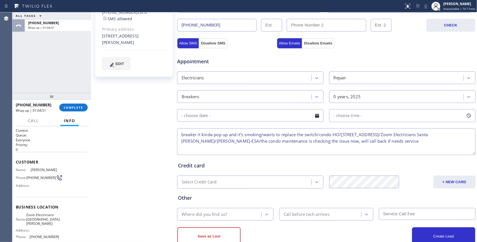
scroll to position [174, 0]
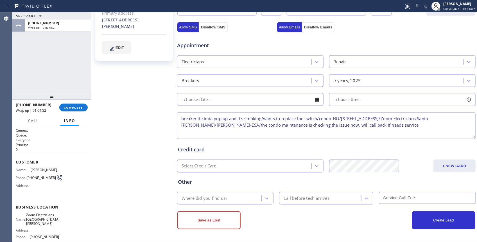
type textarea "breaker it kinda pop up and it's smoking/wants to replace the switch/condo-HO/2…"
click at [225, 201] on div "Where did you find us?" at bounding box center [203, 198] width 45 height 6
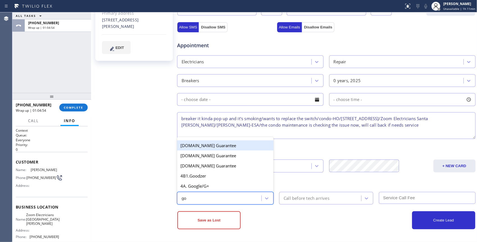
type input "goo"
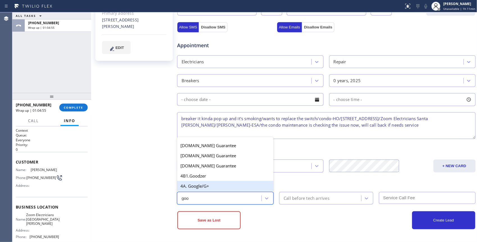
click at [217, 183] on div "4A. Google/G+" at bounding box center [225, 186] width 96 height 10
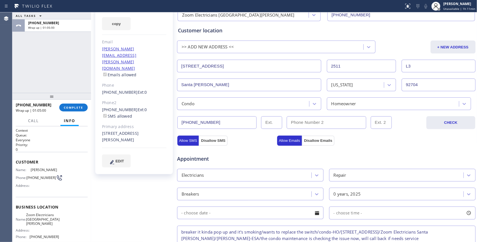
scroll to position [140, 0]
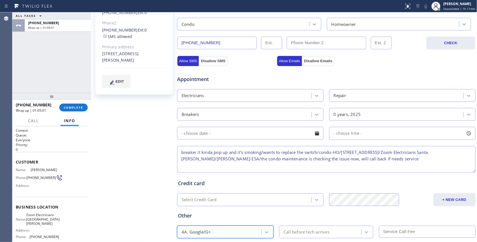
click at [263, 158] on textarea "breaker it kinda pop up and it's smoking/wants to replace the switch/condo-HO/2…" at bounding box center [326, 159] width 298 height 27
click at [263, 154] on textarea "breaker it kinda pop up and it's smoking/wants to replace the switch/condo-HO/2…" at bounding box center [326, 159] width 298 height 27
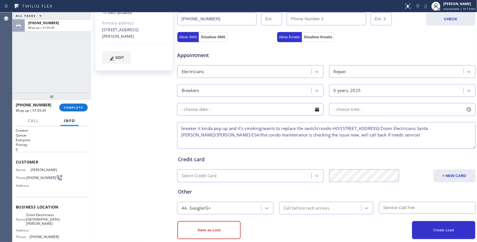
scroll to position [174, 0]
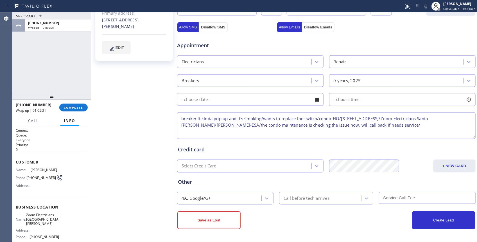
type textarea "breaker it kinda pop up and it's smoking/wants to replace the switch/condo-HO/2…"
click at [233, 220] on button "Save as Lost" at bounding box center [208, 220] width 63 height 18
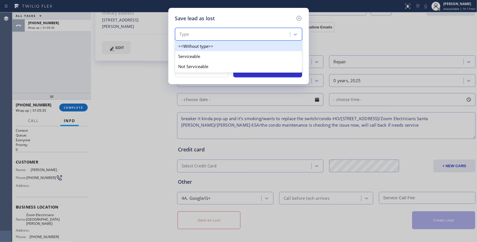
click at [210, 34] on div "Type" at bounding box center [233, 34] width 113 height 10
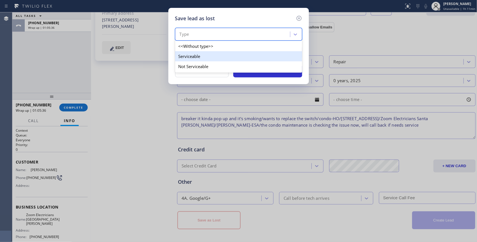
click at [197, 58] on div "Serviceable" at bounding box center [238, 56] width 127 height 10
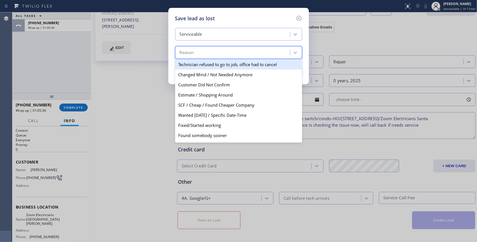
click at [203, 58] on div "Reason" at bounding box center [233, 53] width 113 height 10
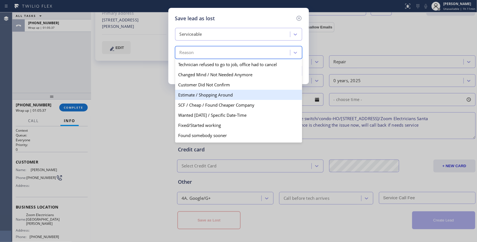
click at [206, 92] on div "Estimate / Shopping Around" at bounding box center [238, 95] width 127 height 10
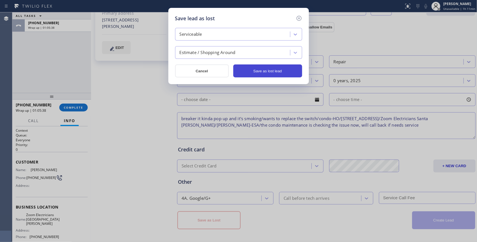
click at [257, 74] on button "Save as lost lead" at bounding box center [267, 70] width 69 height 13
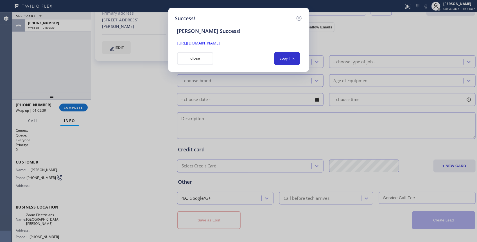
scroll to position [0, 0]
click at [263, 58] on button "copy link" at bounding box center [287, 58] width 26 height 13
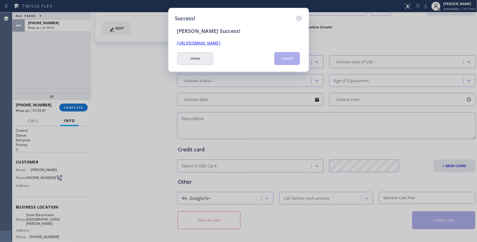
click at [209, 60] on button "close" at bounding box center [195, 58] width 37 height 13
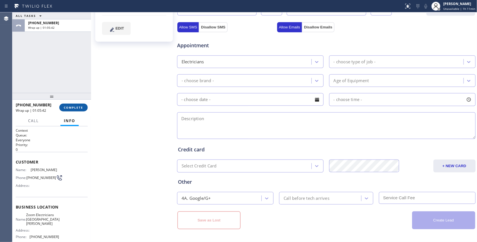
click at [72, 107] on span "COMPLETE" at bounding box center [73, 107] width 19 height 4
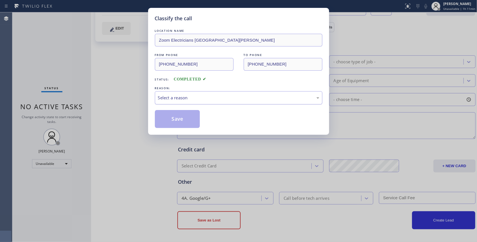
click at [178, 102] on div "Select a reason" at bounding box center [238, 97] width 167 height 13
click at [172, 121] on button "Save" at bounding box center [177, 119] width 45 height 18
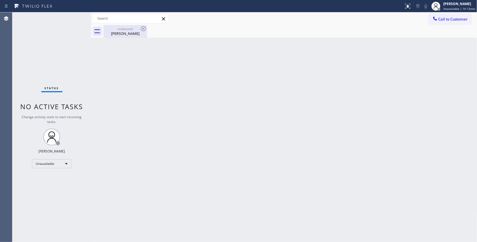
drag, startPoint x: 128, startPoint y: 30, endPoint x: 135, endPoint y: 28, distance: 7.2
click at [128, 29] on div "outbound" at bounding box center [125, 29] width 42 height 4
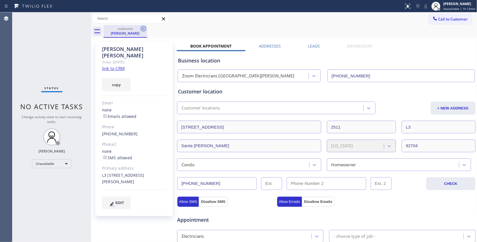
click at [141, 28] on icon at bounding box center [143, 28] width 5 height 5
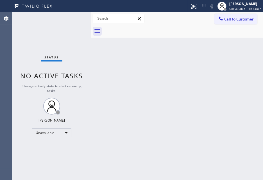
click at [45, 127] on div "Status No active tasks Change activity state to start receiving tasks. Megan Ro…" at bounding box center [51, 96] width 79 height 168
click at [45, 130] on div "Unavailable" at bounding box center [51, 132] width 39 height 9
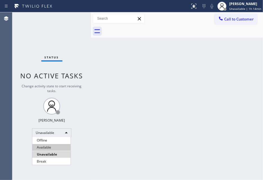
click at [52, 145] on li "Available" at bounding box center [51, 147] width 38 height 7
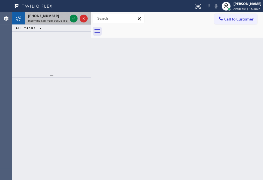
click at [45, 19] on span "Incoming call from queue [Test] All" at bounding box center [51, 21] width 47 height 4
drag, startPoint x: 47, startPoint y: 19, endPoint x: 50, endPoint y: 19, distance: 3.4
click at [47, 19] on span "Incoming call from queue [Test] All" at bounding box center [51, 21] width 47 height 4
click at [70, 16] on div at bounding box center [74, 18] width 8 height 7
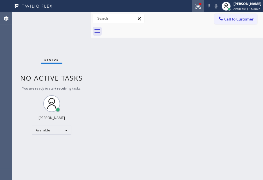
click at [195, 10] on button at bounding box center [198, 6] width 12 height 12
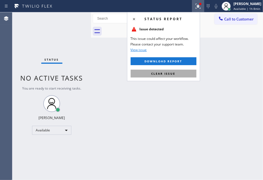
click at [175, 75] on span "Clear issue" at bounding box center [163, 74] width 24 height 4
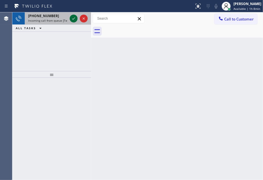
click at [70, 18] on icon at bounding box center [73, 18] width 7 height 7
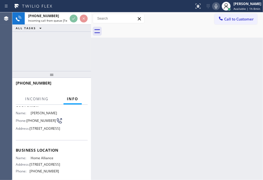
scroll to position [70, 0]
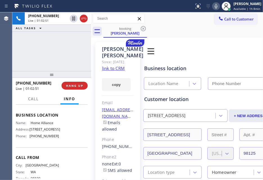
type input "(877) 777-0796"
click at [116, 71] on link "link to CRM" at bounding box center [113, 68] width 23 height 6
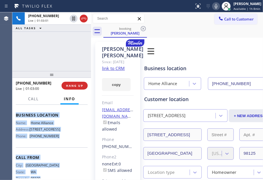
scroll to position [96, 0]
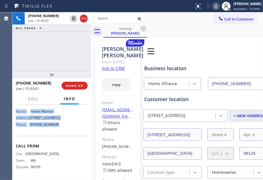
drag, startPoint x: 16, startPoint y: 136, endPoint x: 62, endPoint y: 131, distance: 46.3
click at [62, 131] on div "Context Queue: [Test] All Priority: 1 Customer Name: Cherie Galvin Phone: (206)…" at bounding box center [52, 102] width 72 height 154
copy div "Customer Name: Cherie Galvin Phone: (206) 478-9005 Address: 13333 11th Ave NE, …"
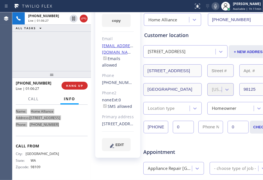
scroll to position [105, 0]
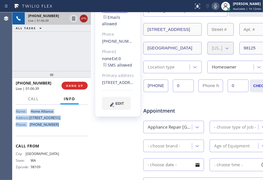
drag, startPoint x: 74, startPoint y: 20, endPoint x: 82, endPoint y: 20, distance: 8.4
click at [74, 20] on icon at bounding box center [73, 18] width 7 height 7
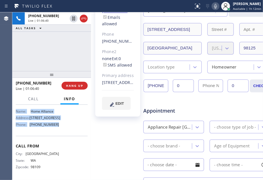
click at [212, 6] on icon at bounding box center [215, 6] width 7 height 7
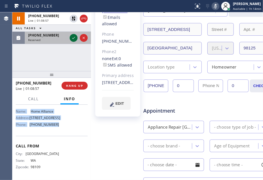
click at [71, 39] on icon at bounding box center [73, 38] width 7 height 7
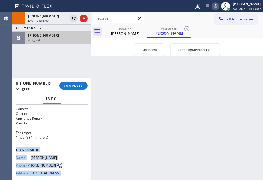
drag, startPoint x: 56, startPoint y: 150, endPoint x: 41, endPoint y: 148, distance: 15.5
click at [57, 150] on span "Customer" at bounding box center [52, 149] width 72 height 5
click at [15, 148] on div "Context Queue: Appliance Repair Priority: 0 Task Age: 1 hour(s) 4 minute(s) Cus…" at bounding box center [51, 143] width 79 height 76
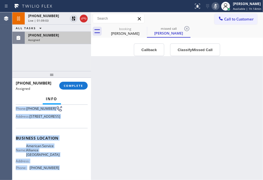
scroll to position [114, 0]
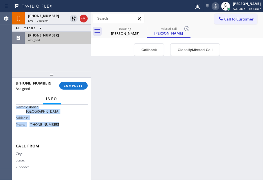
drag, startPoint x: 16, startPoint y: 148, endPoint x: 69, endPoint y: 130, distance: 56.0
click at [69, 130] on div "Context Queue: Appliance Repair Priority: 0 Task Age: 1 hour(s) 4 minute(s) Cus…" at bounding box center [52, 92] width 72 height 172
click at [68, 89] on button "COMPLETE" at bounding box center [73, 86] width 28 height 8
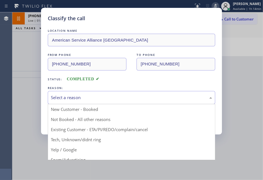
click at [146, 97] on div "Select a reason" at bounding box center [131, 97] width 161 height 6
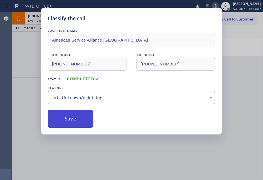
click at [81, 113] on button "Save" at bounding box center [70, 119] width 45 height 18
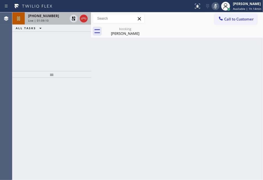
click at [47, 17] on span "+12064789005" at bounding box center [43, 15] width 31 height 5
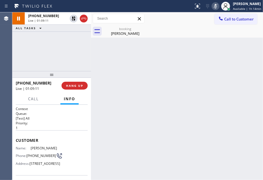
click at [117, 34] on div "Cherie Galvin" at bounding box center [125, 33] width 42 height 5
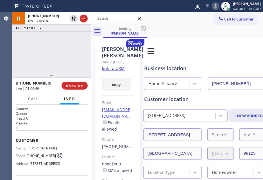
click at [64, 60] on div "+12064789005 Live | 01:09:49 ALL TASKS ALL TASKS ACTIVE TASKS TASKS IN WRAP UP" at bounding box center [51, 41] width 79 height 59
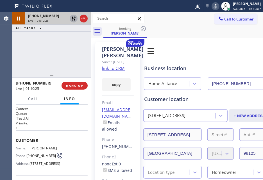
click at [71, 20] on icon at bounding box center [73, 18] width 7 height 7
click at [214, 6] on icon at bounding box center [215, 6] width 7 height 7
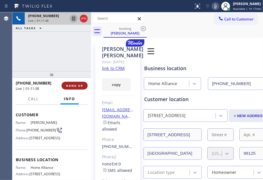
click at [79, 83] on button "HANG UP" at bounding box center [75, 86] width 26 height 8
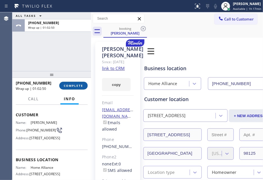
click at [71, 85] on span "COMPLETE" at bounding box center [73, 86] width 19 height 4
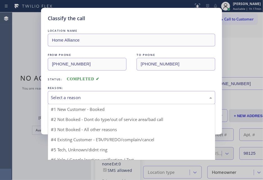
click at [120, 94] on div "Select a reason" at bounding box center [131, 97] width 167 height 13
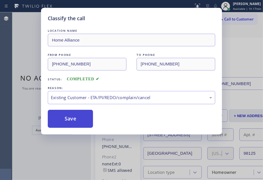
click at [79, 123] on button "Save" at bounding box center [70, 119] width 45 height 18
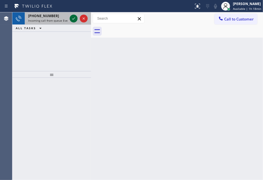
click at [75, 19] on icon at bounding box center [73, 18] width 7 height 7
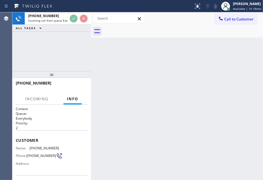
scroll to position [32, 0]
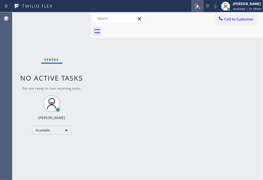
click at [197, 4] on div at bounding box center [197, 6] width 12 height 7
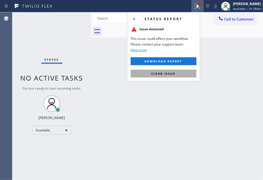
click at [190, 74] on button "Clear issue" at bounding box center [164, 74] width 66 height 8
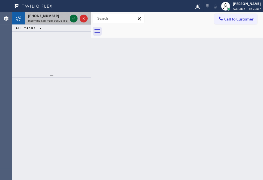
click at [74, 19] on icon at bounding box center [73, 18] width 7 height 7
click at [70, 20] on icon at bounding box center [73, 18] width 7 height 7
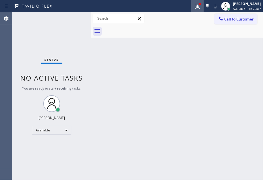
click at [195, 7] on icon at bounding box center [196, 6] width 3 height 4
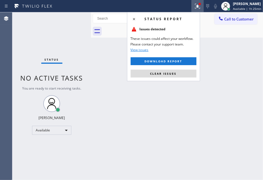
click at [186, 75] on button "Clear issues" at bounding box center [164, 74] width 66 height 8
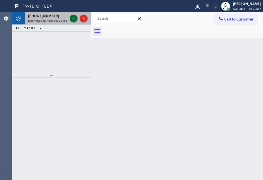
click at [72, 17] on icon at bounding box center [73, 18] width 7 height 7
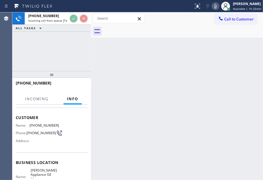
scroll to position [35, 0]
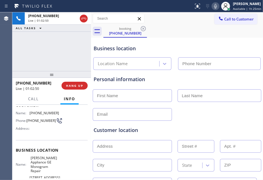
type input "(714) 559-3282"
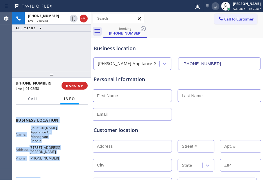
scroll to position [100, 0]
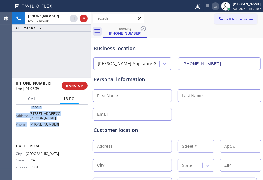
drag, startPoint x: 14, startPoint y: 138, endPoint x: 59, endPoint y: 124, distance: 47.0
click at [59, 124] on div "Context Queue: [Test] All Priority: 1 Customer Name: (626) 262-3966 Phone: (626…" at bounding box center [51, 143] width 79 height 76
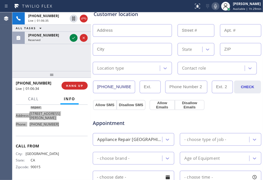
scroll to position [45, 0]
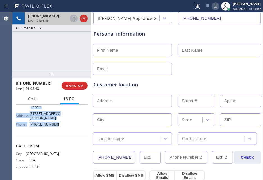
click at [73, 20] on icon at bounding box center [73, 18] width 7 height 7
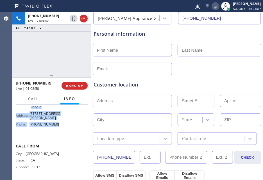
click at [212, 6] on icon at bounding box center [215, 6] width 7 height 7
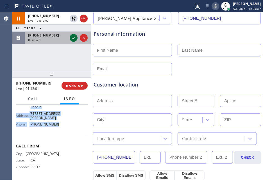
click at [76, 40] on icon at bounding box center [73, 38] width 7 height 7
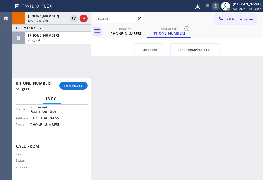
click at [69, 134] on div "Business location Name: Kitchenaid Appliances Repair Address: 210 Broadway Phon…" at bounding box center [52, 112] width 72 height 47
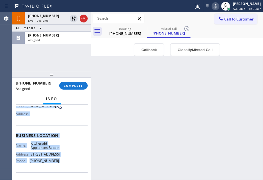
scroll to position [100, 0]
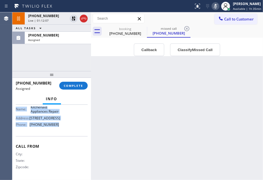
drag, startPoint x: 15, startPoint y: 119, endPoint x: 63, endPoint y: 131, distance: 49.7
click at [63, 131] on div "Context Queue: Appliance Repair High End Priority: 0 Task Age: 1 hour(s) 3 minu…" at bounding box center [51, 143] width 79 height 76
click at [80, 84] on span "COMPLETE" at bounding box center [73, 86] width 19 height 4
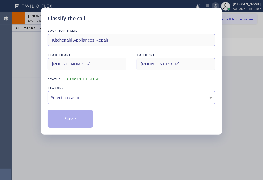
click at [170, 110] on div "LOCATION NAME Kitchenaid Appliances Repair FROM PHONE (510) 684-3512 TO PHONE (…" at bounding box center [131, 78] width 167 height 100
click at [164, 103] on div "Select a reason" at bounding box center [131, 97] width 167 height 13
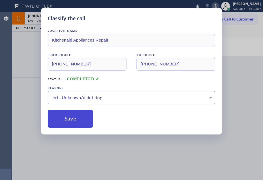
click at [73, 114] on button "Save" at bounding box center [70, 119] width 45 height 18
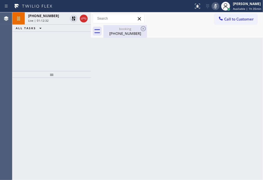
click at [111, 31] on div "(626) 262-3966" at bounding box center [125, 33] width 42 height 5
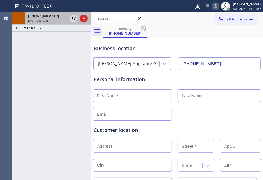
click at [46, 19] on span "Live | 01:12:33" at bounding box center [38, 21] width 21 height 4
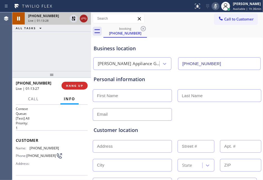
drag, startPoint x: 76, startPoint y: 19, endPoint x: 80, endPoint y: 18, distance: 4.1
click at [76, 19] on icon at bounding box center [73, 18] width 7 height 7
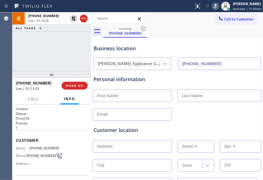
click at [214, 6] on icon at bounding box center [215, 6] width 7 height 7
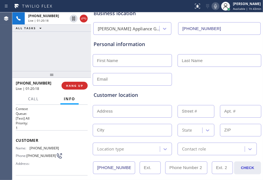
click at [142, 114] on input "text" at bounding box center [132, 111] width 79 height 13
paste input "21640 Waterford Dr, Yorba Linda, CA 92887"
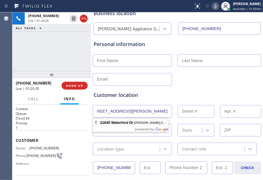
scroll to position [0, 0]
type input "21640 Waterford Dr"
type input "21640"
type input "Yorba Linda"
type input "92887"
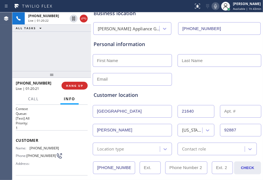
click at [132, 151] on div "Location type" at bounding box center [126, 149] width 65 height 10
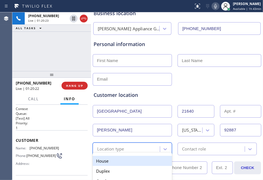
drag, startPoint x: 108, startPoint y: 160, endPoint x: 253, endPoint y: 157, distance: 145.0
click at [108, 161] on div "House" at bounding box center [132, 161] width 79 height 10
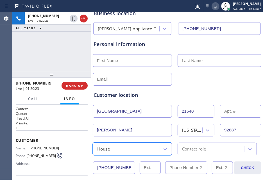
click at [200, 153] on div "Contact role" at bounding box center [217, 149] width 79 height 13
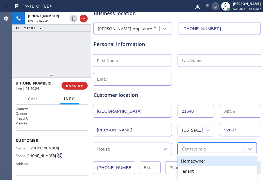
click at [187, 163] on div "Homeowner" at bounding box center [217, 161] width 79 height 10
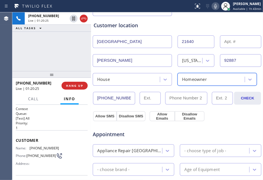
scroll to position [105, 0]
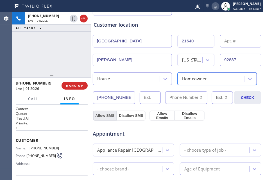
click at [105, 117] on button "Allow SMS" at bounding box center [105, 116] width 24 height 10
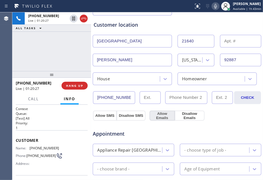
click at [164, 117] on button "Allow Emails" at bounding box center [161, 116] width 25 height 10
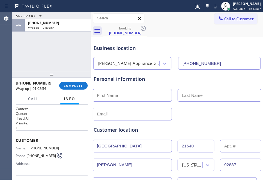
scroll to position [0, 0]
click at [150, 100] on input "text" at bounding box center [132, 95] width 79 height 13
paste input "Ann"
type input "Ann"
click at [206, 90] on input "text" at bounding box center [220, 95] width 84 height 13
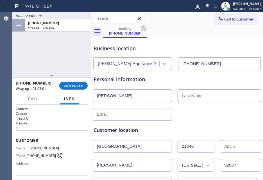
paste input "Hua"
type input "Hua"
click at [148, 118] on input "text" at bounding box center [132, 114] width 79 height 13
paste input "ahua52118@gmail.com"
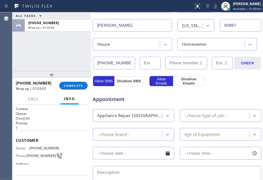
scroll to position [140, 0]
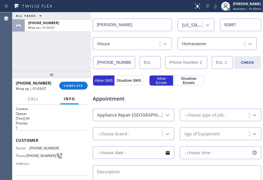
type input "ahua52118@gmail.com"
click at [127, 115] on div "Appliance Repair High End" at bounding box center [129, 115] width 65 height 6
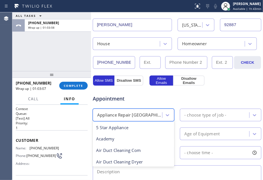
scroll to position [0, 0]
type input "re"
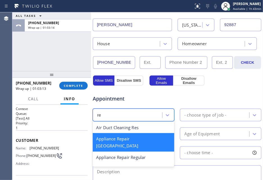
click at [127, 138] on div "Appliance Repair High End" at bounding box center [133, 142] width 81 height 18
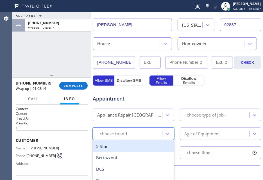
click at [127, 137] on div "- choose brand -" at bounding box center [113, 134] width 32 height 6
type input "ge"
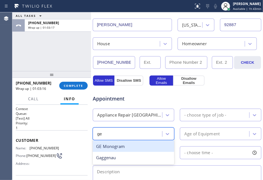
click at [128, 148] on div "GE Monogram" at bounding box center [133, 147] width 81 height 12
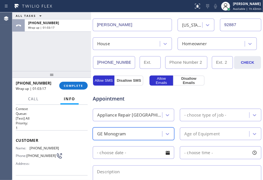
click at [227, 115] on div "- choose type of job -" at bounding box center [215, 115] width 68 height 10
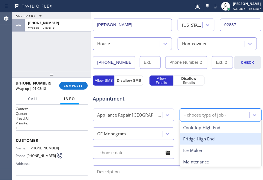
click at [217, 140] on div "Fridge High End" at bounding box center [220, 139] width 81 height 12
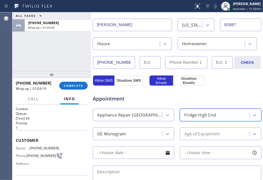
click at [205, 135] on div "Age of Equipment" at bounding box center [201, 134] width 35 height 6
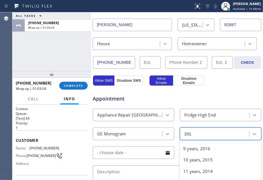
scroll to position [2, 0]
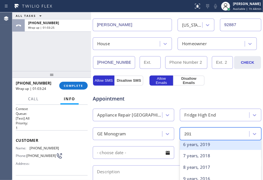
type input "2010"
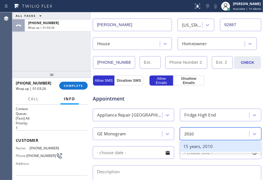
click at [207, 147] on div "15 years, 2010" at bounding box center [220, 147] width 81 height 12
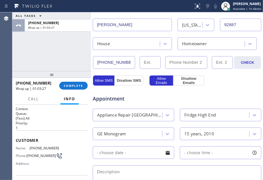
click at [134, 154] on input "text" at bounding box center [133, 152] width 81 height 13
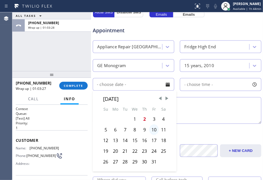
scroll to position [211, 0]
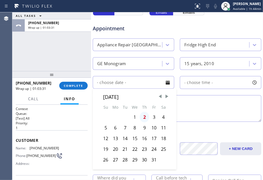
click at [143, 117] on div "2" at bounding box center [145, 117] width 10 height 11
type input "10/02/2025"
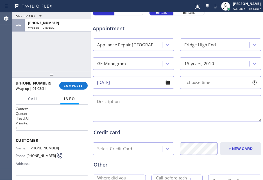
click at [197, 82] on span "- choose time -" at bounding box center [198, 82] width 29 height 5
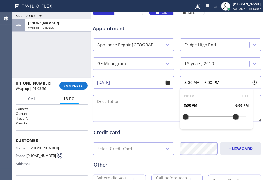
drag, startPoint x: 183, startPoint y: 118, endPoint x: 224, endPoint y: 122, distance: 40.9
click at [231, 124] on div "FROM TILL 8:00 AM 6:00 PM" at bounding box center [216, 109] width 73 height 40
drag, startPoint x: 181, startPoint y: 117, endPoint x: 216, endPoint y: 122, distance: 35.6
click at [217, 122] on div at bounding box center [220, 117] width 7 height 12
click at [163, 113] on textarea at bounding box center [177, 108] width 169 height 27
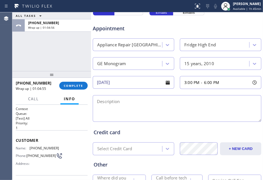
click at [207, 108] on textarea at bounding box center [177, 108] width 169 height 27
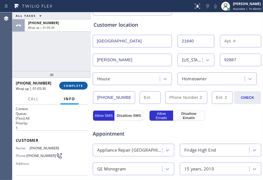
click at [69, 84] on span "COMPLETE" at bounding box center [73, 86] width 19 height 4
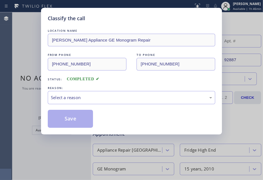
click at [101, 106] on div "LOCATION NAME Bishop Appliance GE Monogram Repair FROM PHONE (626) 262-3966 TO …" at bounding box center [131, 78] width 167 height 100
click at [100, 98] on div "Select a reason" at bounding box center [131, 97] width 161 height 6
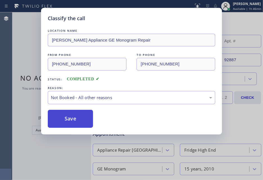
click at [82, 119] on button "Save" at bounding box center [70, 119] width 45 height 18
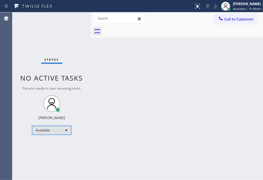
click at [41, 130] on div "Available" at bounding box center [51, 130] width 39 height 9
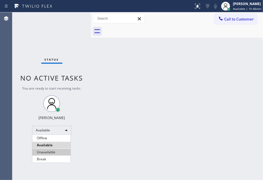
click at [49, 150] on li "Unavailable" at bounding box center [51, 152] width 38 height 7
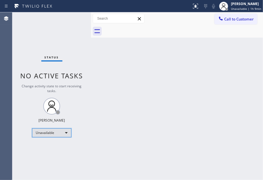
click at [43, 130] on div "Unavailable" at bounding box center [51, 132] width 39 height 9
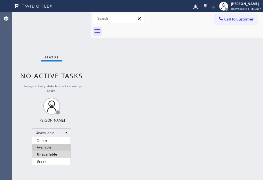
click at [47, 148] on li "Available" at bounding box center [51, 147] width 38 height 7
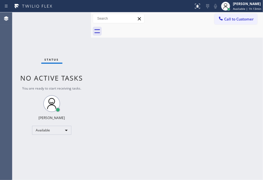
click at [141, 101] on div "Back to Dashboard Change Sender ID Customers Technicians Select a contact Outbo…" at bounding box center [177, 96] width 172 height 168
click at [240, 9] on span "Available | 1h 20min" at bounding box center [247, 9] width 28 height 4
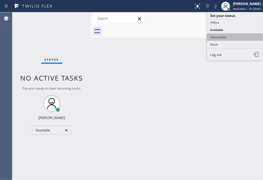
click at [214, 39] on button "Unavailable" at bounding box center [235, 36] width 56 height 7
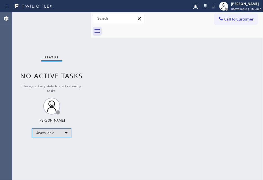
click at [64, 136] on div "Unavailable" at bounding box center [51, 132] width 39 height 9
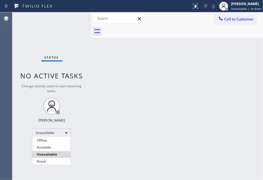
click at [51, 141] on li "Offline" at bounding box center [51, 140] width 38 height 7
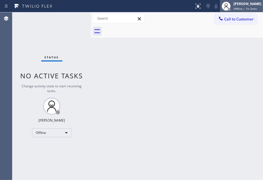
click at [242, 7] on span "Offline | 1h 2min" at bounding box center [244, 9] width 23 height 4
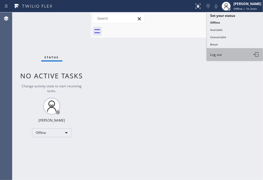
click at [230, 56] on button "Log out" at bounding box center [235, 54] width 56 height 12
